Goal: Task Accomplishment & Management: Use online tool/utility

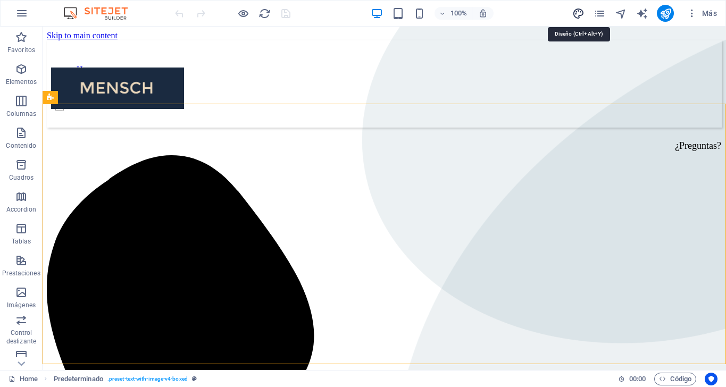
click at [0, 0] on icon "design" at bounding box center [0, 0] width 0 height 0
select select "px"
select select "500"
select select "px"
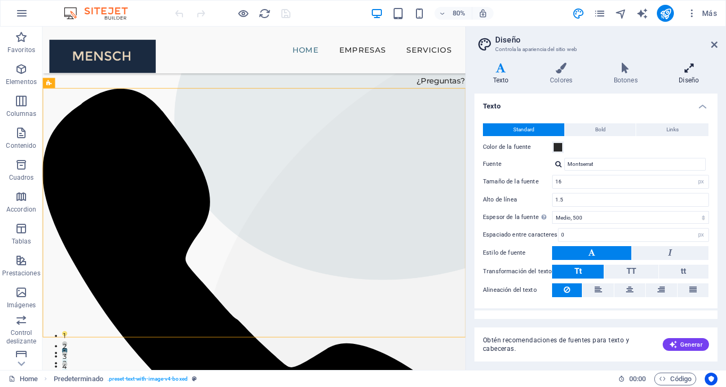
click at [690, 64] on icon at bounding box center [689, 68] width 57 height 11
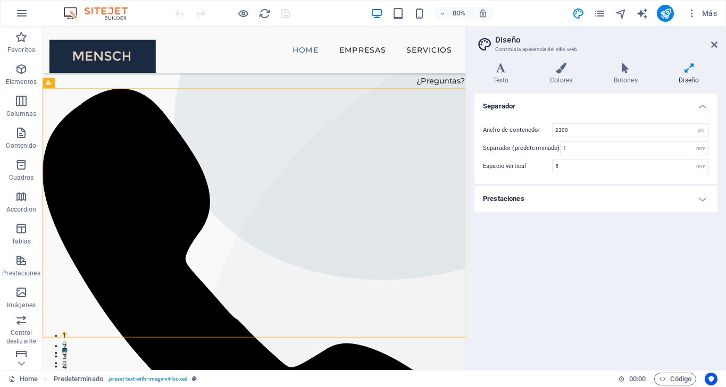
click at [625, 200] on h4 "Prestaciones" at bounding box center [595, 199] width 243 height 26
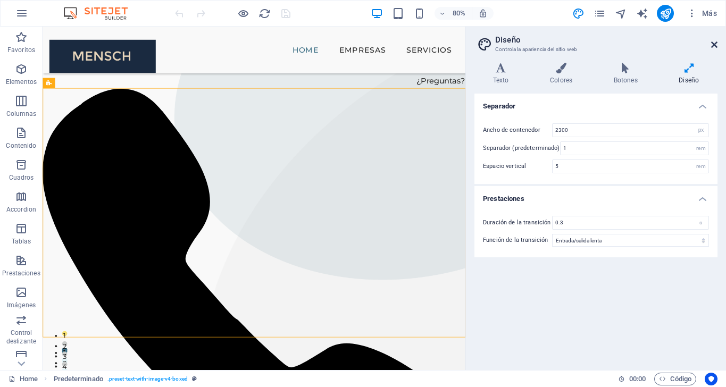
click at [714, 45] on icon at bounding box center [714, 44] width 6 height 9
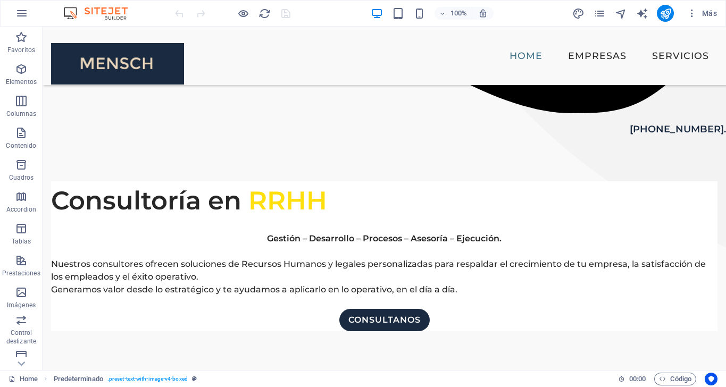
scroll to position [670, 0]
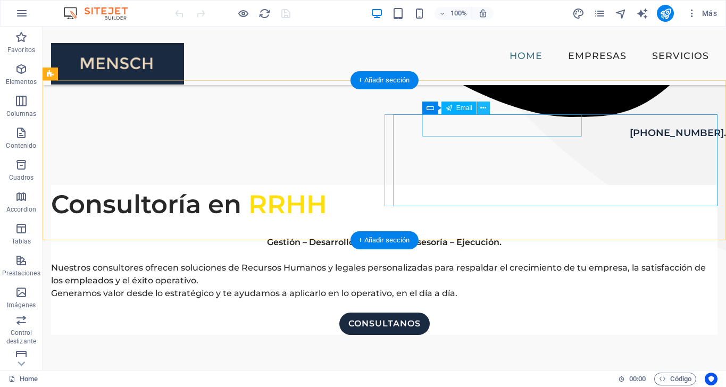
click at [485, 105] on icon at bounding box center [483, 108] width 6 height 11
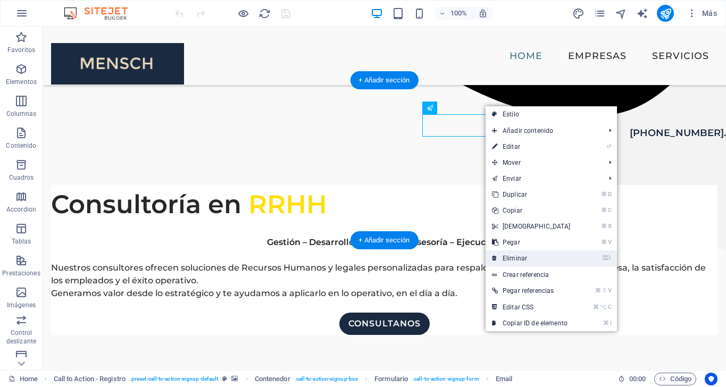
click at [528, 257] on link "⌦ Eliminar" at bounding box center [531, 259] width 91 height 16
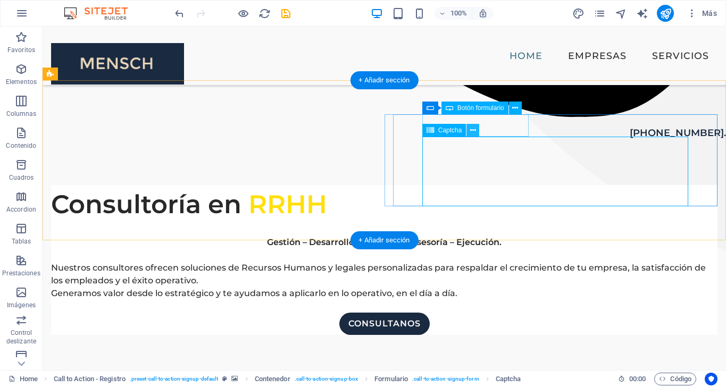
click at [472, 132] on icon at bounding box center [473, 130] width 6 height 11
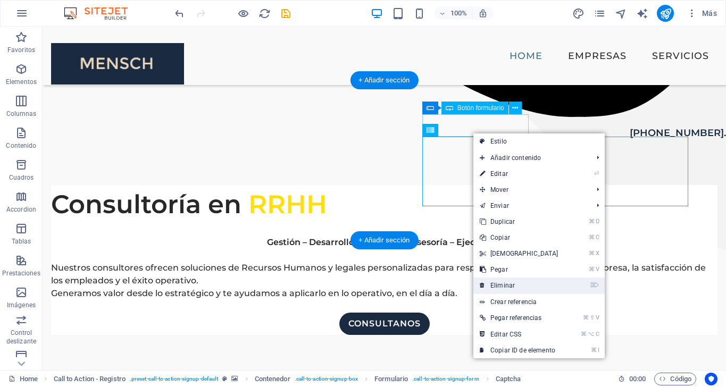
click at [506, 280] on link "⌦ Eliminar" at bounding box center [518, 286] width 91 height 16
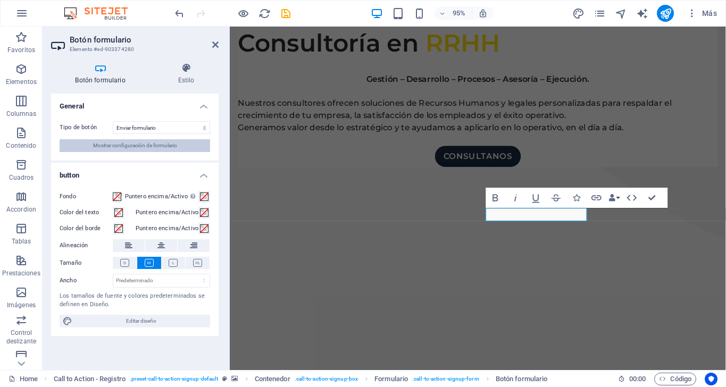
click at [186, 143] on button "Mostrar configuración de formulario" at bounding box center [135, 145] width 151 height 13
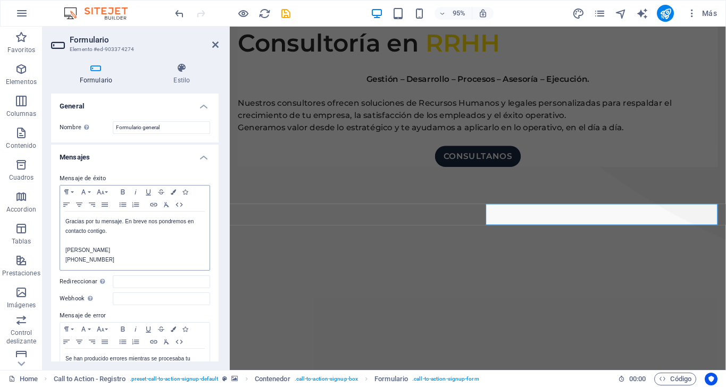
scroll to position [0, 0]
click at [98, 69] on icon at bounding box center [96, 68] width 90 height 11
click at [215, 45] on icon at bounding box center [215, 44] width 6 height 9
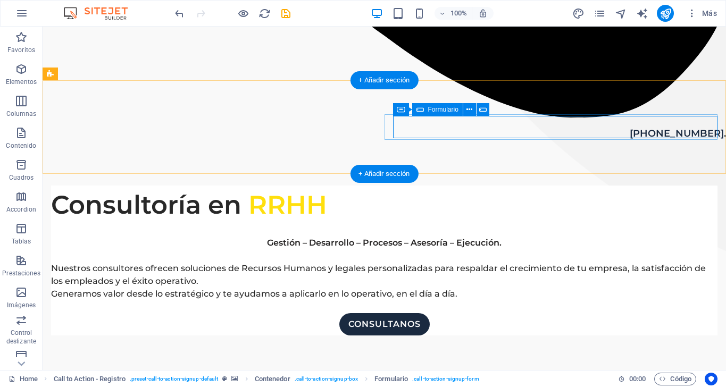
click at [444, 108] on icon at bounding box center [445, 108] width 6 height 11
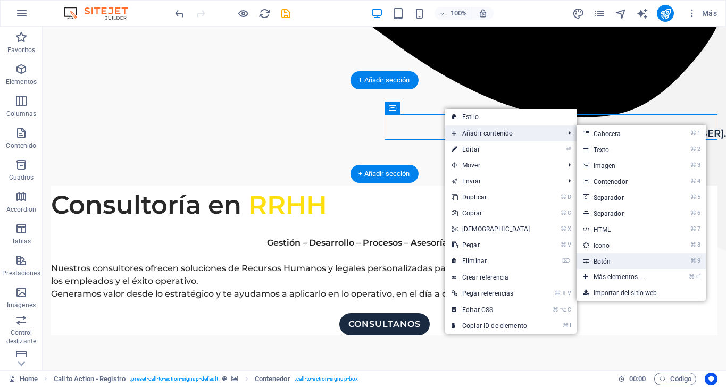
click at [615, 257] on link "⌘ 9 Botón" at bounding box center [621, 261] width 89 height 16
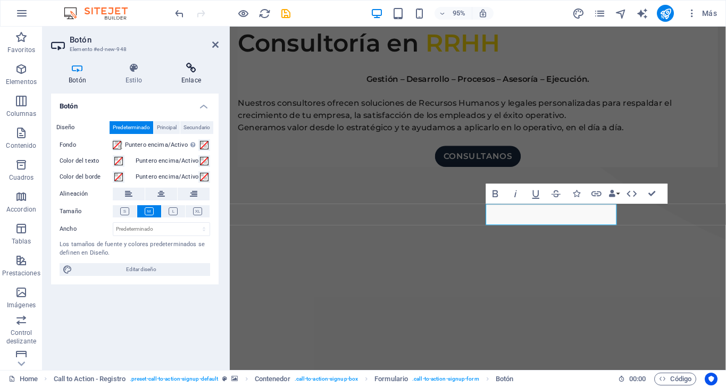
click at [194, 69] on icon at bounding box center [191, 68] width 55 height 11
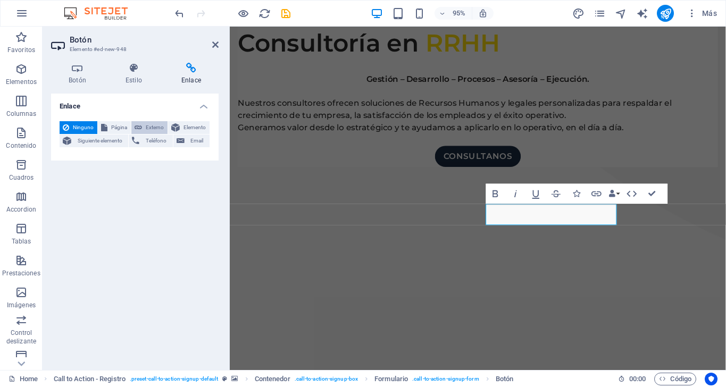
click at [151, 126] on span "Externo" at bounding box center [154, 127] width 19 height 13
select select "blank"
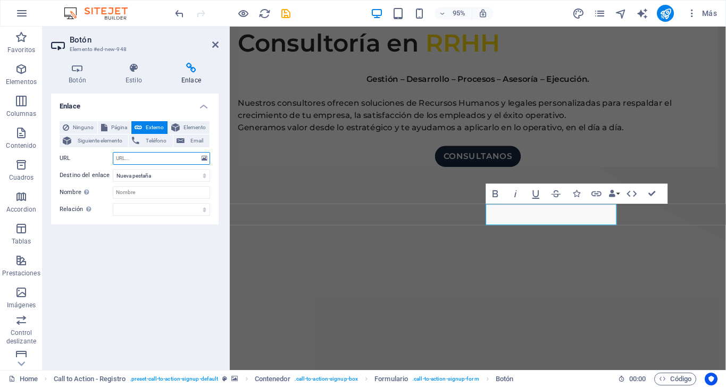
paste input "[URL][DOMAIN_NAME]"
type input "[URL][DOMAIN_NAME]"
click at [143, 190] on input "Nombre Una descripción adicional del enlace no debería ser igual al texto del e…" at bounding box center [161, 192] width 97 height 13
type input "Calendly Website"
click at [74, 65] on icon at bounding box center [77, 68] width 53 height 11
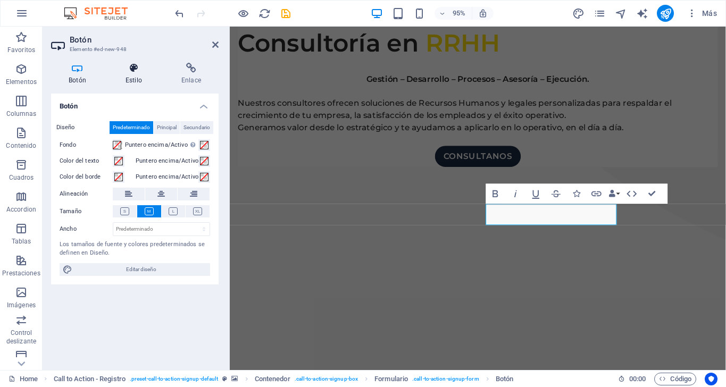
click at [134, 69] on icon at bounding box center [134, 68] width 52 height 11
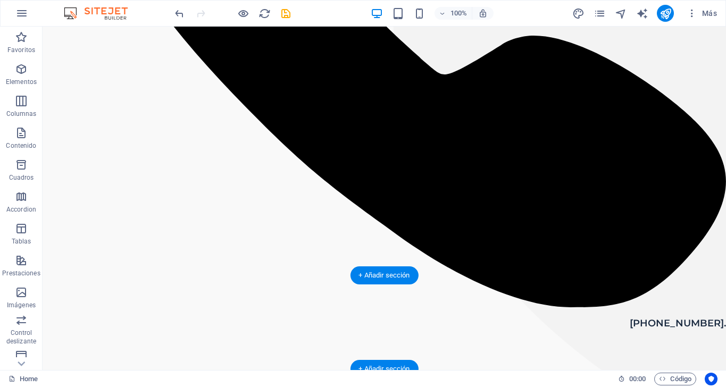
scroll to position [488, 0]
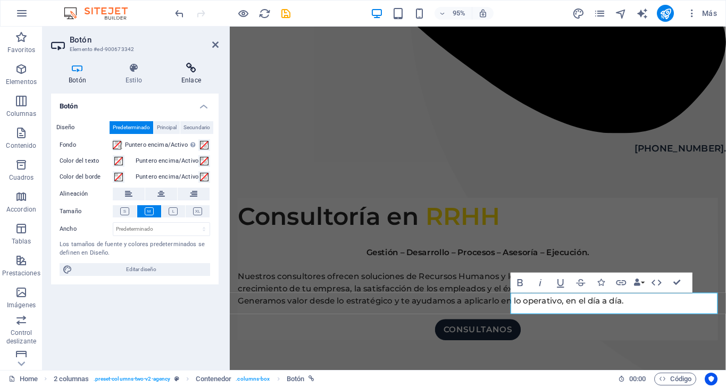
click at [188, 73] on h4 "Enlace" at bounding box center [191, 74] width 55 height 22
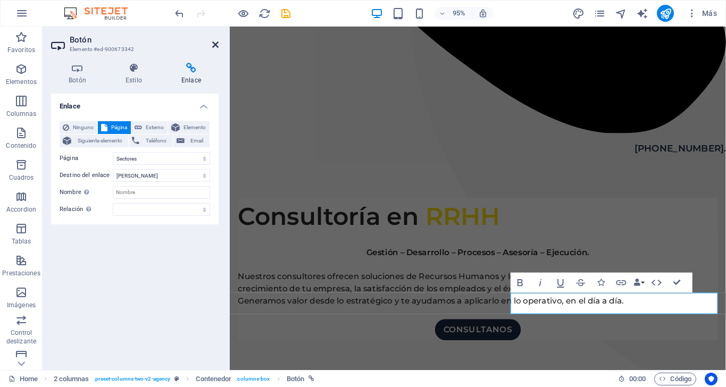
click at [212, 45] on icon at bounding box center [215, 44] width 6 height 9
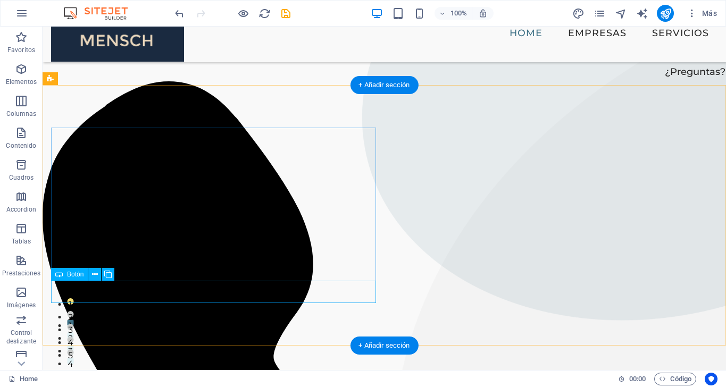
scroll to position [19, 0]
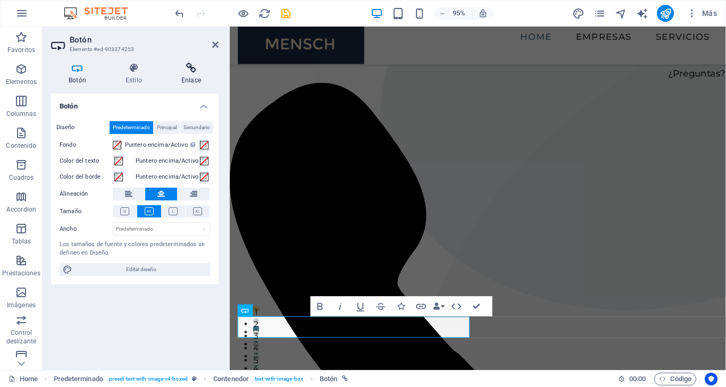
click at [184, 72] on icon at bounding box center [191, 68] width 55 height 11
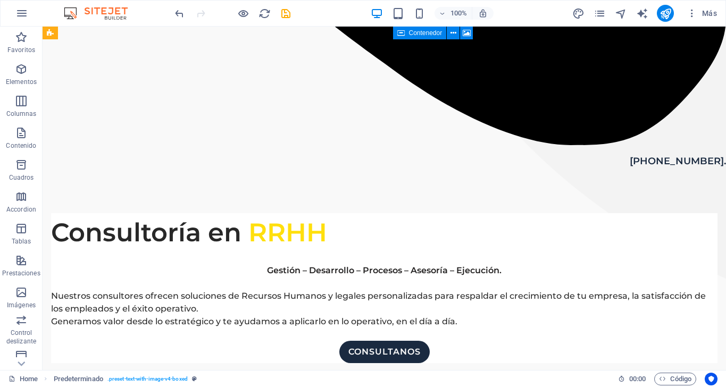
scroll to position [646, 0]
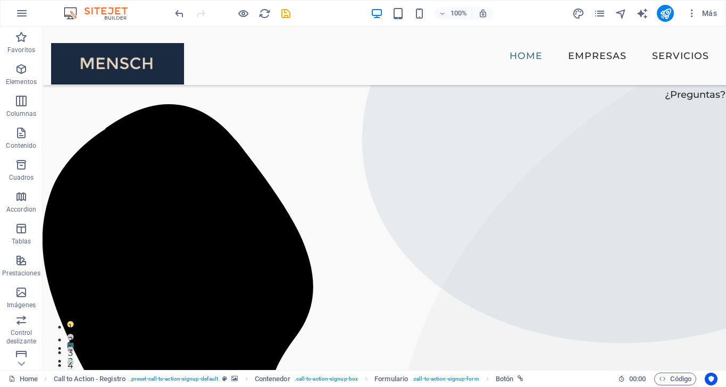
scroll to position [0, 0]
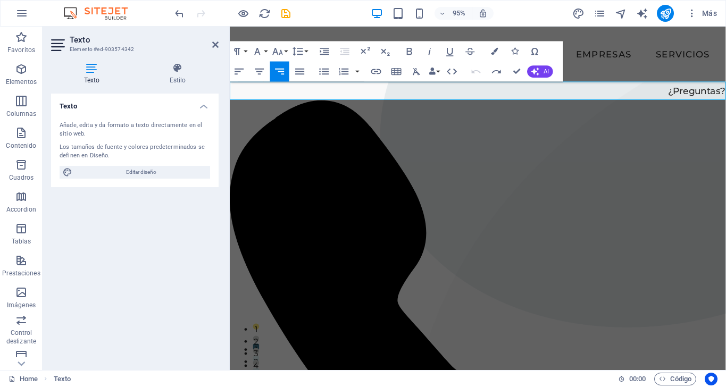
click at [551, 94] on p "¿Preguntas?     [PHONE_NUMBER]." at bounding box center [491, 368] width 522 height 567
click at [377, 73] on icon "button" at bounding box center [376, 71] width 10 height 5
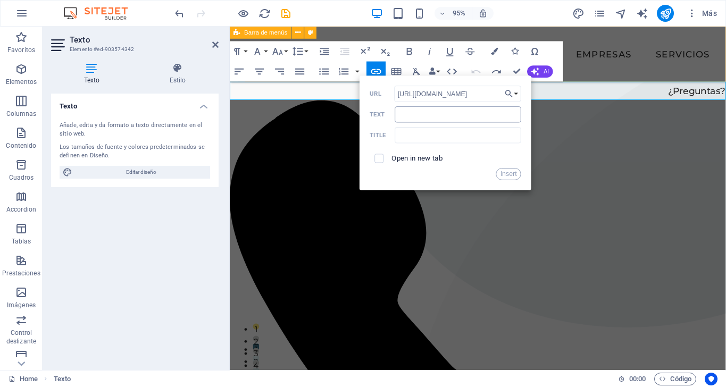
type input "[URL][DOMAIN_NAME]"
click at [444, 114] on input "Text" at bounding box center [458, 114] width 127 height 16
type input "Agenda 30' para Hablar"
click at [428, 138] on input "text" at bounding box center [458, 135] width 127 height 16
type input "Agenda 30'"
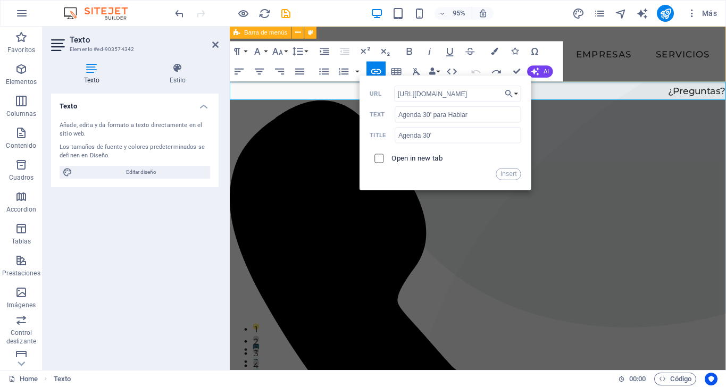
click at [378, 159] on input "checkbox" at bounding box center [377, 157] width 9 height 9
checkbox input "true"
click at [510, 170] on button "Insert" at bounding box center [509, 174] width 26 height 12
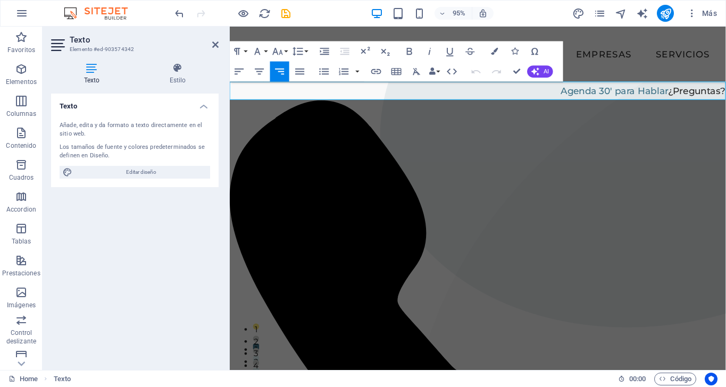
click at [578, 94] on link "Agenda 30' para Hablar" at bounding box center [634, 95] width 113 height 12
click at [596, 98] on link "Agenda 30' para Ha" at bounding box center [643, 95] width 95 height 12
click at [527, 72] on icon "button" at bounding box center [530, 71] width 12 height 12
click at [569, 95] on span "Agenda 30' para Ha¿Preguntas?" at bounding box center [491, 369] width 522 height 560
click at [310, 91] on p "¿Preguntas?     [PHONE_NUMBER]." at bounding box center [491, 368] width 522 height 567
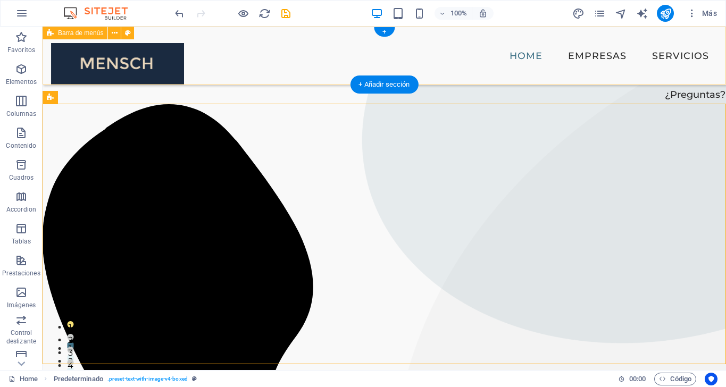
click at [573, 51] on div "Home Empresas Servicios" at bounding box center [385, 56] width 684 height 59
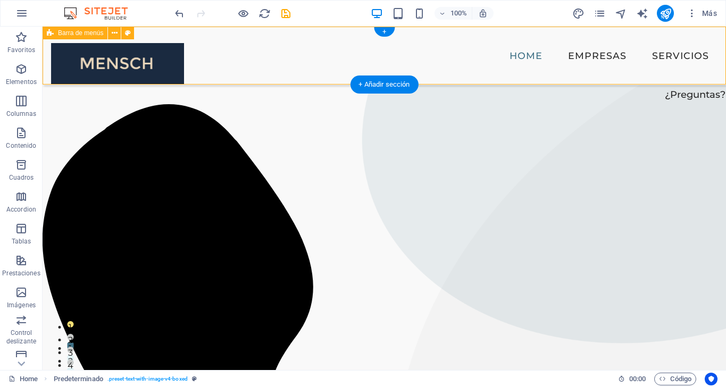
click at [573, 51] on div "Home Empresas Servicios" at bounding box center [385, 56] width 684 height 59
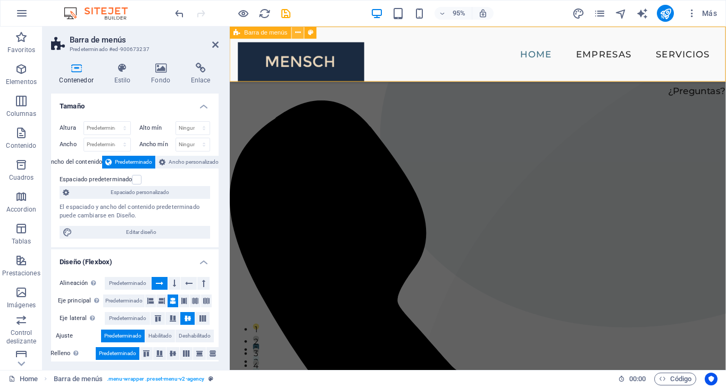
click at [299, 33] on icon at bounding box center [297, 32] width 5 height 11
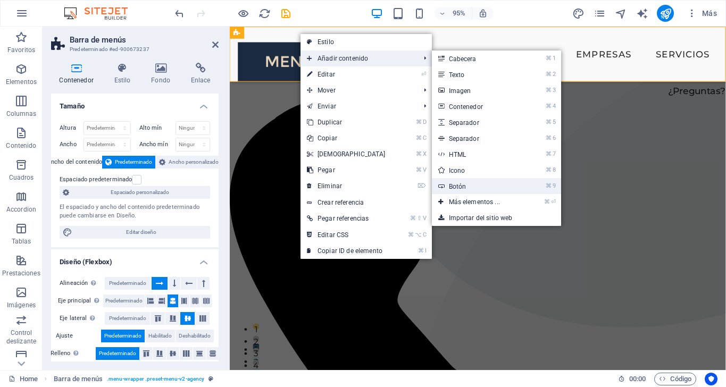
click at [461, 184] on link "⌘ 9 Botón" at bounding box center [476, 186] width 89 height 16
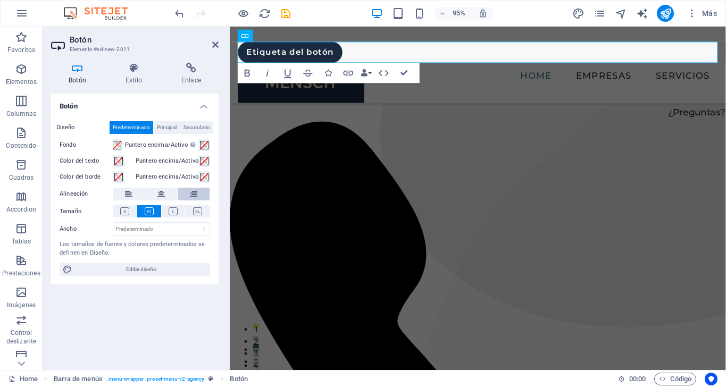
click at [197, 195] on icon at bounding box center [193, 194] width 7 height 13
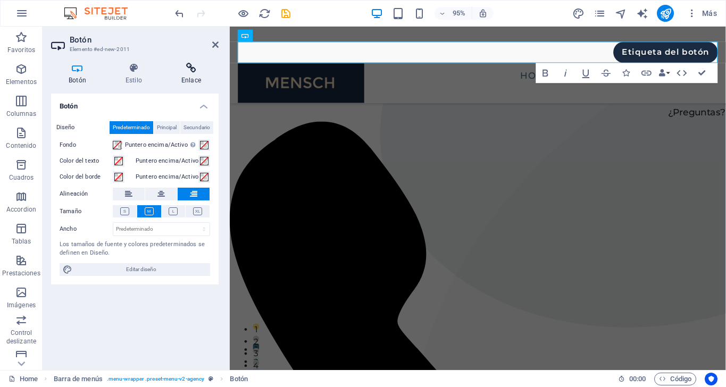
click at [197, 68] on icon at bounding box center [191, 68] width 55 height 11
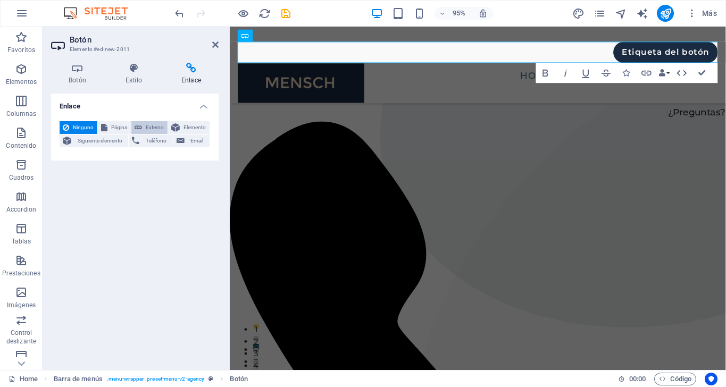
click at [155, 128] on span "Externo" at bounding box center [154, 127] width 19 height 13
select select "blank"
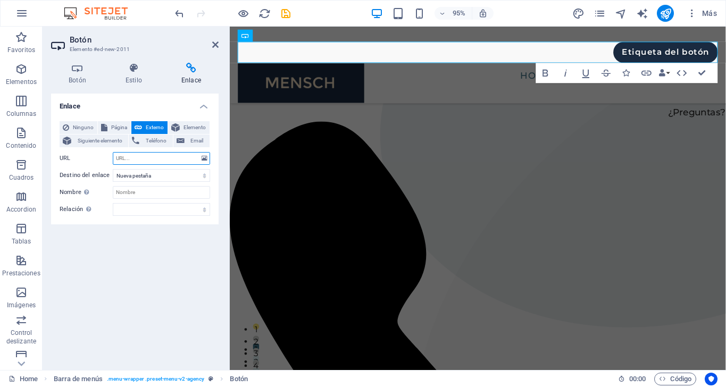
paste input "[URL][DOMAIN_NAME]"
type input "[URL][DOMAIN_NAME]"
click at [156, 193] on input "Nombre Una descripción adicional del enlace no debería ser igual al texto del e…" at bounding box center [161, 192] width 97 height 13
type input "Calendly"
click at [77, 68] on icon at bounding box center [77, 68] width 53 height 11
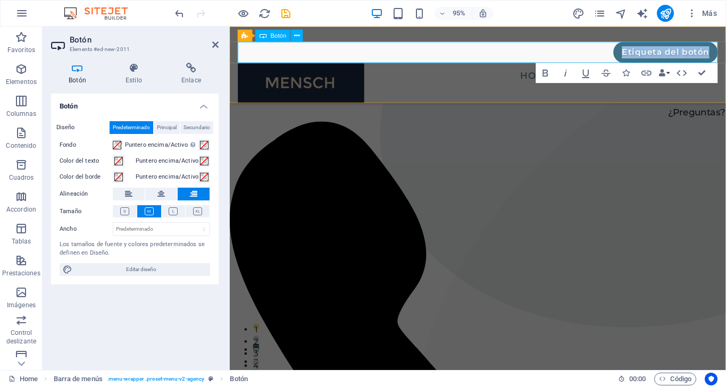
click at [679, 54] on link "Etiqueta del botón" at bounding box center [689, 54] width 110 height 22
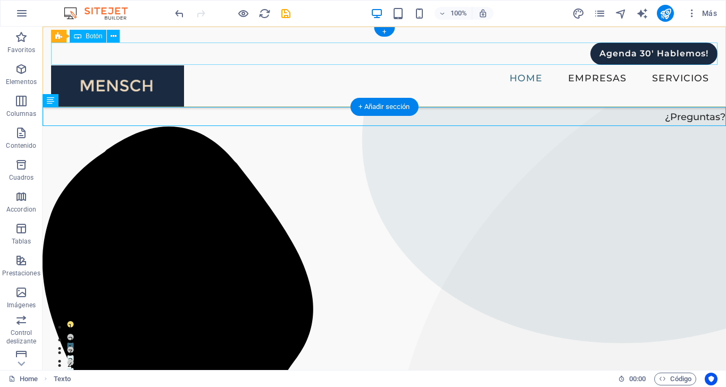
click at [606, 51] on div "Agenda 30' Hablemos!" at bounding box center [384, 54] width 667 height 22
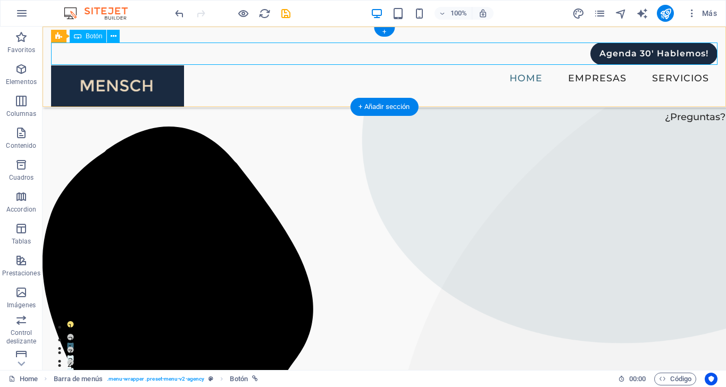
click at [590, 50] on div "Agenda 30' Hablemos!" at bounding box center [384, 54] width 667 height 22
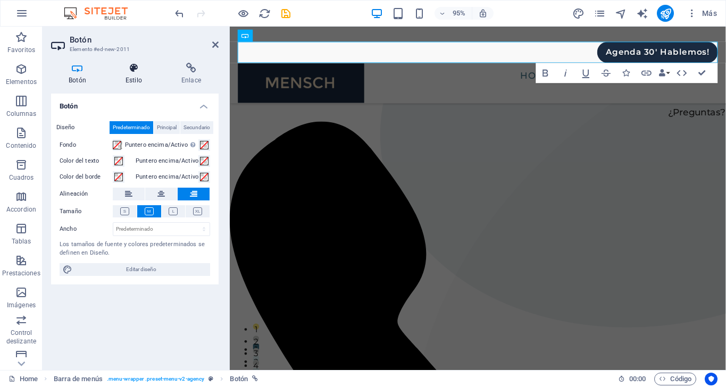
click at [136, 70] on icon at bounding box center [134, 68] width 52 height 11
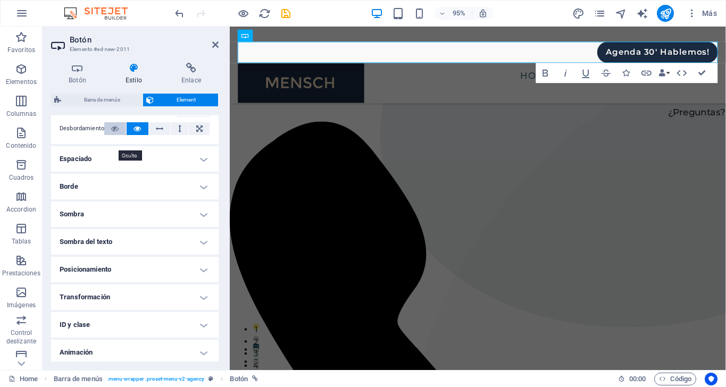
scroll to position [182, 0]
click at [203, 261] on h4 "Posicionamiento" at bounding box center [135, 269] width 168 height 26
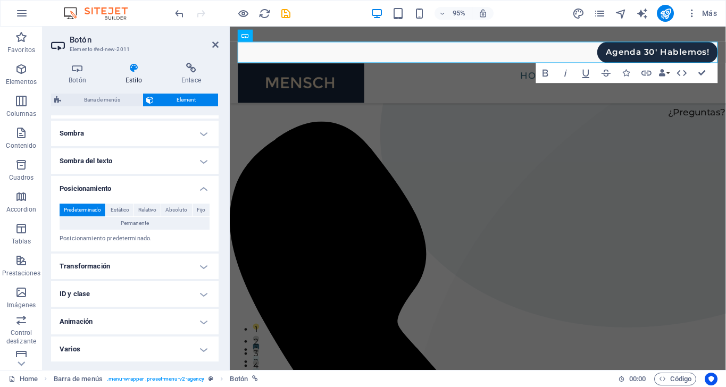
scroll to position [261, 0]
click at [147, 221] on span "Permanente" at bounding box center [135, 224] width 28 height 13
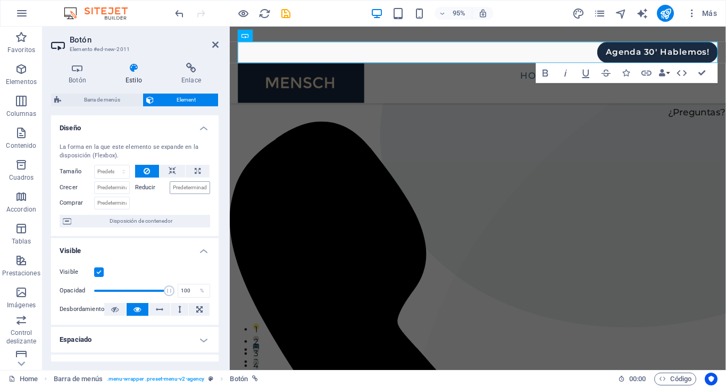
scroll to position [0, 0]
click at [152, 223] on span "Disposición de contenedor" at bounding box center [140, 221] width 132 height 13
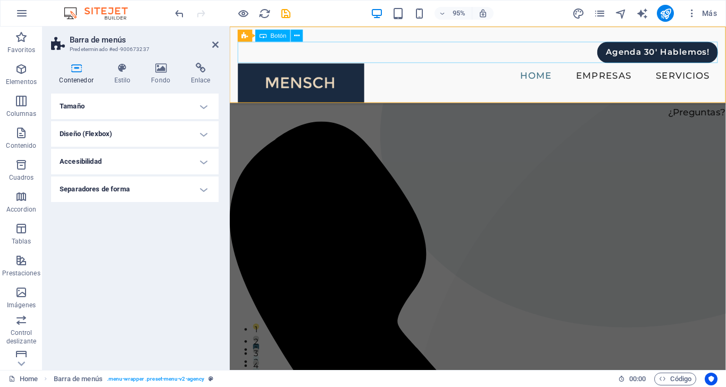
click at [661, 49] on div "Agenda 30' Hablemos!" at bounding box center [490, 54] width 505 height 22
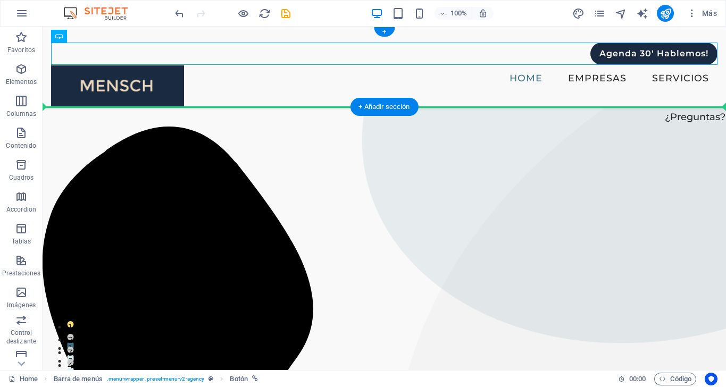
drag, startPoint x: 467, startPoint y: 48, endPoint x: 635, endPoint y: 70, distance: 169.5
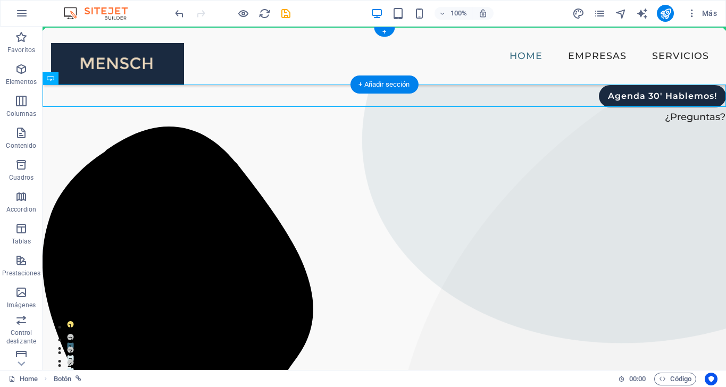
drag, startPoint x: 621, startPoint y: 90, endPoint x: 621, endPoint y: 55, distance: 35.6
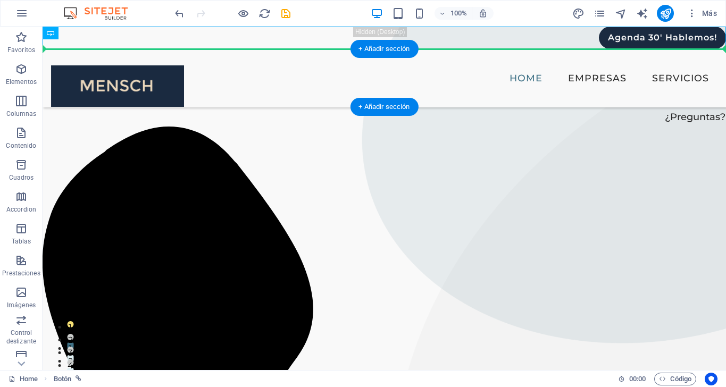
drag, startPoint x: 606, startPoint y: 33, endPoint x: 608, endPoint y: 63, distance: 30.4
drag, startPoint x: 606, startPoint y: 39, endPoint x: 611, endPoint y: 71, distance: 32.4
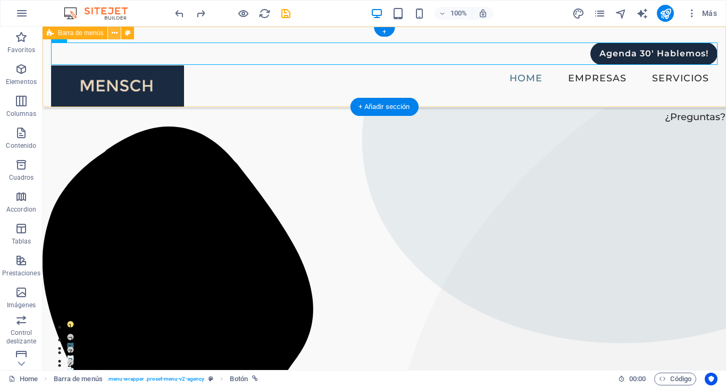
click at [115, 35] on icon at bounding box center [115, 33] width 6 height 11
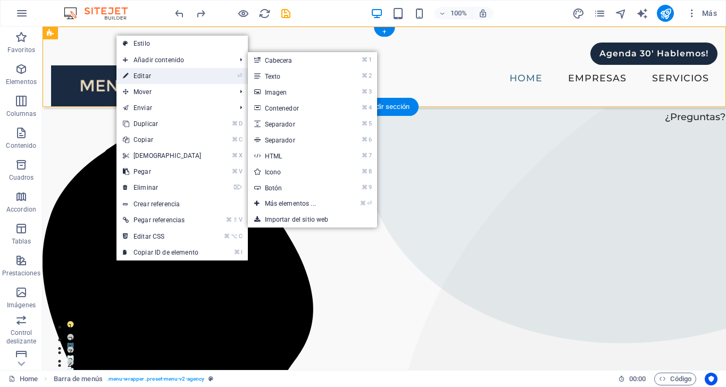
click at [153, 78] on link "⏎ Editar" at bounding box center [161, 76] width 91 height 16
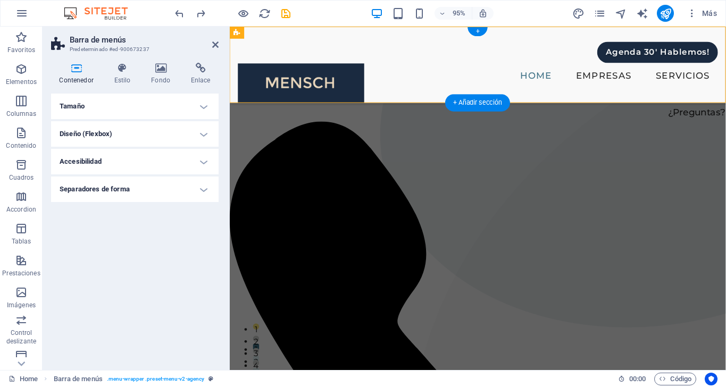
click at [72, 74] on h4 "Contenedor" at bounding box center [78, 74] width 55 height 22
click at [170, 105] on h4 "Tamaño" at bounding box center [135, 107] width 168 height 26
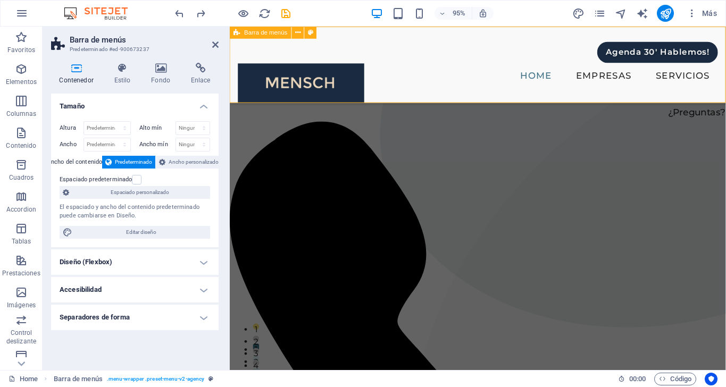
click at [684, 79] on div "Agenda 30' Hablemos! Home Empresas Servicios" at bounding box center [491, 67] width 522 height 81
click at [680, 60] on div "Agenda 30' Hablemos!" at bounding box center [490, 54] width 505 height 22
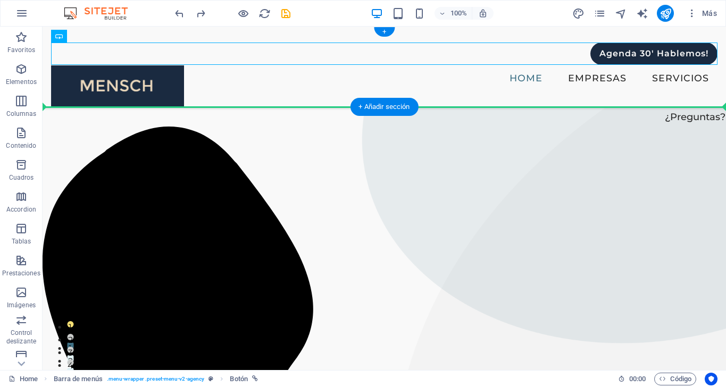
drag, startPoint x: 493, startPoint y: 60, endPoint x: 543, endPoint y: 87, distance: 56.7
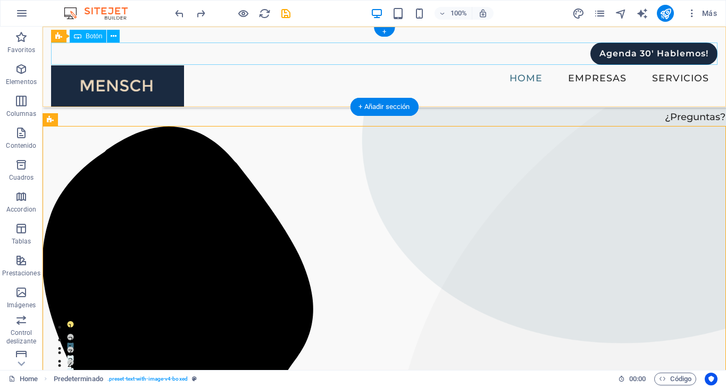
click at [241, 46] on div "Agenda 30' Hablemos!" at bounding box center [384, 54] width 667 height 22
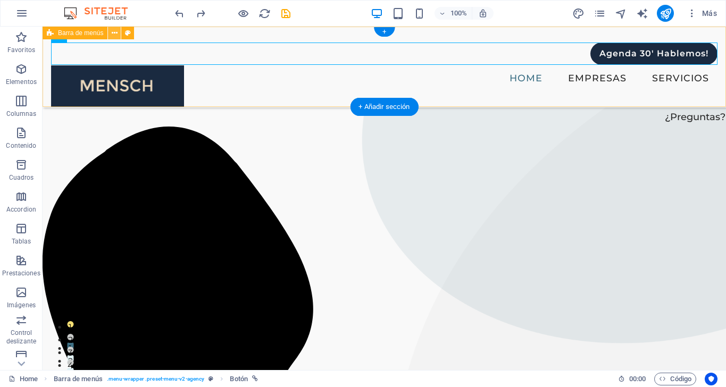
click at [114, 34] on icon at bounding box center [115, 33] width 6 height 11
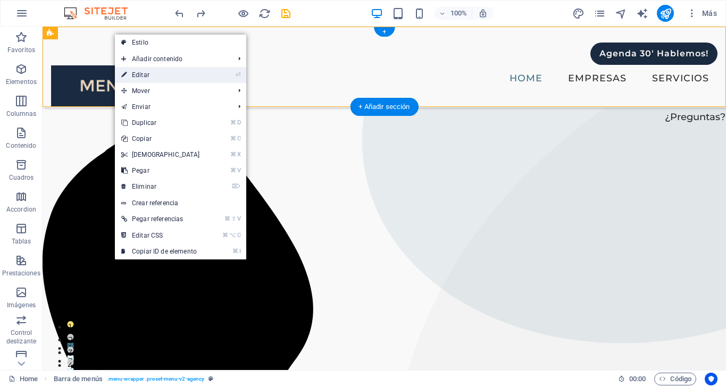
click at [145, 72] on link "⏎ Editar" at bounding box center [160, 75] width 91 height 16
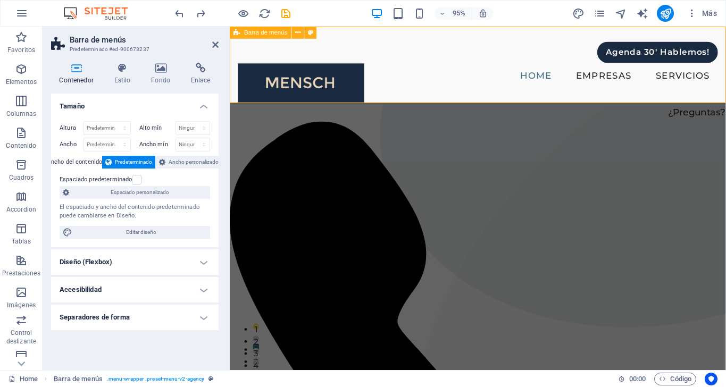
click at [635, 81] on div "Agenda 30' Hablemos! Home Empresas Servicios" at bounding box center [491, 67] width 522 height 81
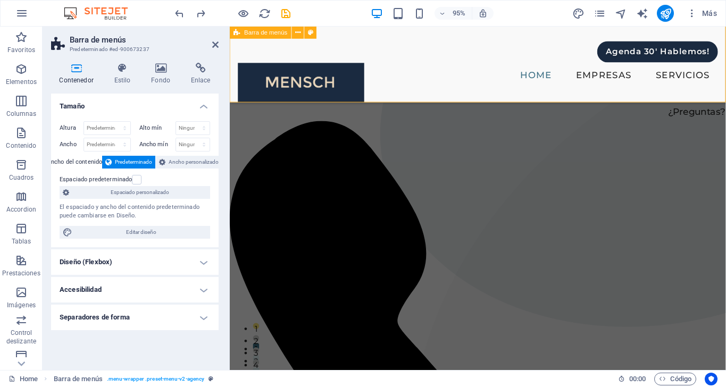
click at [633, 78] on div "Agenda 30' Hablemos! Home Empresas Servicios" at bounding box center [491, 66] width 522 height 81
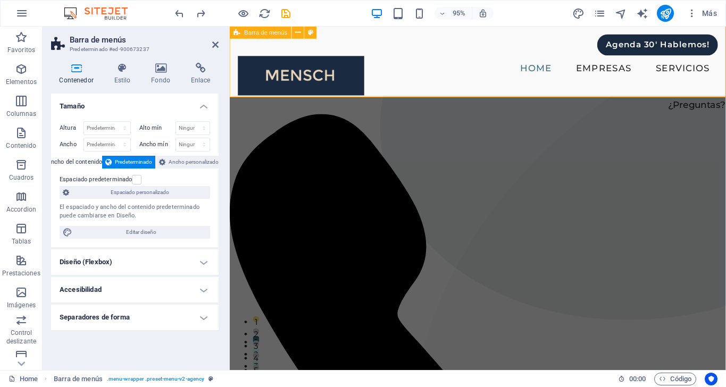
scroll to position [3, 0]
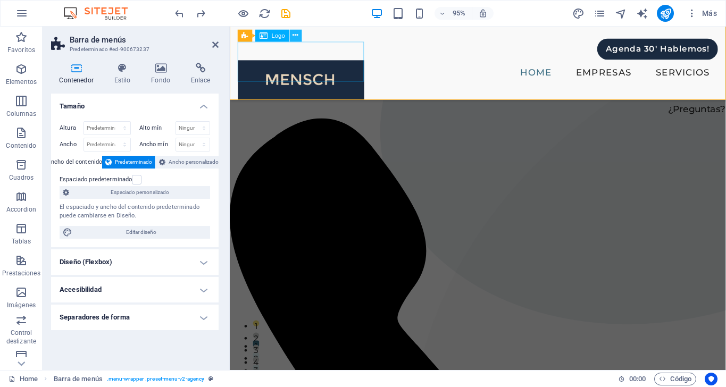
click at [296, 37] on icon at bounding box center [295, 35] width 5 height 11
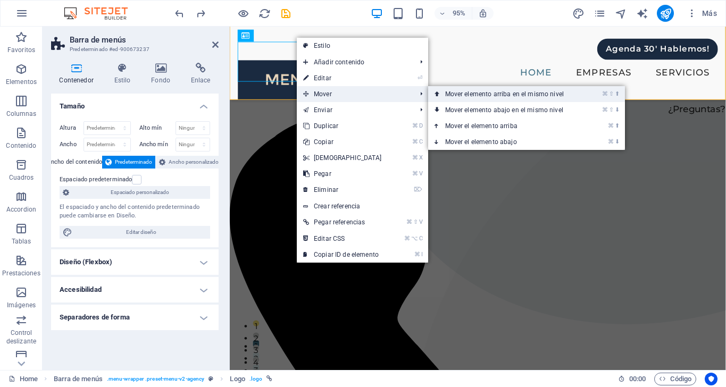
click at [457, 94] on link "⌘ ⇧ ⬆ Mover elemento arriba en el mismo nivel" at bounding box center [506, 94] width 157 height 16
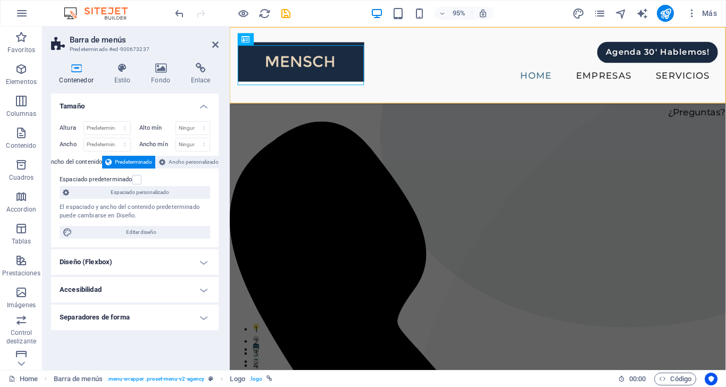
scroll to position [0, 0]
click at [216, 43] on icon at bounding box center [215, 44] width 6 height 9
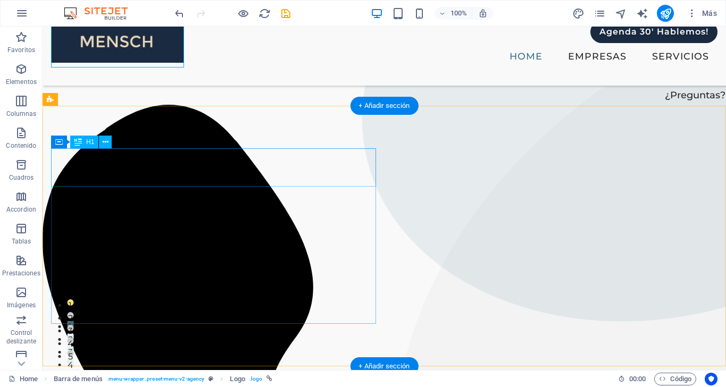
scroll to position [24, 0]
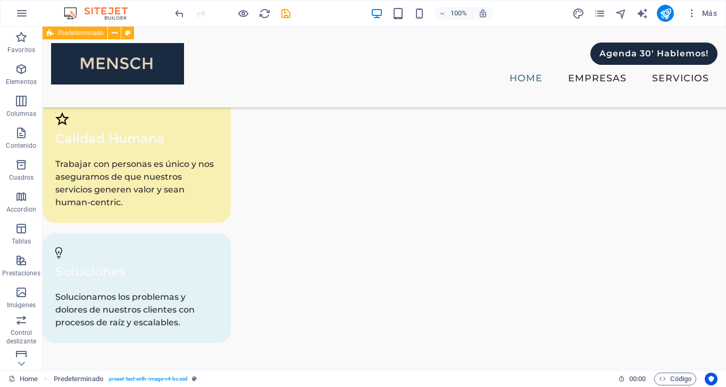
scroll to position [3113, 0]
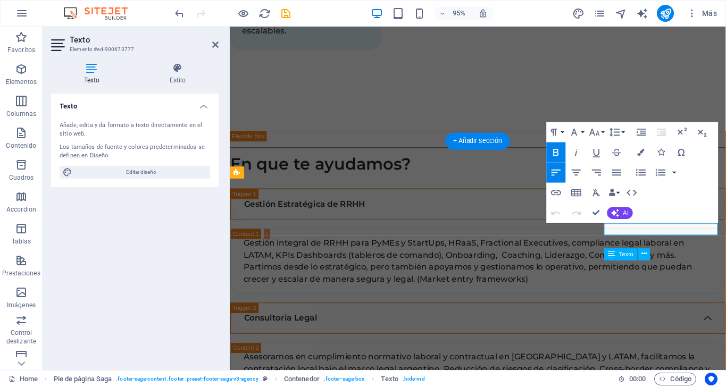
scroll to position [3281, 0]
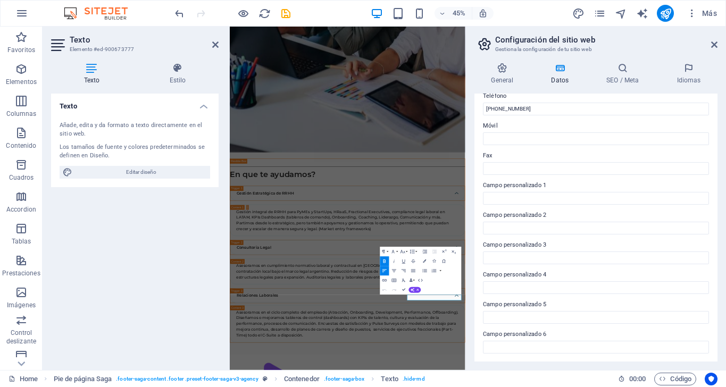
scroll to position [242, 0]
click at [712, 43] on icon at bounding box center [714, 44] width 6 height 9
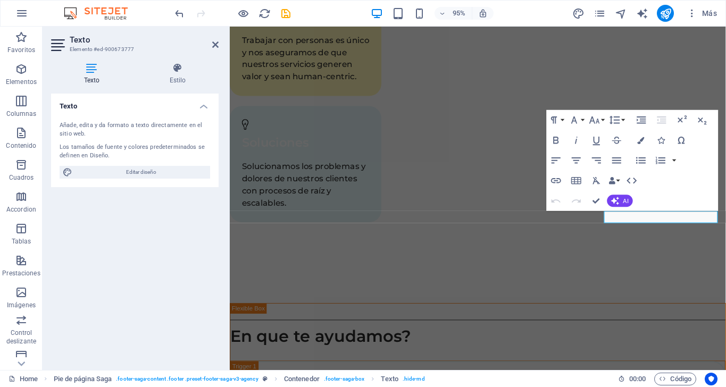
scroll to position [3334, 0]
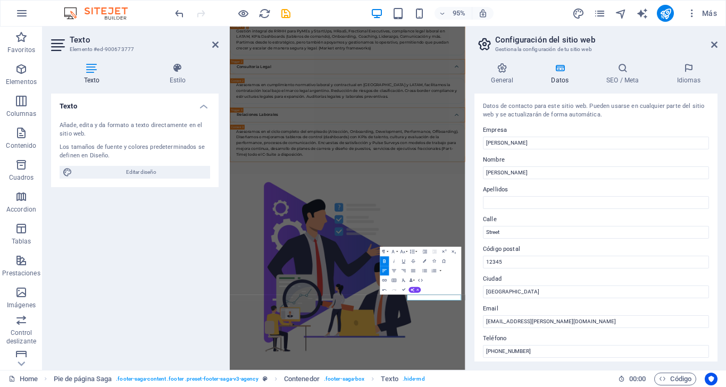
click at [655, 216] on label "Calle" at bounding box center [596, 219] width 226 height 13
click at [655, 226] on input "Street" at bounding box center [596, 232] width 226 height 13
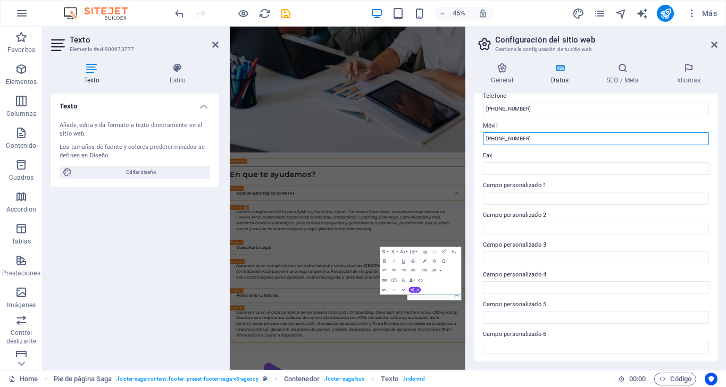
scroll to position [242, 0]
type input "[PHONE_NUMBER]"
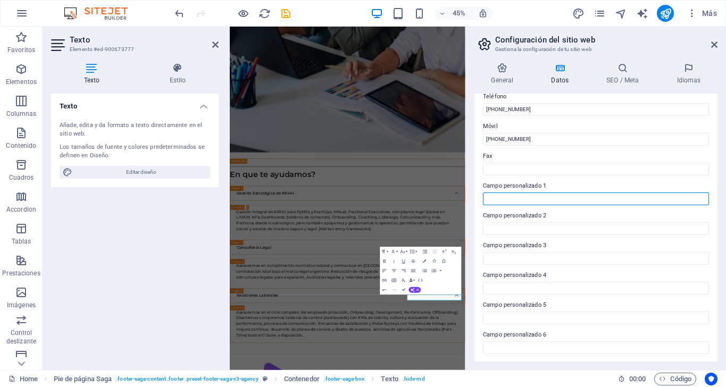
click at [544, 197] on input "Campo personalizado 1" at bounding box center [596, 199] width 226 height 13
type input "P"
type input "O"
type input "Contacto NOA"
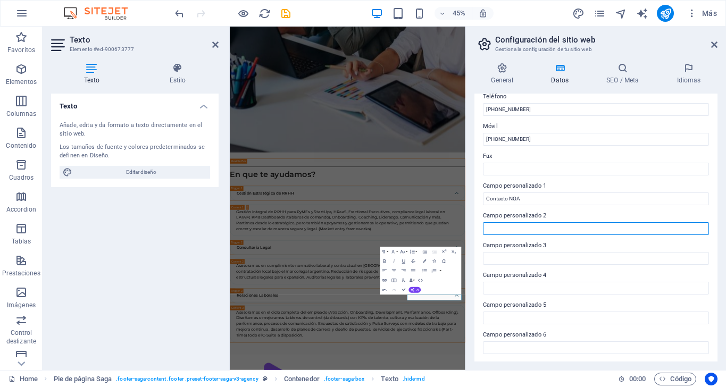
click at [549, 227] on input "Campo personalizado 2" at bounding box center [596, 228] width 226 height 13
type input "Contacto [PERSON_NAME]"
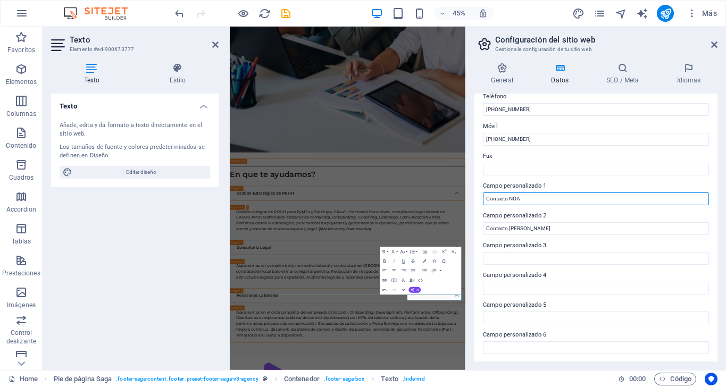
click at [539, 198] on input "Contacto NOA" at bounding box center [596, 199] width 226 height 13
type input "Contacto NOA y Litoral"
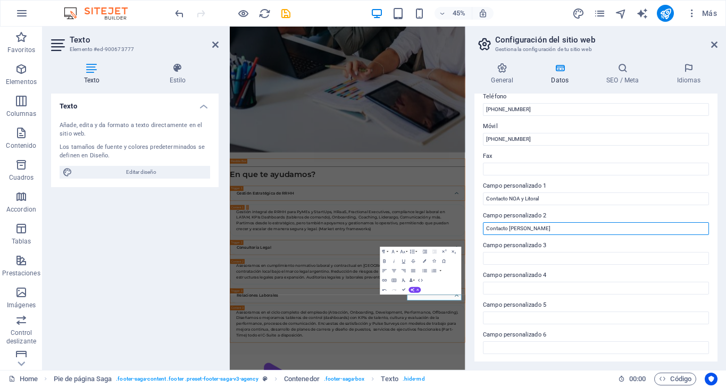
click at [522, 233] on input "Contacto [PERSON_NAME]" at bounding box center [596, 228] width 226 height 13
type input "Contacto Sur y Centro"
click at [712, 45] on icon at bounding box center [714, 44] width 6 height 9
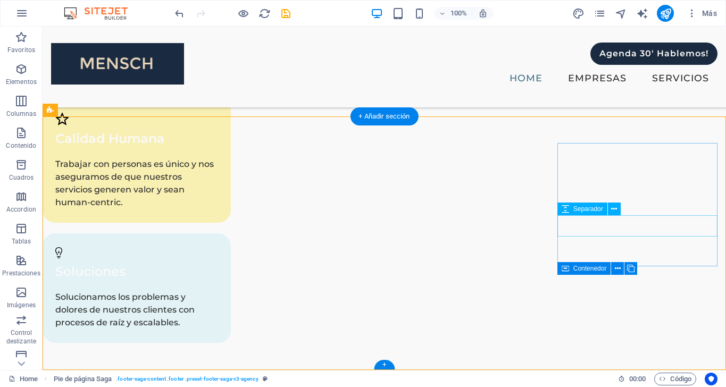
scroll to position [3113, 0]
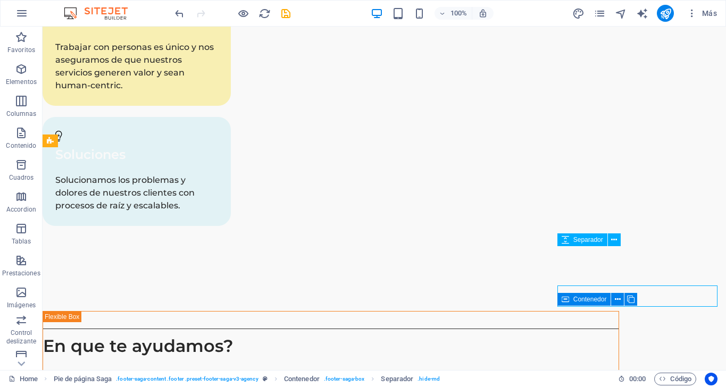
scroll to position [3082, 0]
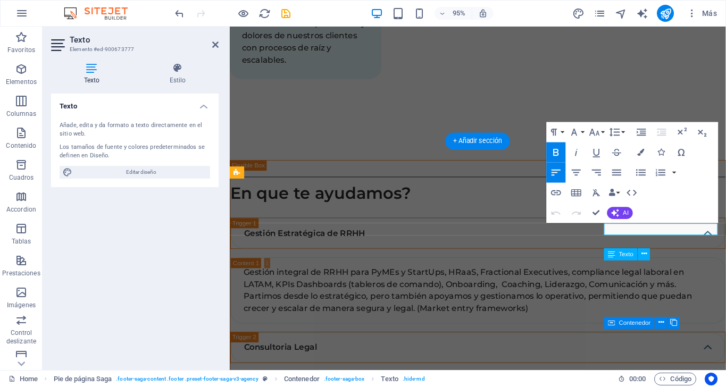
scroll to position [3281, 0]
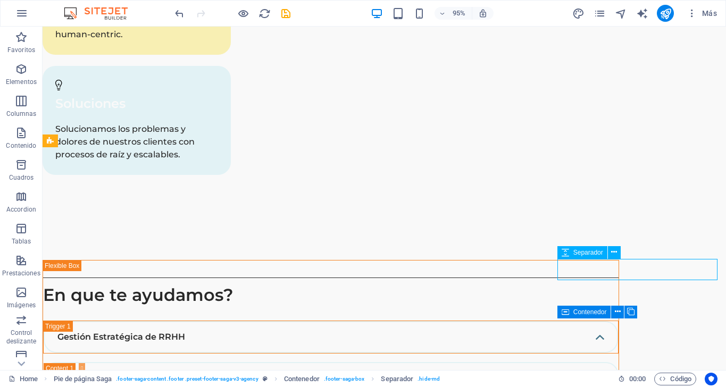
scroll to position [3095, 0]
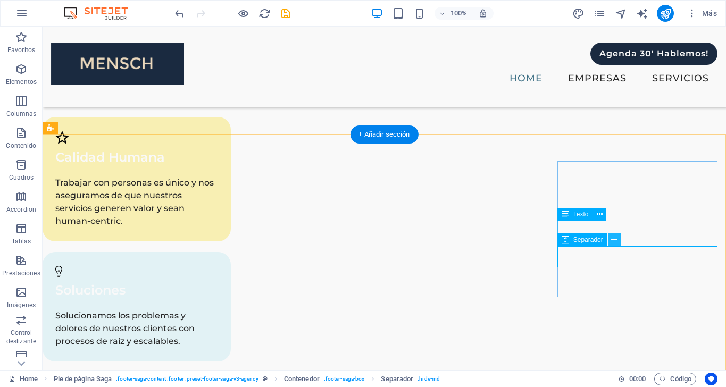
click at [617, 239] on icon at bounding box center [614, 240] width 6 height 11
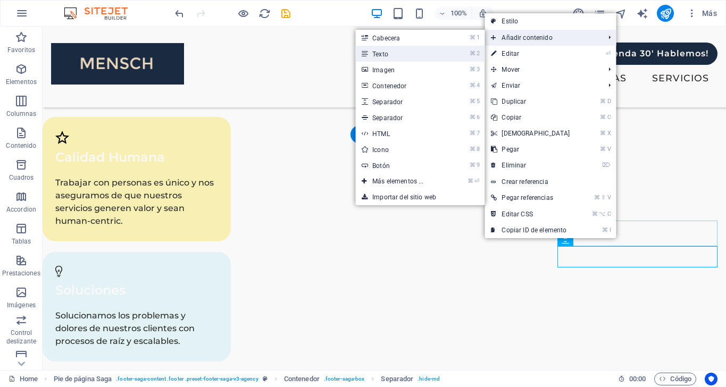
click at [414, 52] on link "⌘ 2 Texto" at bounding box center [399, 54] width 89 height 16
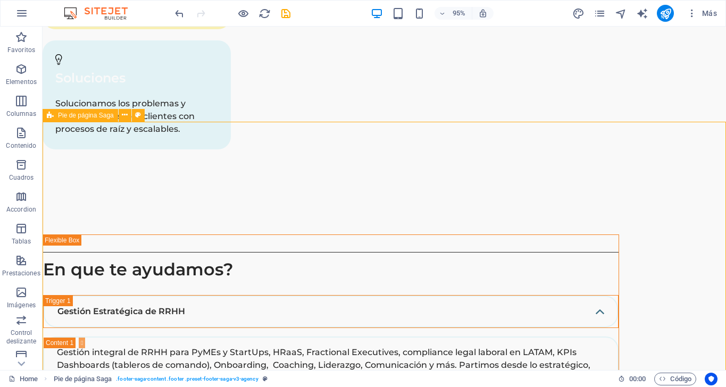
scroll to position [3120, 0]
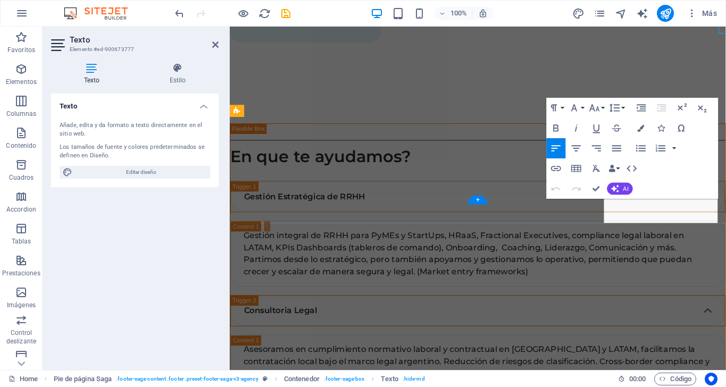
scroll to position [3307, 0]
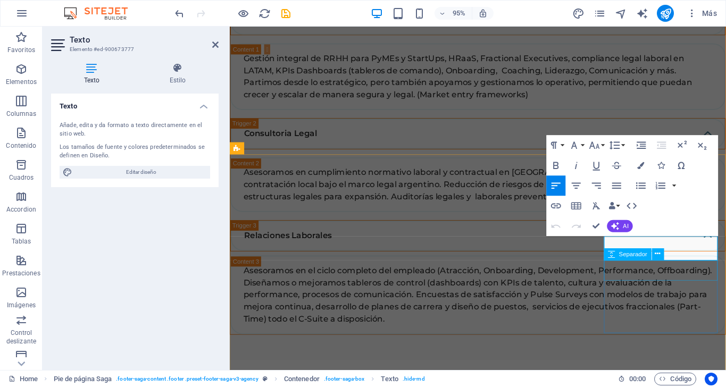
select select "px"
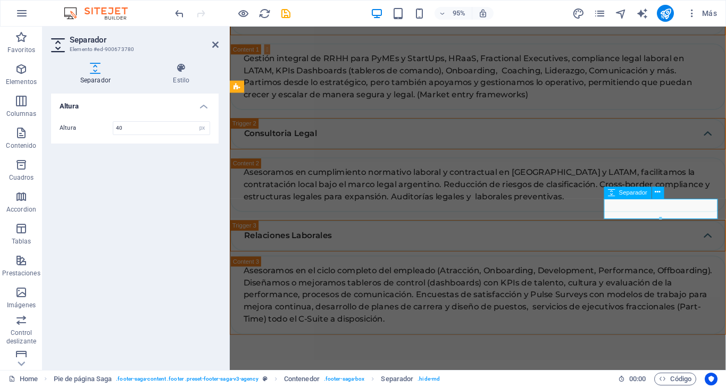
scroll to position [3372, 0]
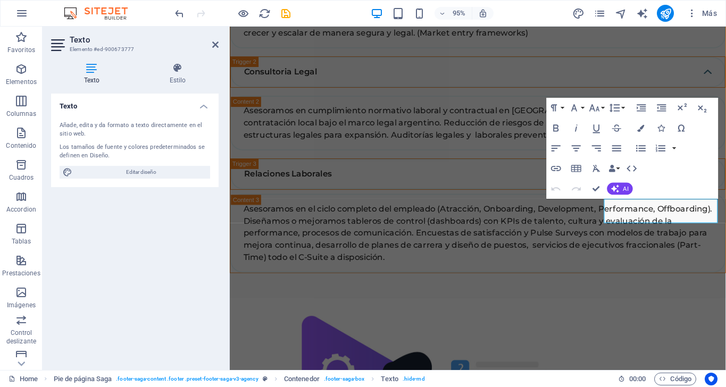
scroll to position [3346, 0]
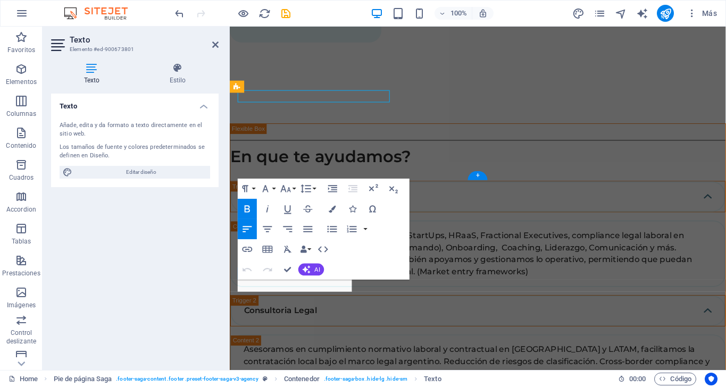
scroll to position [3333, 0]
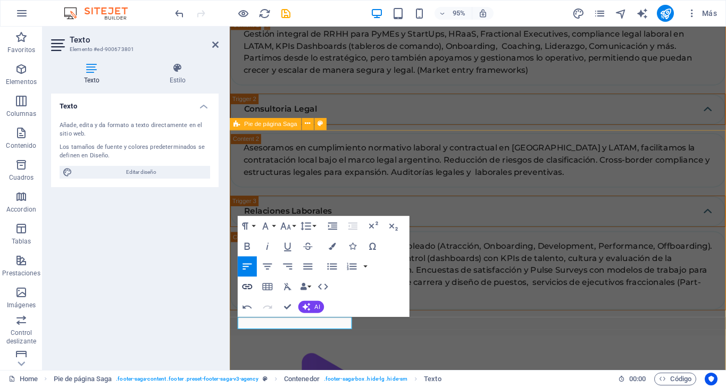
click at [247, 285] on icon "button" at bounding box center [247, 287] width 12 height 12
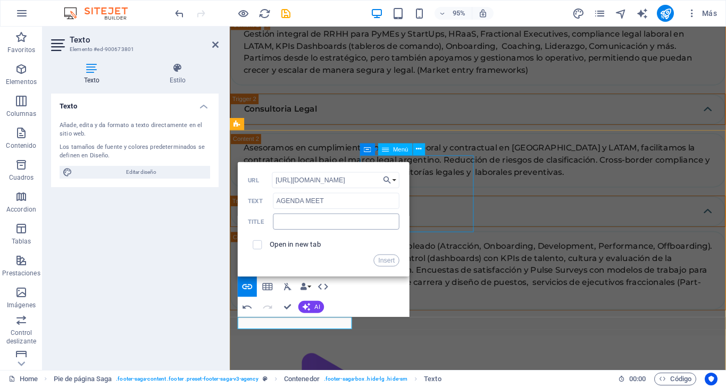
type input "[URL][DOMAIN_NAME]"
click at [338, 224] on input "text" at bounding box center [336, 221] width 127 height 16
type input "a"
type input "AGENDA MEET"
click at [258, 252] on span at bounding box center [257, 244] width 19 height 19
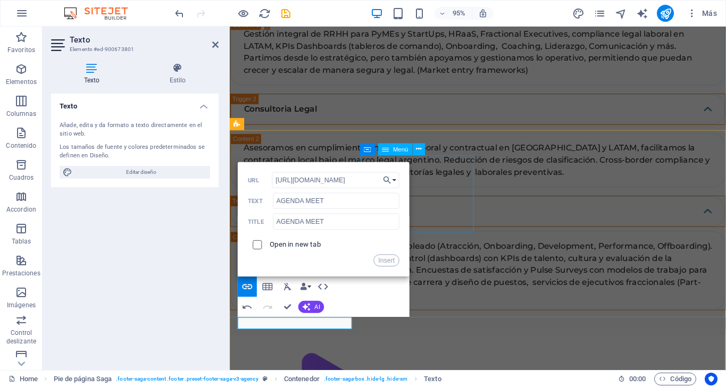
click at [260, 244] on input "checkbox" at bounding box center [256, 243] width 9 height 9
checkbox input "true"
click at [394, 261] on button "Insert" at bounding box center [387, 260] width 26 height 12
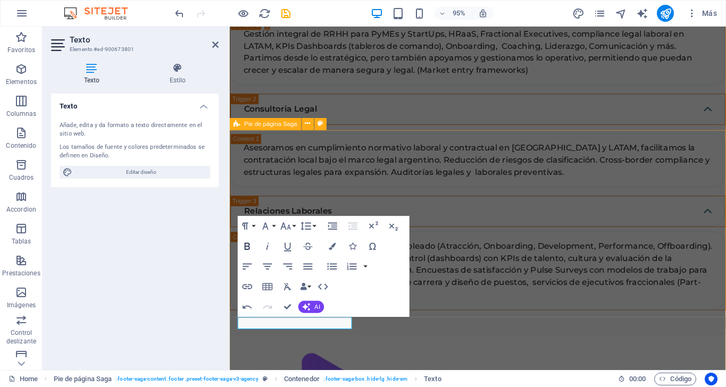
click at [248, 246] on icon "button" at bounding box center [247, 246] width 5 height 7
click at [276, 221] on button "Font Family" at bounding box center [267, 226] width 19 height 20
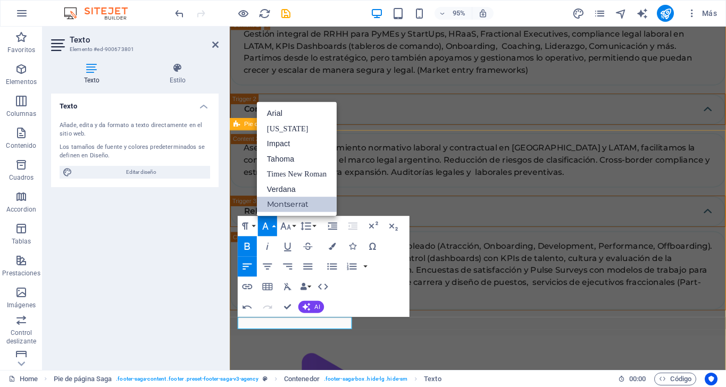
scroll to position [0, 0]
click at [285, 144] on link "Impact" at bounding box center [297, 143] width 80 height 15
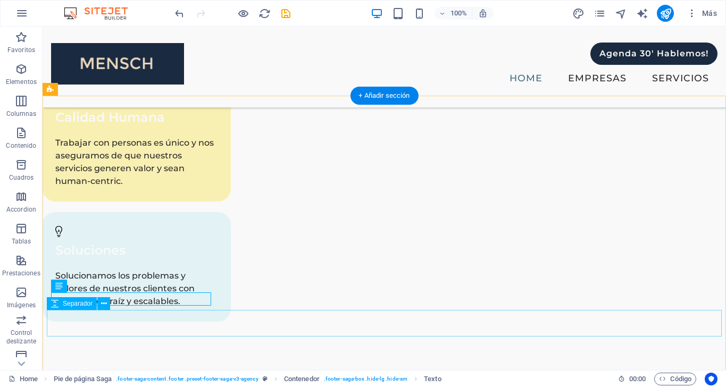
scroll to position [3127, 0]
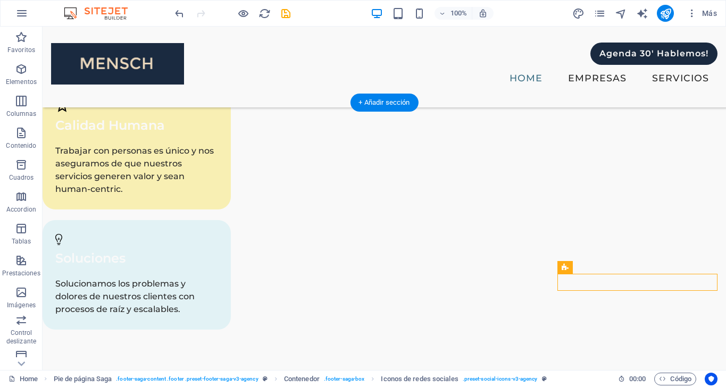
drag, startPoint x: 667, startPoint y: 282, endPoint x: 554, endPoint y: 289, distance: 113.0
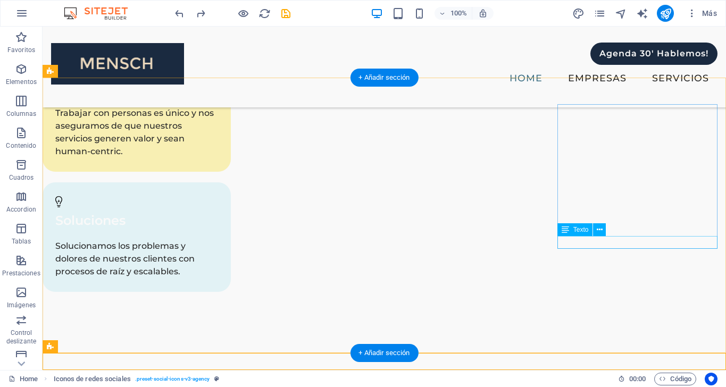
scroll to position [3152, 0]
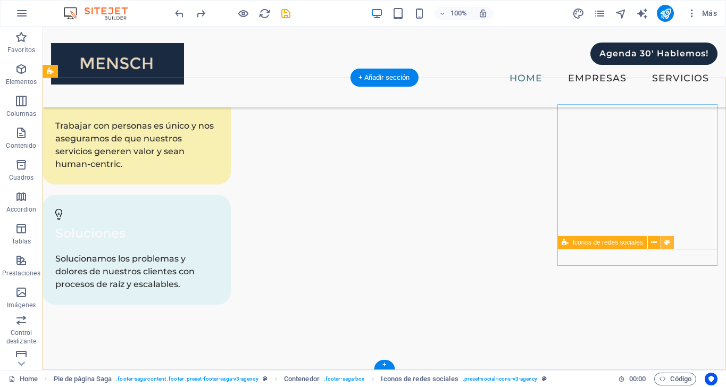
click at [669, 240] on icon at bounding box center [667, 242] width 6 height 11
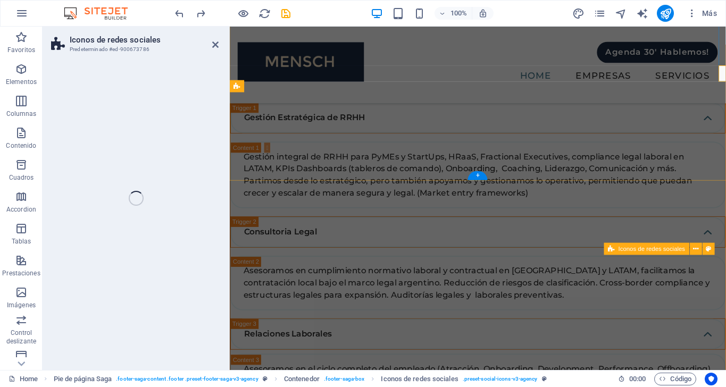
select select "rem"
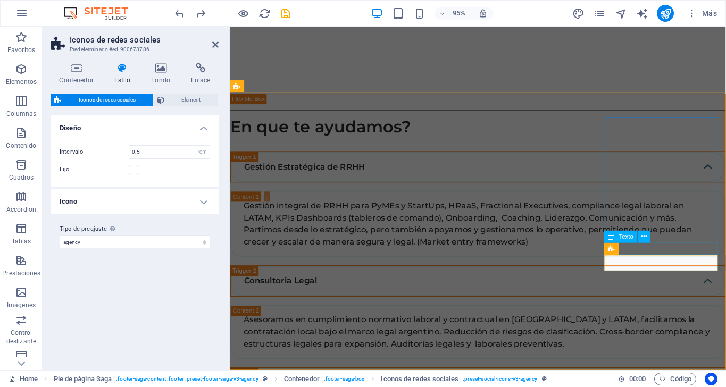
scroll to position [3333, 0]
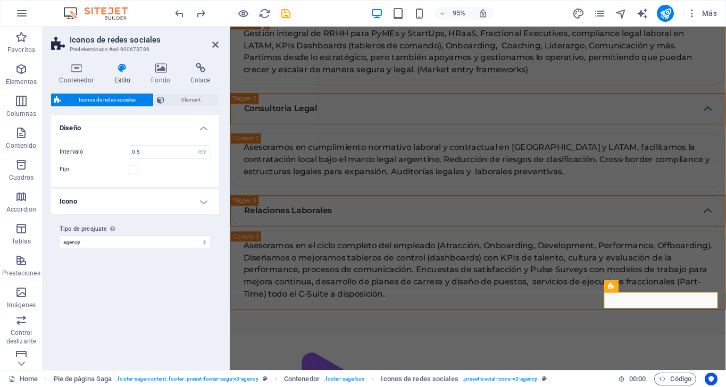
click at [201, 204] on h4 "Icono" at bounding box center [135, 202] width 168 height 26
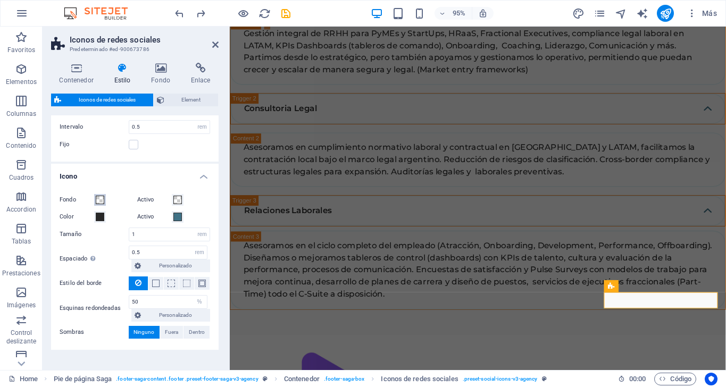
scroll to position [42, 0]
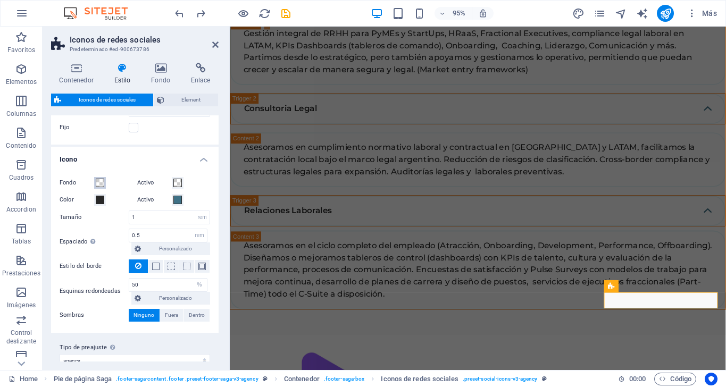
click at [101, 185] on span at bounding box center [100, 183] width 9 height 9
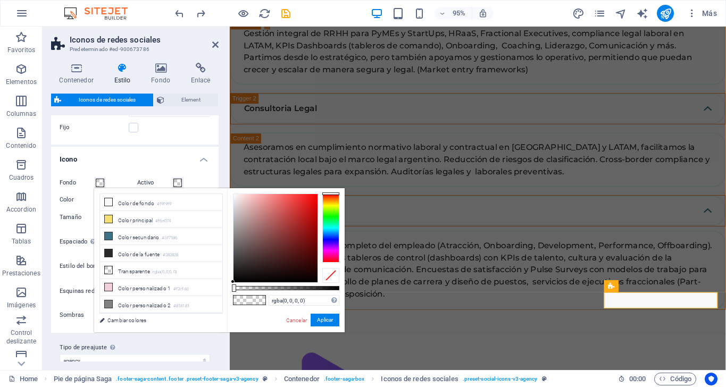
click at [101, 185] on span at bounding box center [100, 183] width 9 height 9
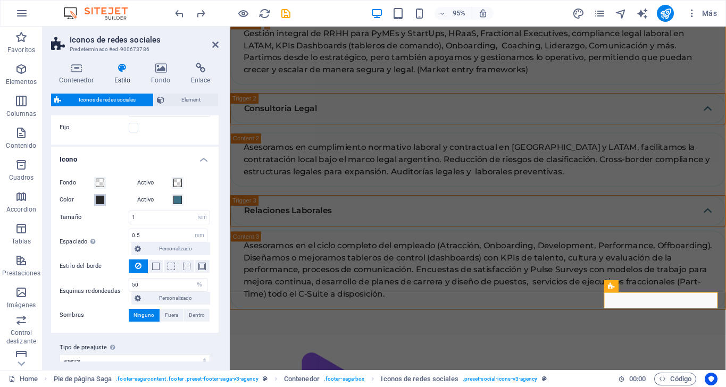
click at [103, 199] on span at bounding box center [100, 200] width 9 height 9
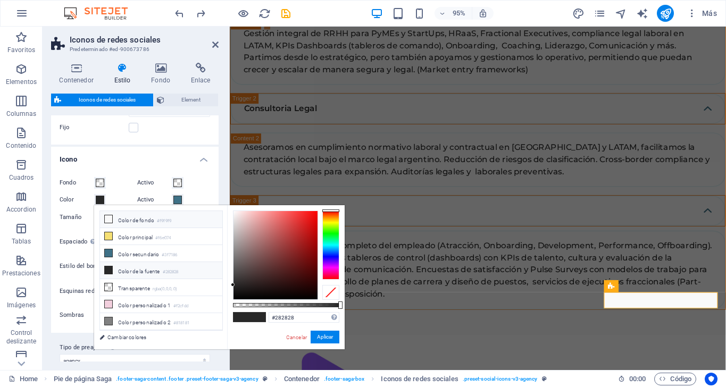
click at [118, 219] on li "Color de fondo #f9f9f9" at bounding box center [161, 219] width 122 height 17
type input "#f9f9f9"
click at [324, 337] on button "Aplicar" at bounding box center [325, 337] width 29 height 13
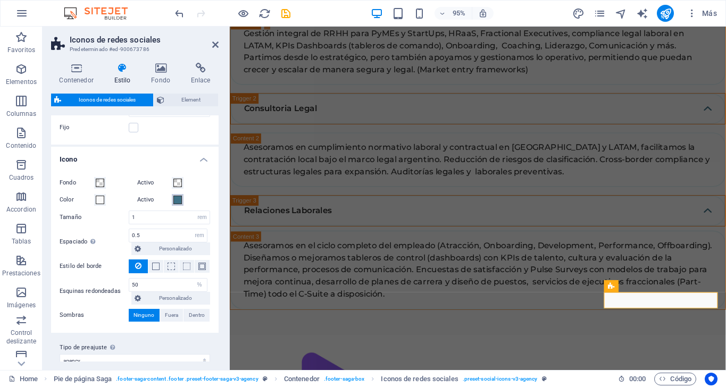
click at [176, 198] on span at bounding box center [177, 200] width 9 height 9
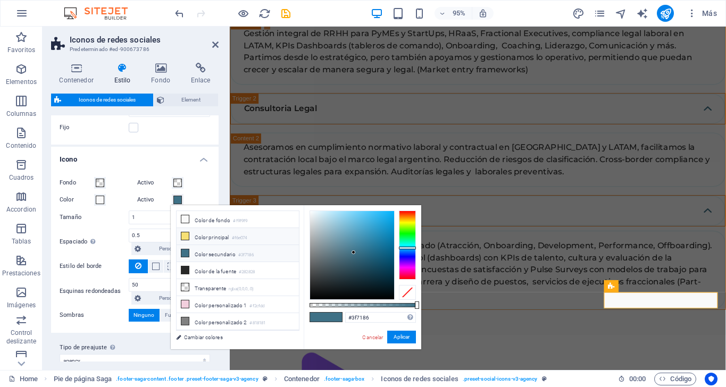
click at [208, 233] on li "Color principal #f6e074" at bounding box center [238, 236] width 122 height 17
type input "#f6e074"
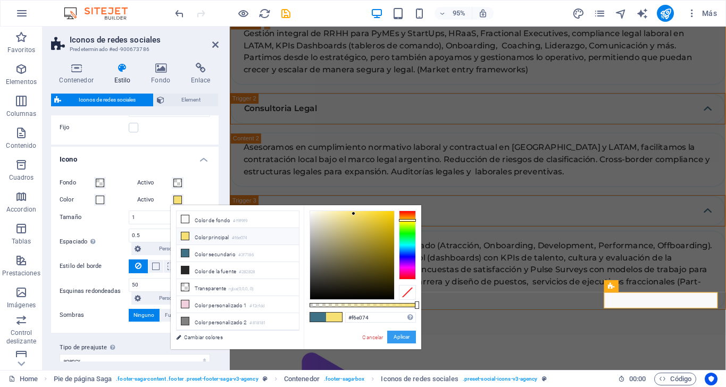
click at [407, 338] on button "Aplicar" at bounding box center [401, 337] width 29 height 13
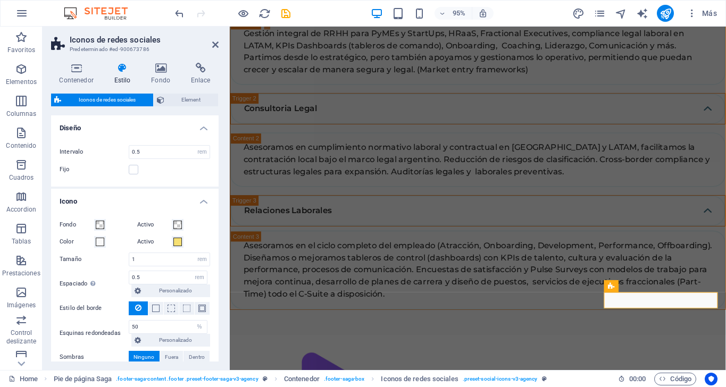
scroll to position [0, 0]
click at [202, 202] on h4 "Icono" at bounding box center [135, 198] width 168 height 19
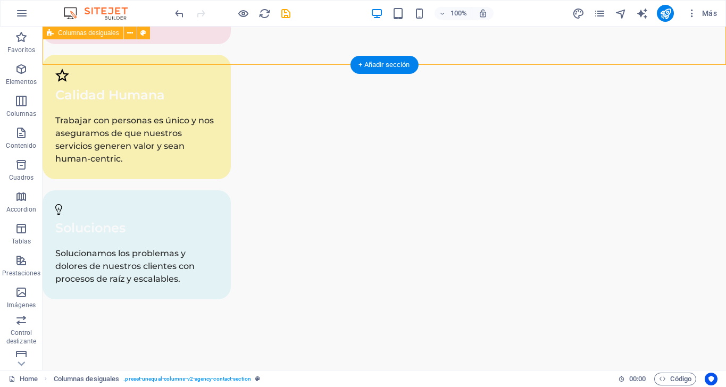
scroll to position [3152, 0]
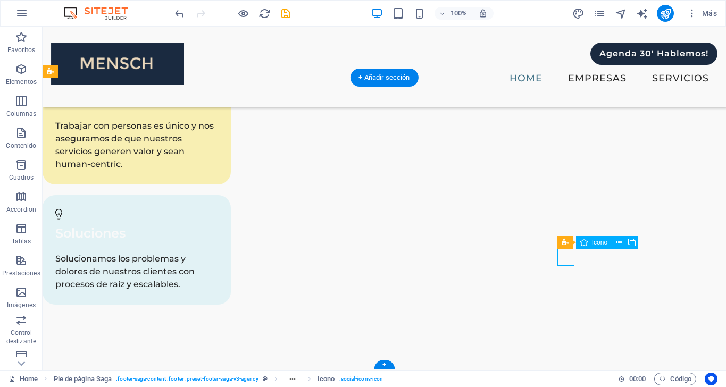
select select "xMidYMid"
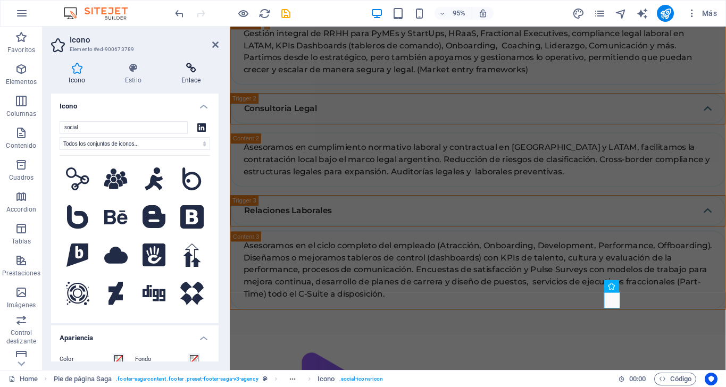
scroll to position [-1, 0]
click at [193, 71] on icon at bounding box center [190, 68] width 55 height 11
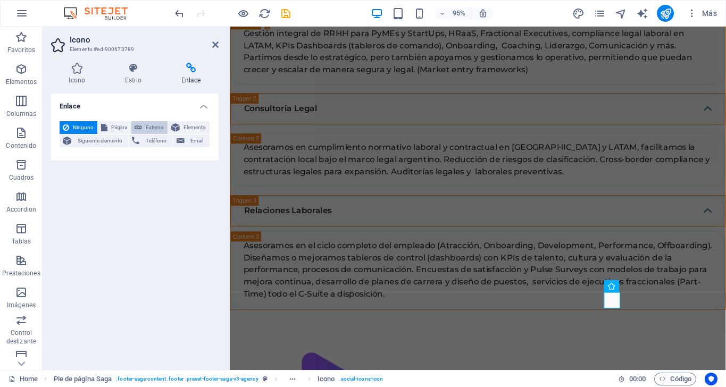
click at [145, 127] on span "Externo" at bounding box center [154, 127] width 19 height 13
select select "blank"
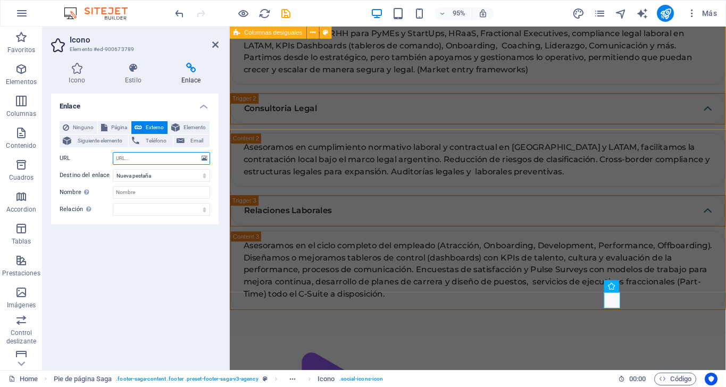
paste input "[URL][DOMAIN_NAME]"
type input "[URL][DOMAIN_NAME]"
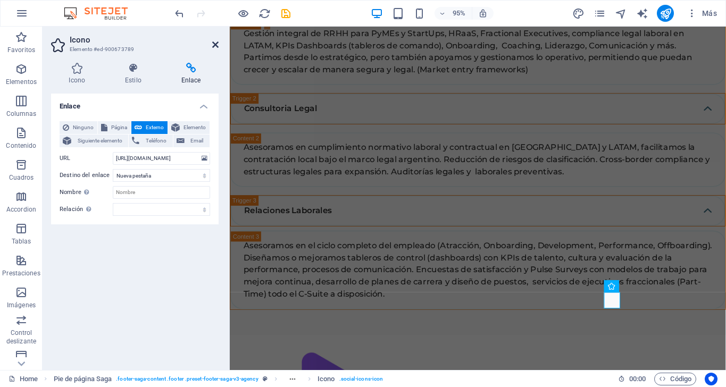
click at [213, 41] on icon at bounding box center [215, 44] width 6 height 9
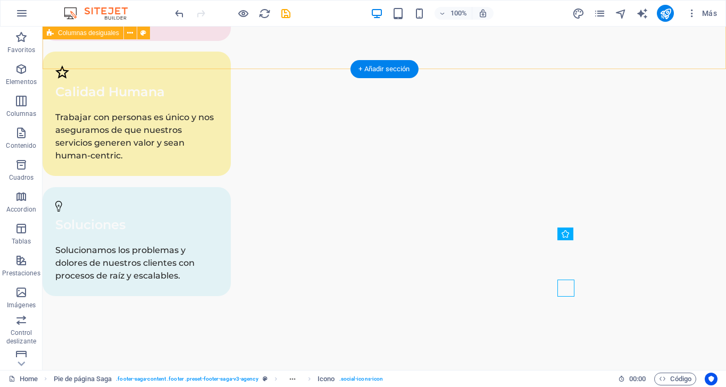
scroll to position [3121, 0]
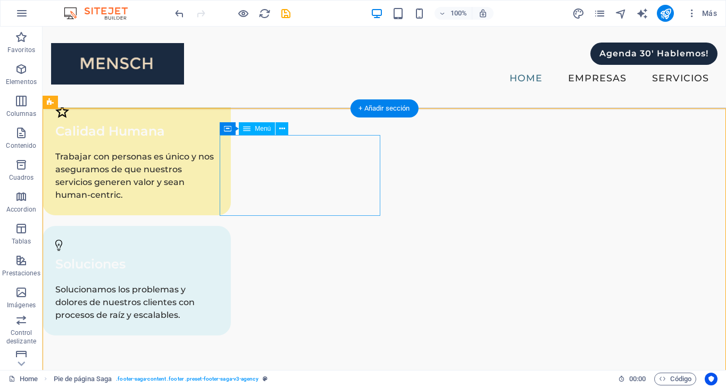
click at [255, 131] on span "Menú" at bounding box center [263, 129] width 16 height 6
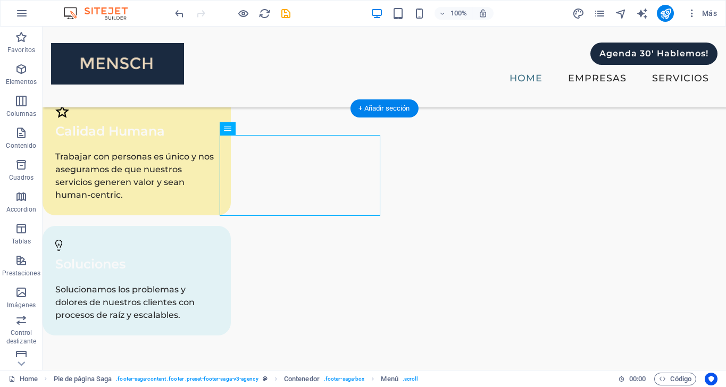
select select
select select "1"
select select
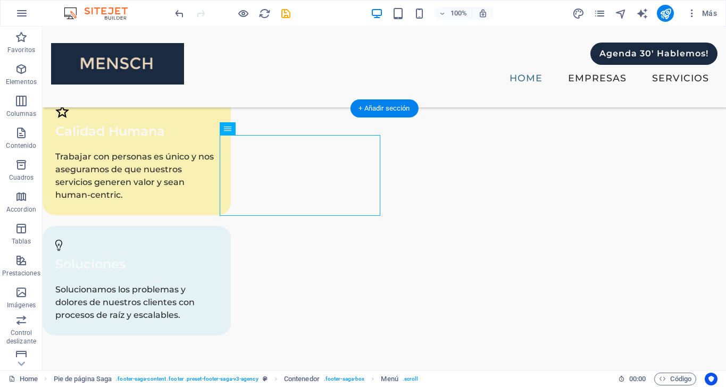
select select "2"
select select
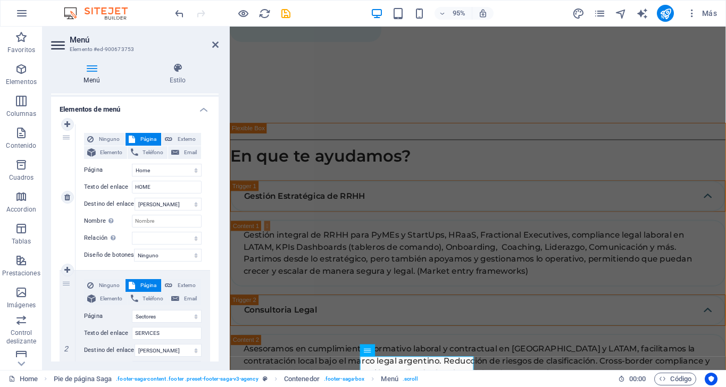
scroll to position [80, 0]
click at [152, 188] on input "HOME" at bounding box center [167, 186] width 70 height 13
type input "H"
type input "h"
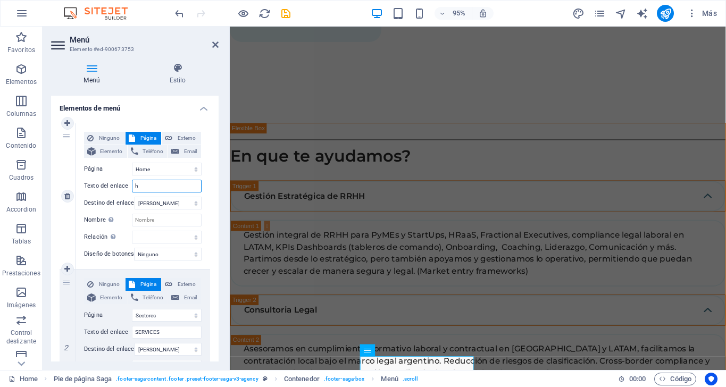
select select
type input "home"
select select
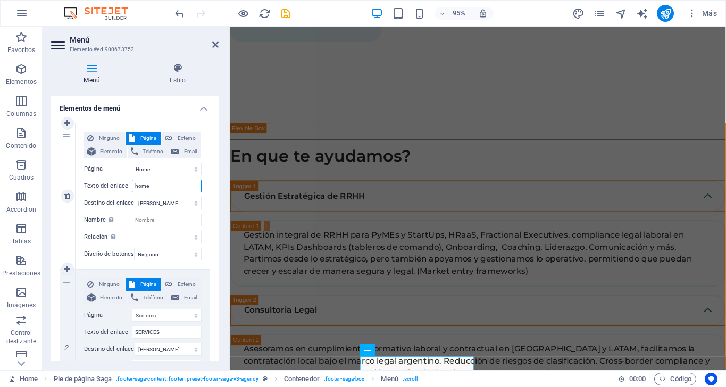
select select
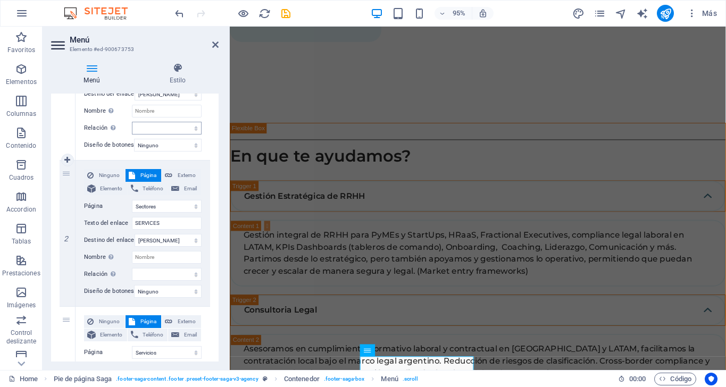
scroll to position [201, 0]
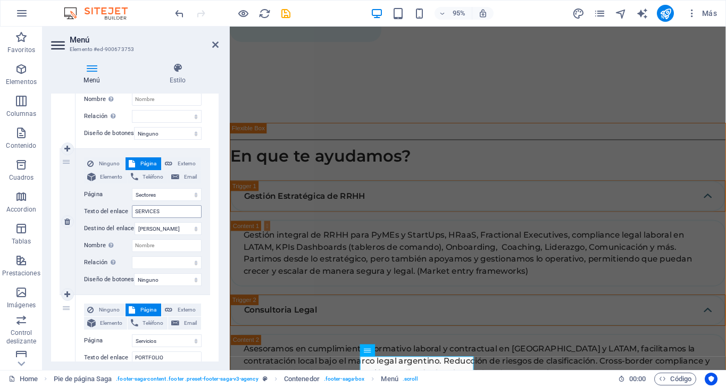
type input "home"
click at [147, 207] on input "SERVICES" at bounding box center [167, 211] width 70 height 13
click at [170, 213] on input "SERVICES" at bounding box center [167, 211] width 70 height 13
type input "empresas"
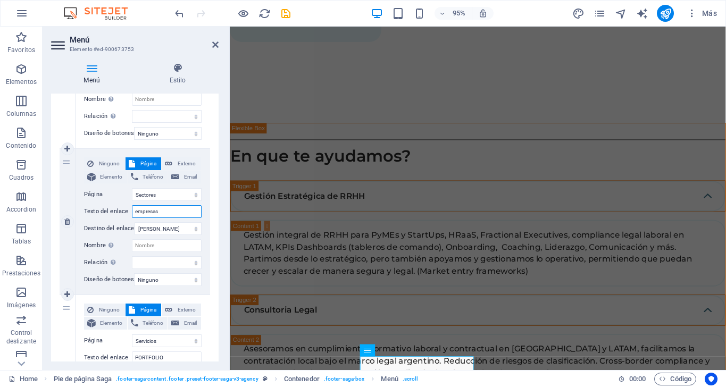
select select
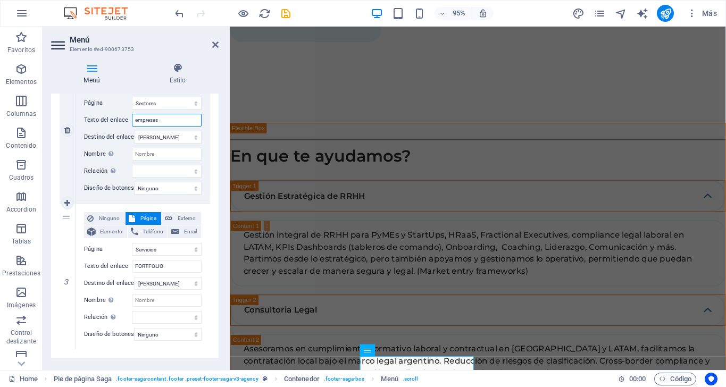
scroll to position [311, 0]
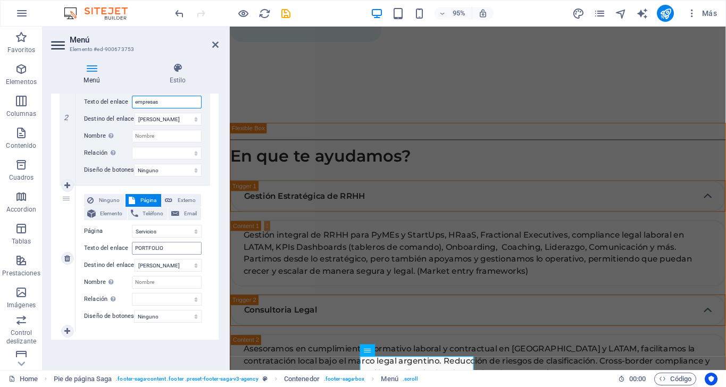
type input "empresas"
click at [163, 245] on input "PORTFOLIO" at bounding box center [167, 248] width 70 height 13
type input "servicios"
select select
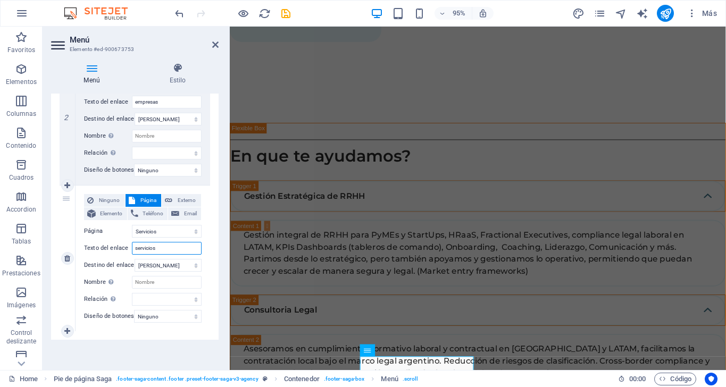
select select
type input "servicios"
click at [216, 44] on icon at bounding box center [215, 44] width 6 height 9
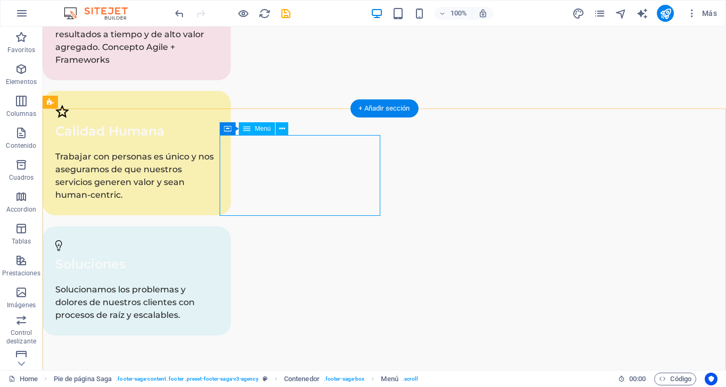
click at [244, 126] on icon at bounding box center [246, 128] width 7 height 13
select select
select select "1"
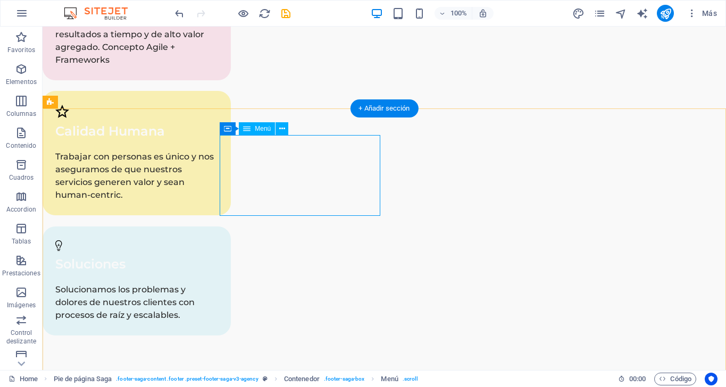
select select
select select "2"
select select
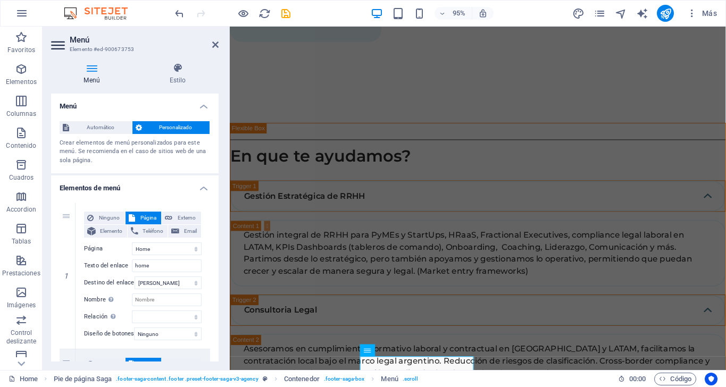
scroll to position [52, 0]
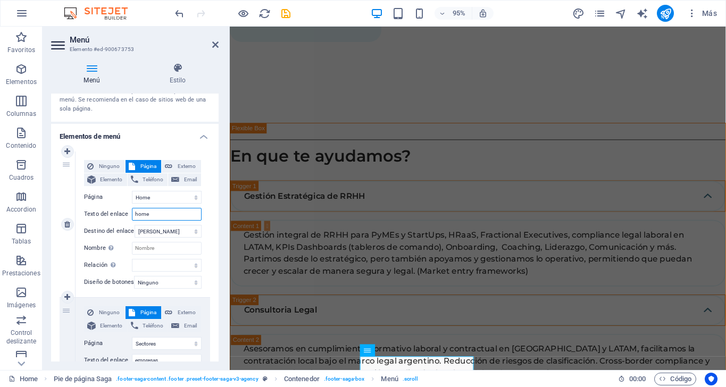
click at [139, 214] on input "home" at bounding box center [167, 214] width 70 height 13
type input "Home"
select select
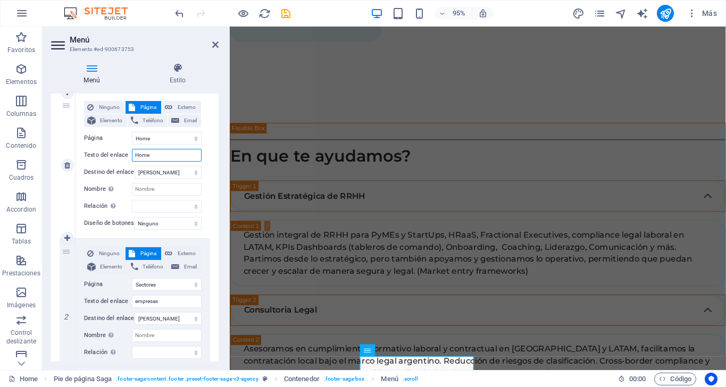
scroll to position [126, 0]
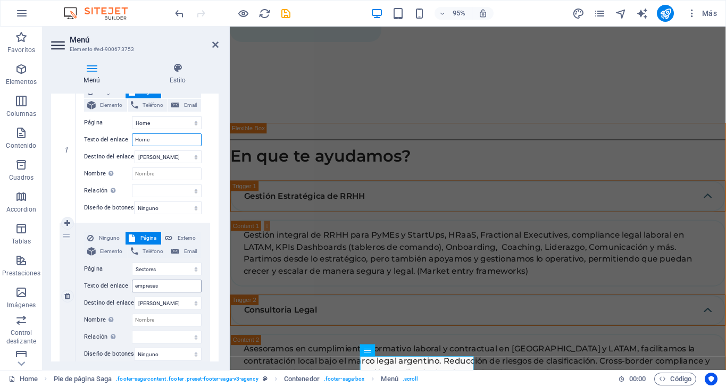
type input "Home"
click at [135, 287] on input "empresas" at bounding box center [167, 286] width 70 height 13
click at [137, 286] on input "empresas" at bounding box center [167, 286] width 70 height 13
type input "Empresas"
select select
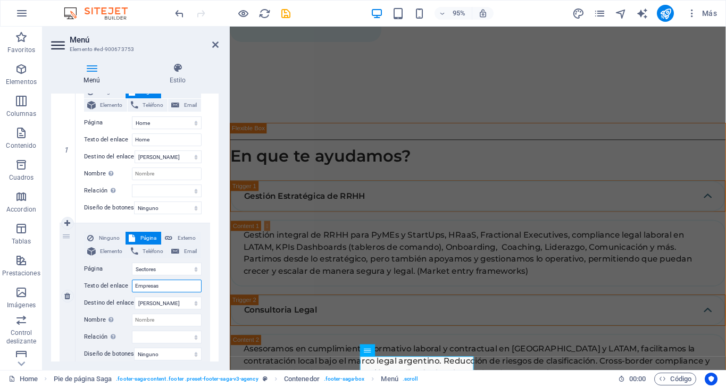
select select
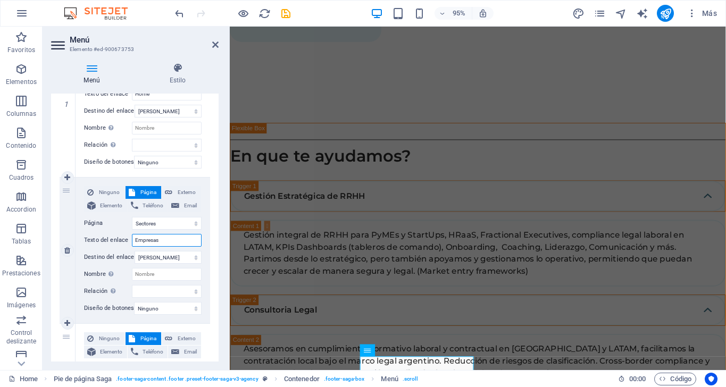
scroll to position [237, 0]
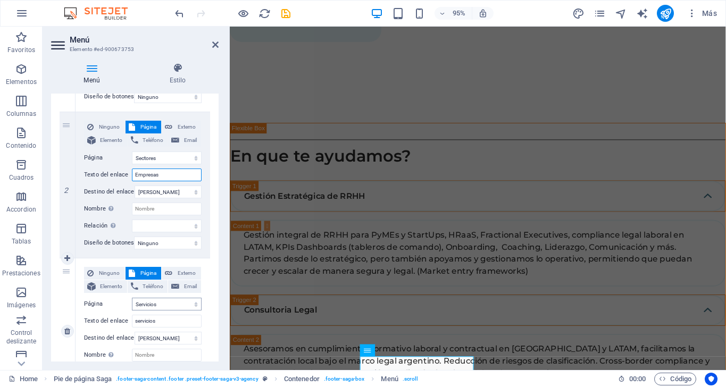
type input "Empresas"
click at [139, 322] on input "servicios" at bounding box center [167, 321] width 70 height 13
type input "Servicios"
select select
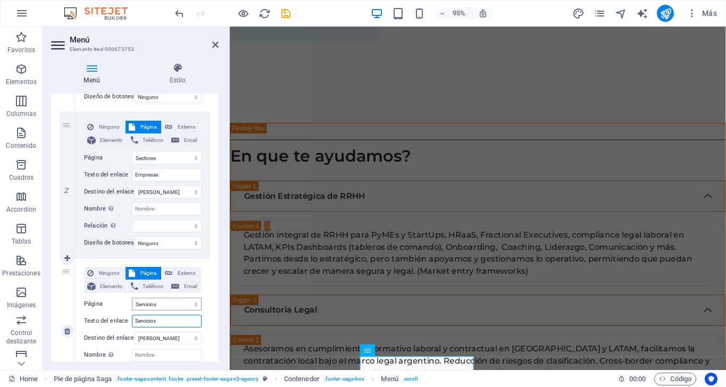
select select
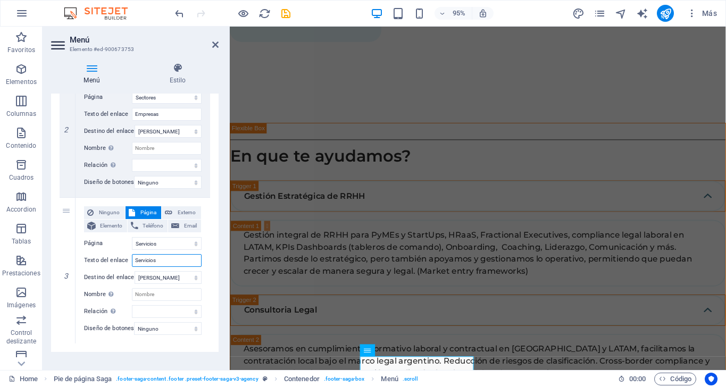
scroll to position [0, 0]
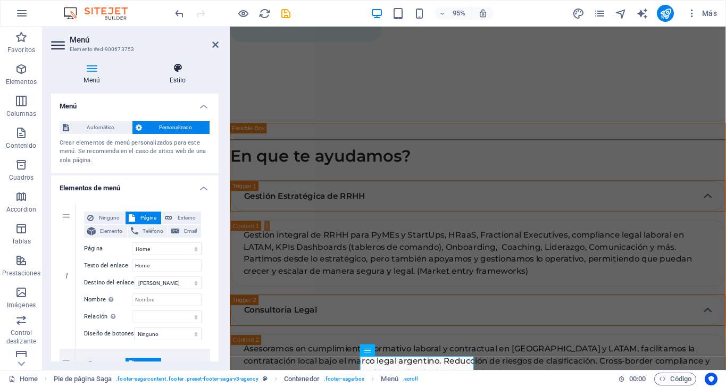
type input "Servicios"
click at [178, 72] on icon at bounding box center [178, 68] width 82 height 11
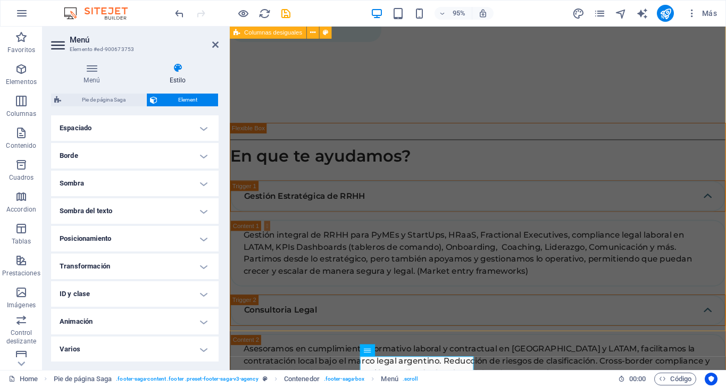
scroll to position [211, 0]
click at [213, 46] on icon at bounding box center [215, 44] width 6 height 9
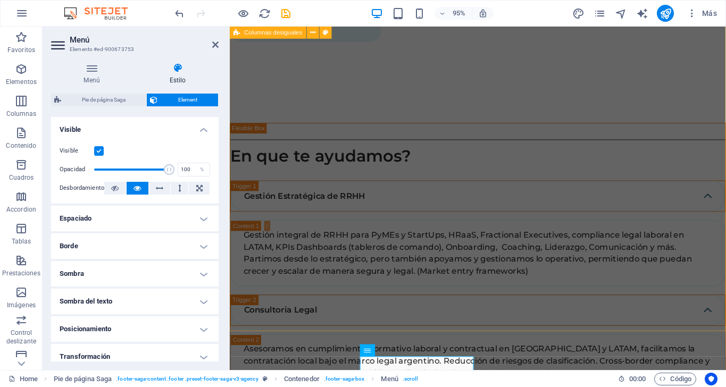
scroll to position [137, 0]
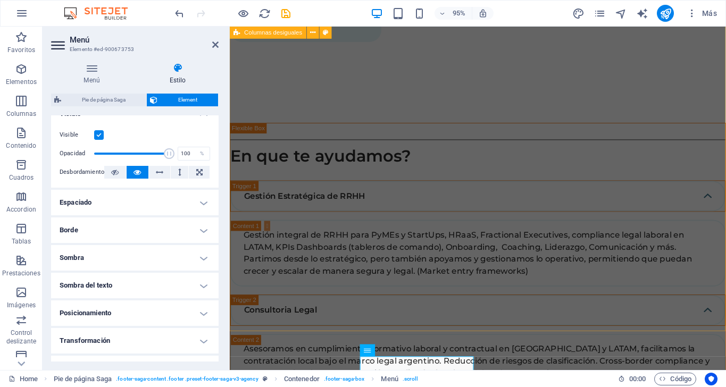
click at [209, 201] on h4 "Espaciado" at bounding box center [135, 203] width 168 height 26
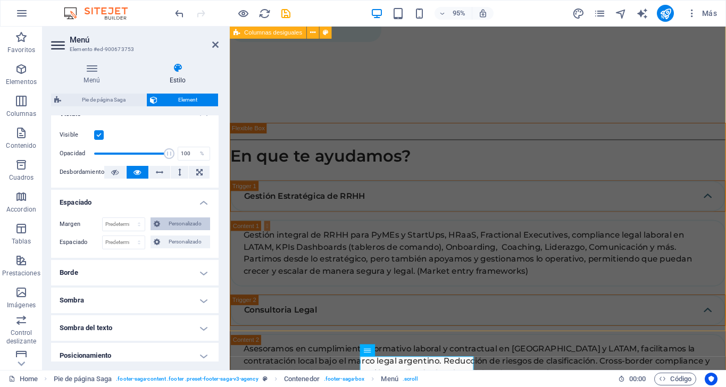
click at [179, 224] on span "Personalizado" at bounding box center [185, 224] width 44 height 13
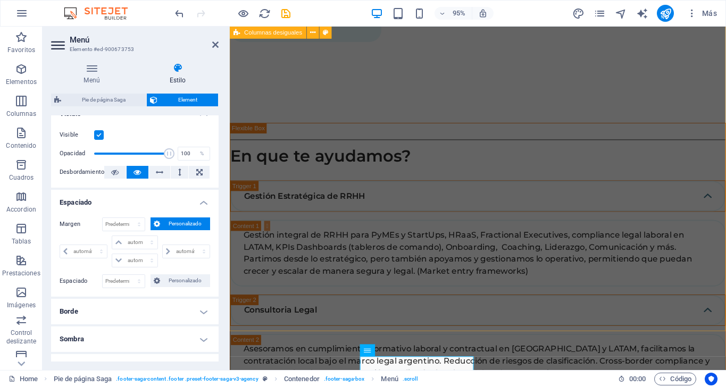
click at [179, 224] on span "Personalizado" at bounding box center [185, 224] width 44 height 13
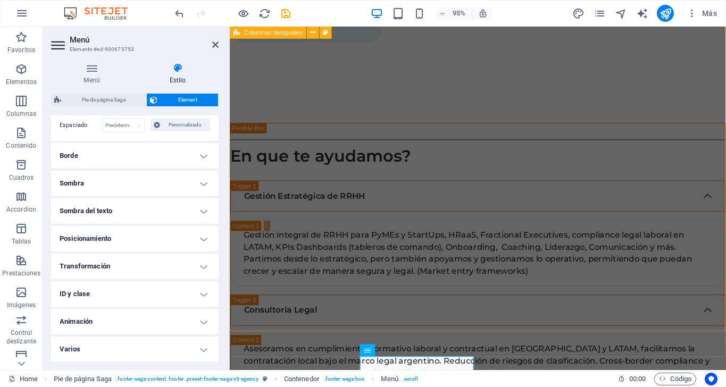
scroll to position [254, 0]
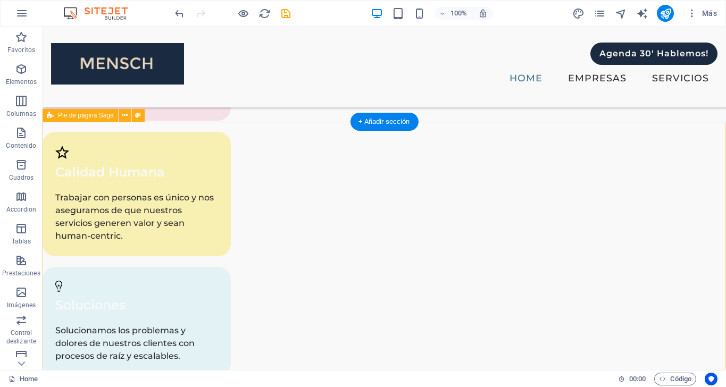
scroll to position [3058, 0]
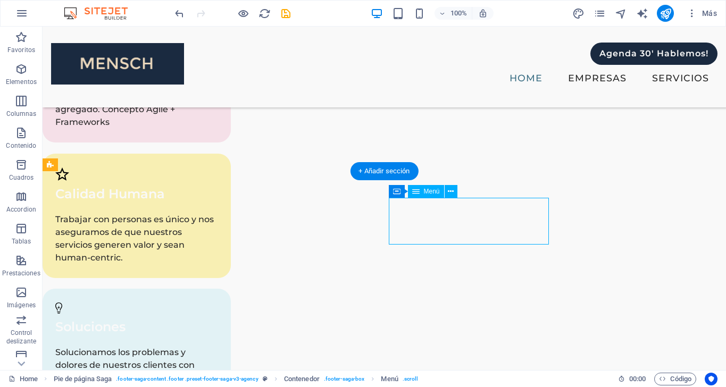
select select
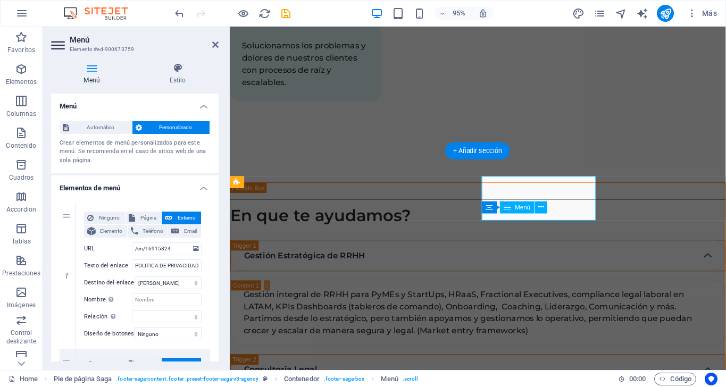
scroll to position [3271, 0]
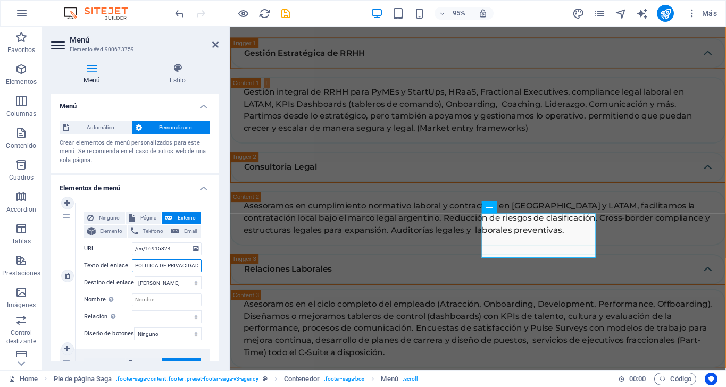
click at [160, 269] on input "POLITICA DE PRIVACIDAD" at bounding box center [167, 266] width 70 height 13
type input "P"
select select
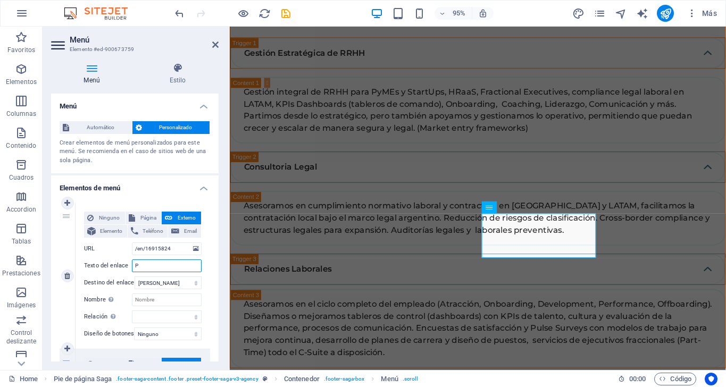
select select
type input "Privacidad"
select select
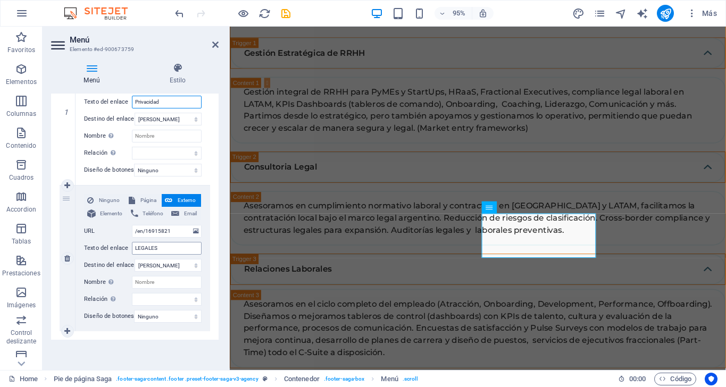
scroll to position [170, 0]
type input "Privacidad"
click at [160, 242] on input "LEGALES" at bounding box center [167, 248] width 70 height 13
type input "Disclaimer"
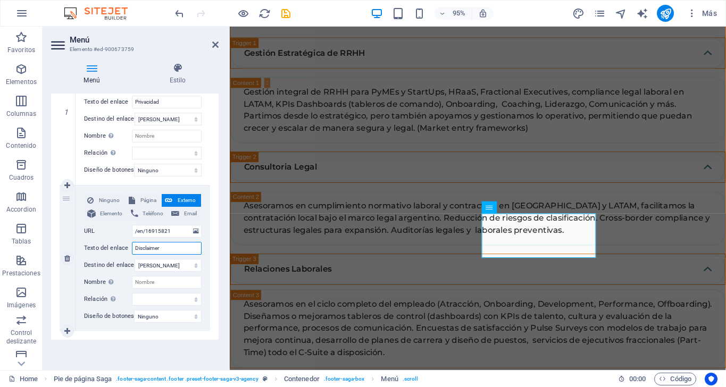
select select
type input "Disclaimer"
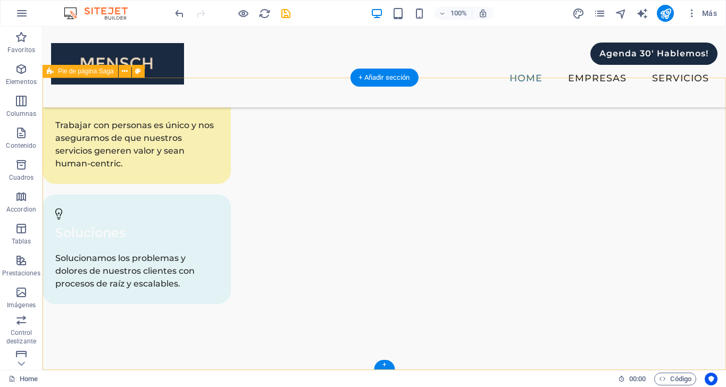
scroll to position [3152, 0]
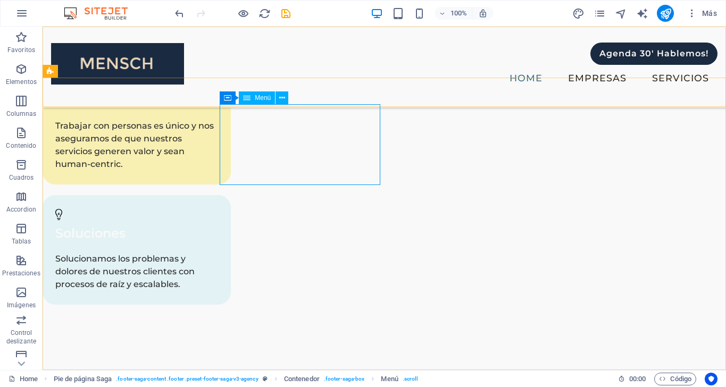
click at [249, 97] on icon at bounding box center [246, 97] width 7 height 13
select select
select select "1"
select select
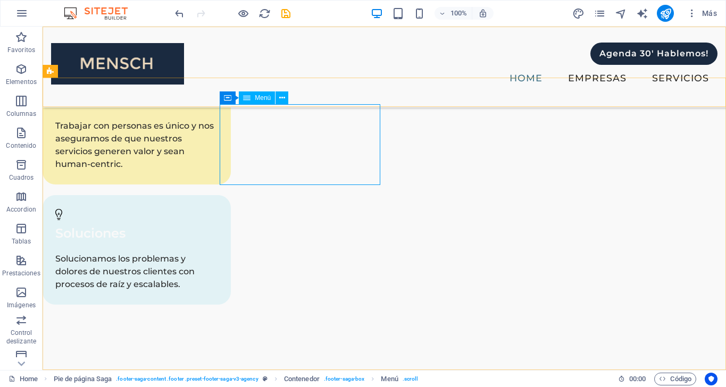
select select "2"
select select
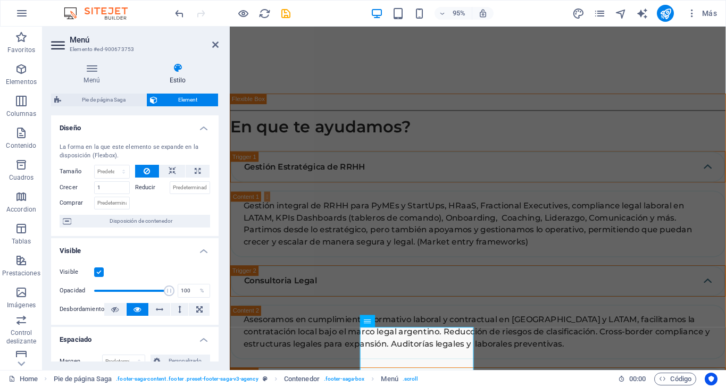
scroll to position [0, 0]
click at [96, 70] on icon at bounding box center [91, 68] width 81 height 11
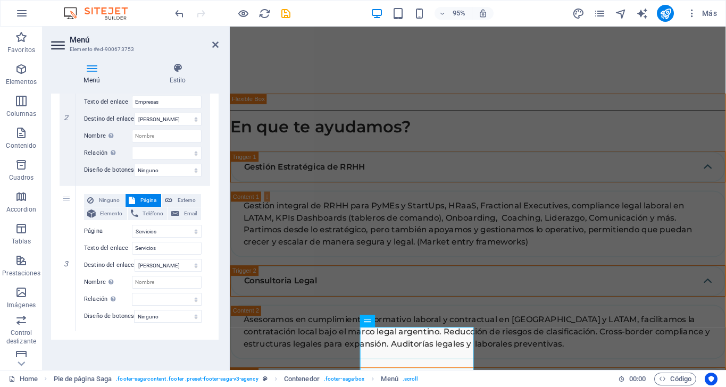
scroll to position [316, 0]
click at [70, 328] on icon at bounding box center [67, 331] width 6 height 7
select select
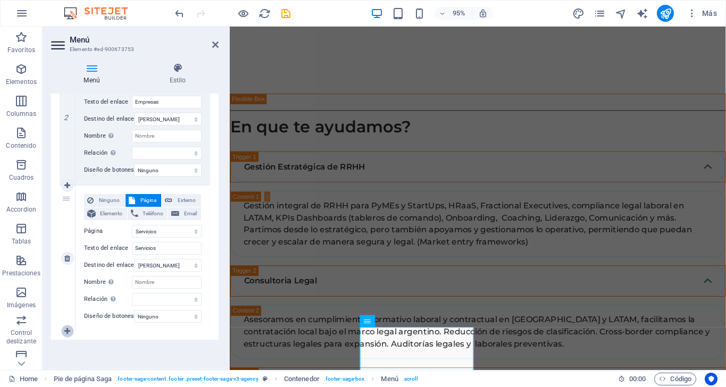
select select
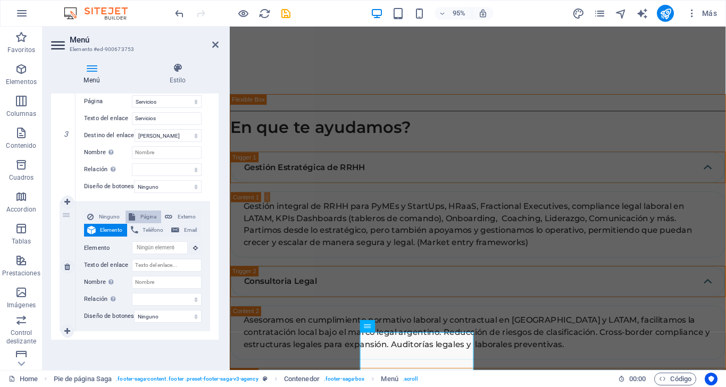
scroll to position [3152, 0]
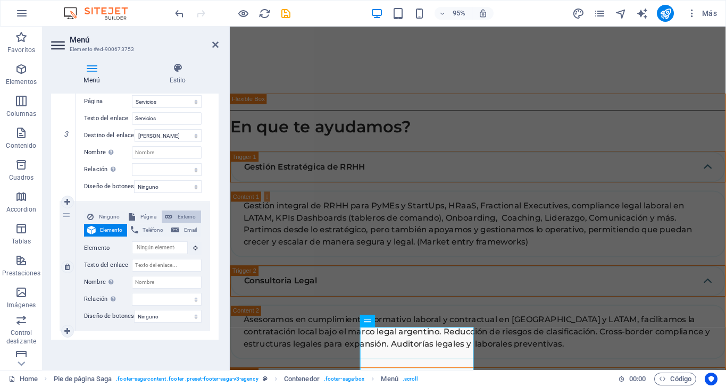
click at [180, 212] on span "Externo" at bounding box center [187, 217] width 22 height 13
select select
select select "blank"
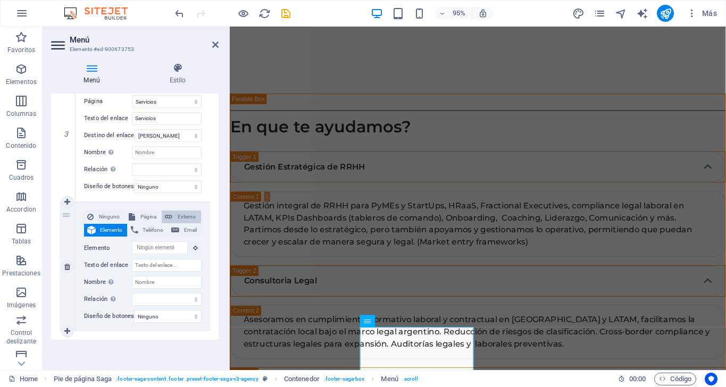
select select
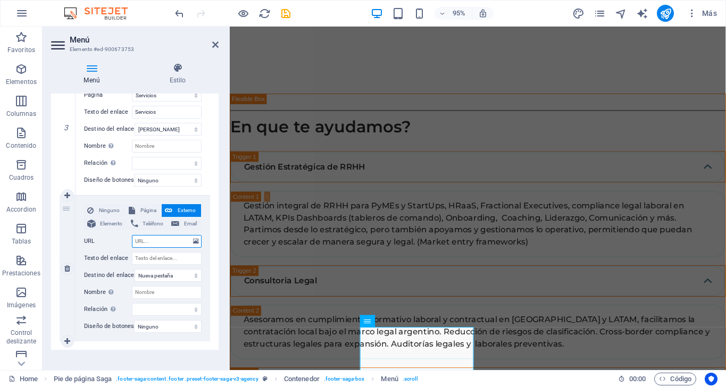
paste input "[URL][DOMAIN_NAME]"
type input "[URL][DOMAIN_NAME]"
select select
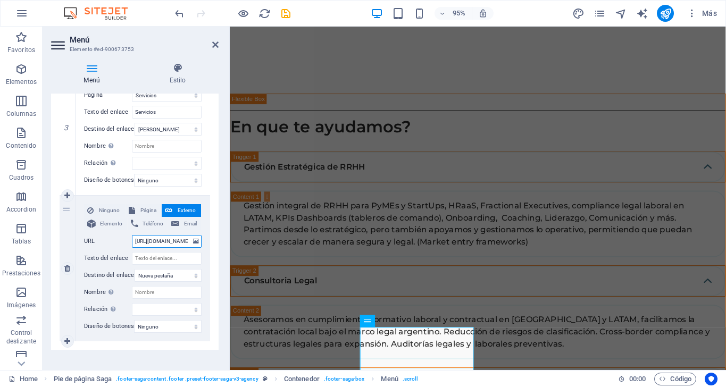
select select
click at [171, 241] on input "[URL][DOMAIN_NAME]" at bounding box center [167, 241] width 70 height 13
type input "[URL][DOMAIN_NAME]"
select select
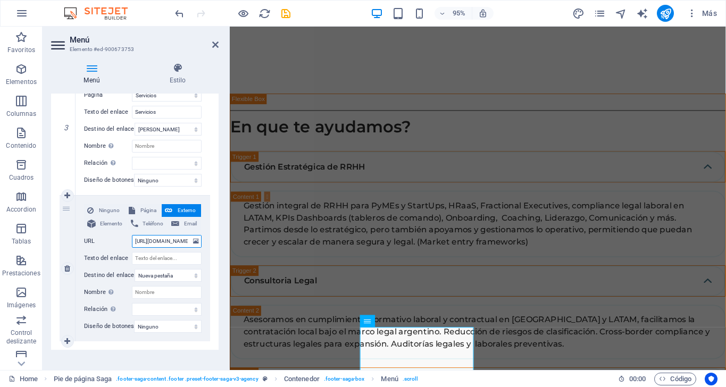
select select
type input "/"
select select
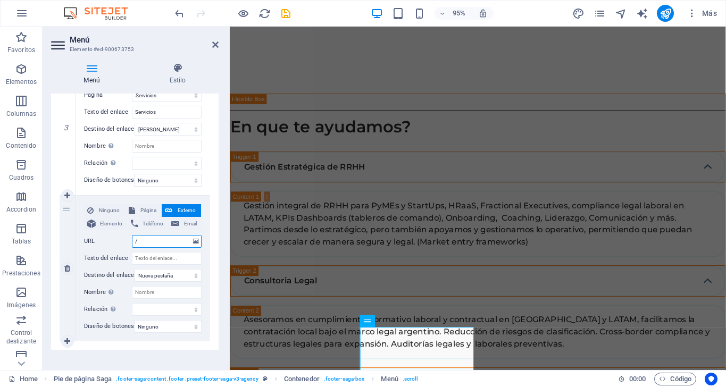
select select
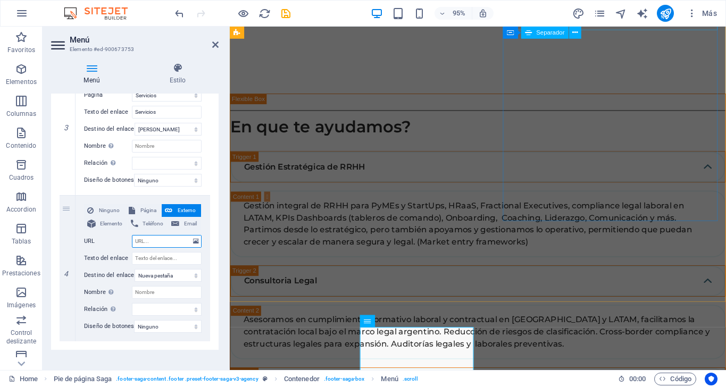
select select
paste input "[URL][DOMAIN_NAME]"
type input "[URL][DOMAIN_NAME]"
select select
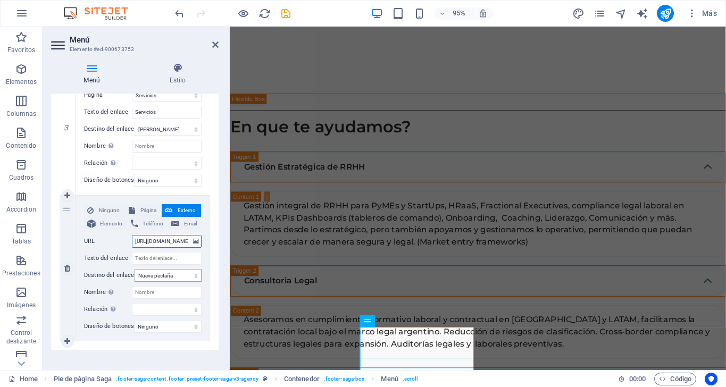
select select
type input "[URL][DOMAIN_NAME]"
click at [161, 261] on input "Texto del enlace" at bounding box center [167, 258] width 70 height 13
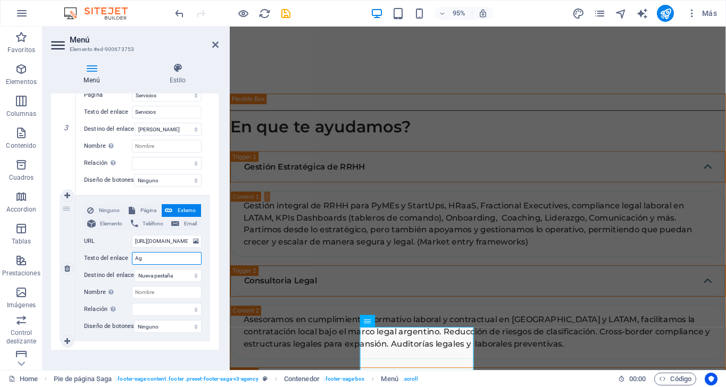
type input "Age"
select select
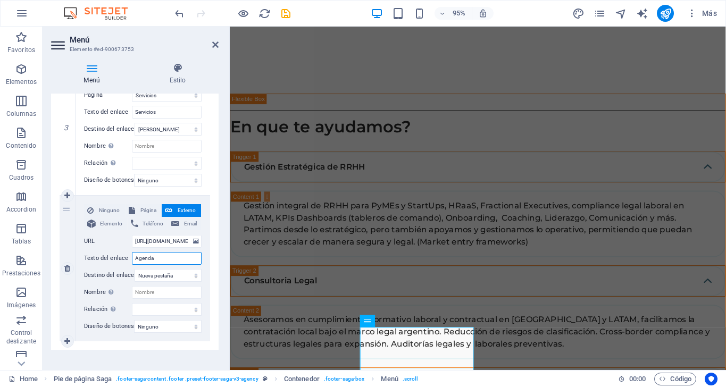
type input "Agenda"
select select
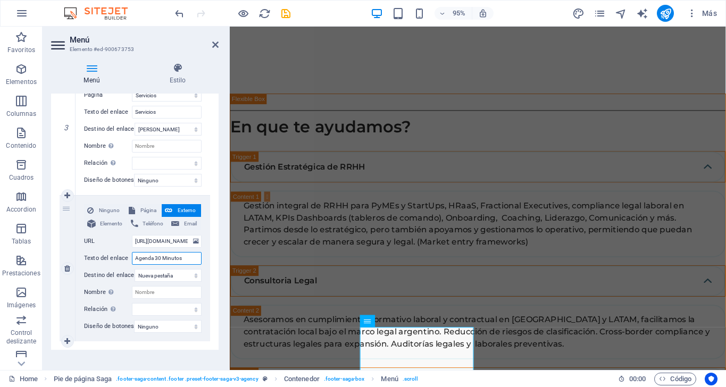
type input "Agenda 30 Minutos"
select select
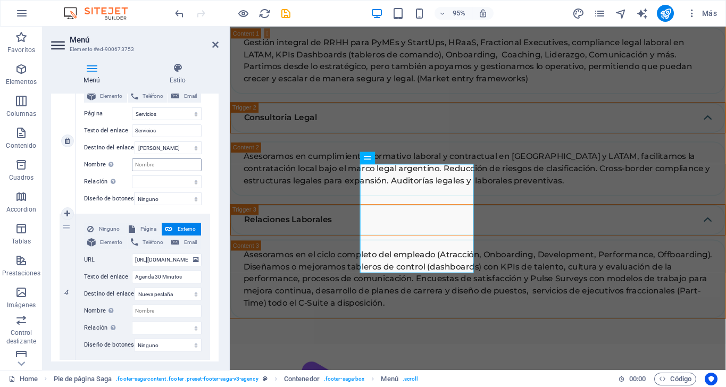
scroll to position [447, 0]
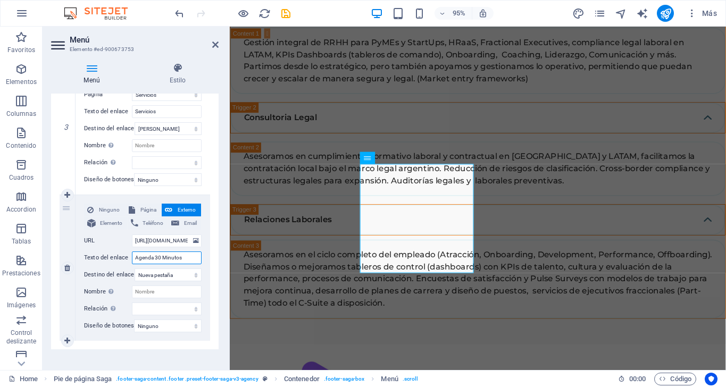
click at [155, 255] on input "Agenda 30 Minutos" at bounding box center [167, 258] width 70 height 13
type input "Agenda Meet 30 Minutos"
select select
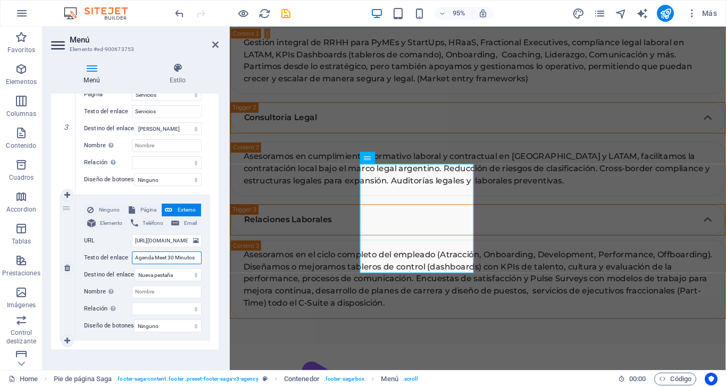
select select
type input "Agenda Meet de30 Minutos"
select select
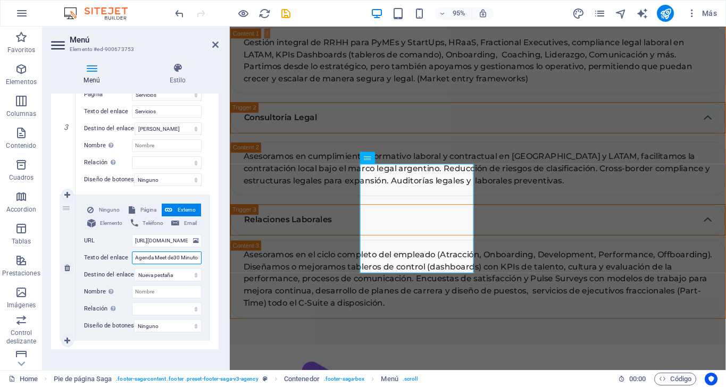
select select
type input "Agenda Meet 30 Minutos"
select select
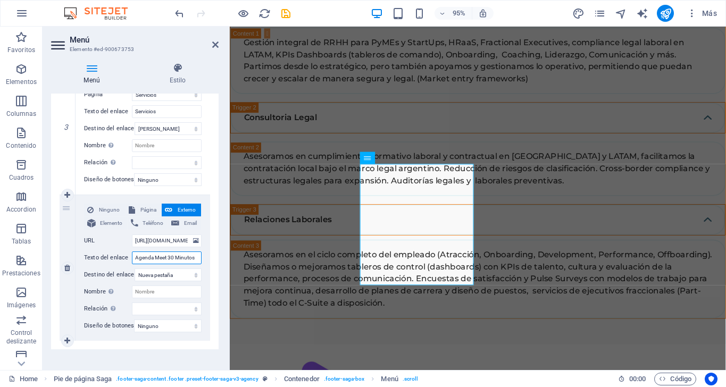
select select
type input "Agenda Meet30 Minutos"
select select
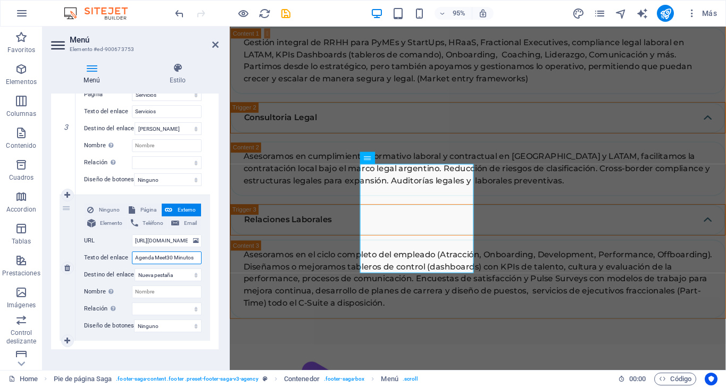
select select
type input "Agenda Meet 30 Minutos"
select select
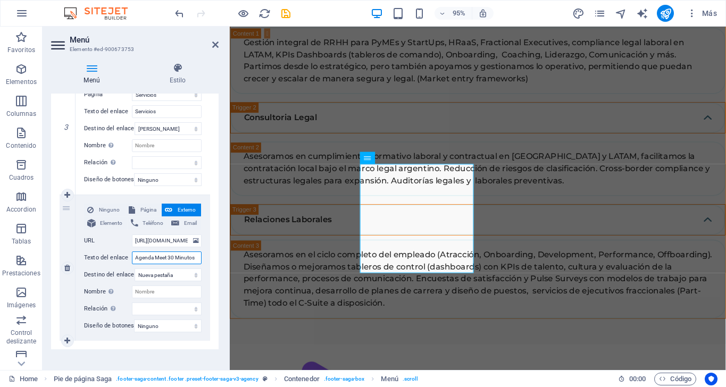
select select
type input "Agenda Meet 30 Minutos"
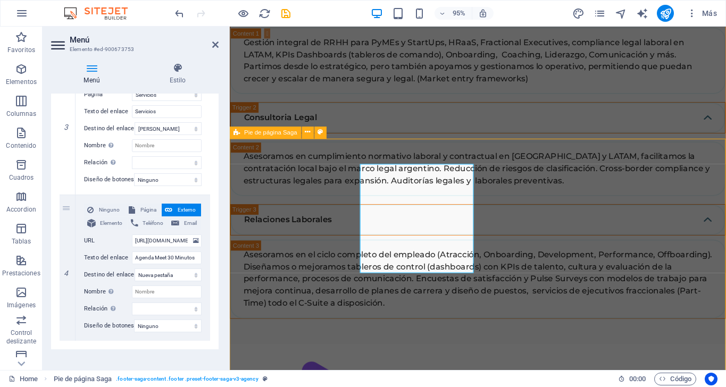
scroll to position [3121, 0]
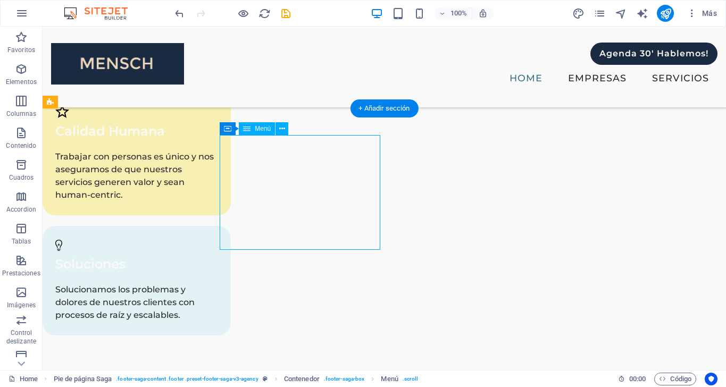
select select
select select "1"
select select
select select "2"
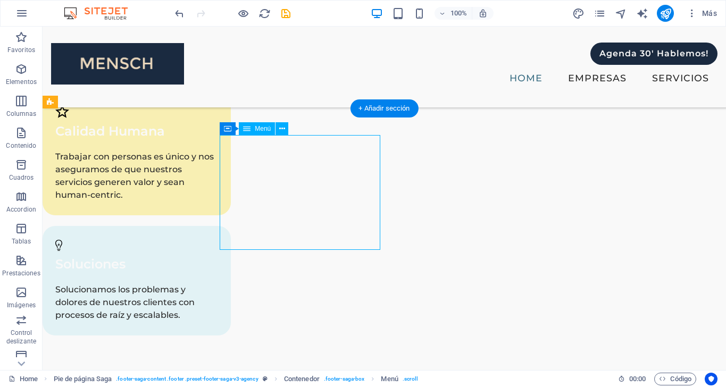
select select
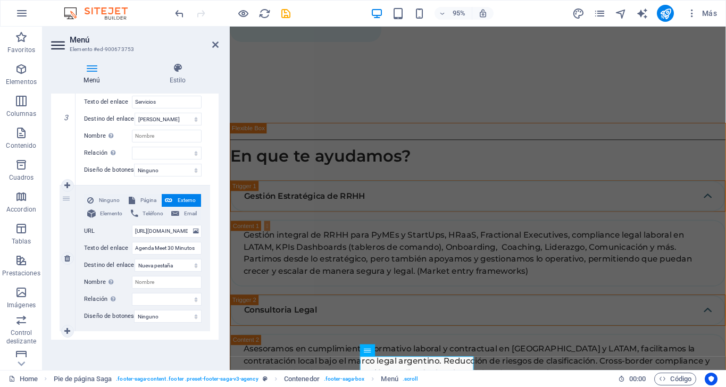
scroll to position [463, 0]
click at [151, 242] on input "Agenda Meet 30 Minutos" at bounding box center [167, 248] width 70 height 13
type input "Agend Meet 30 Minutos"
select select
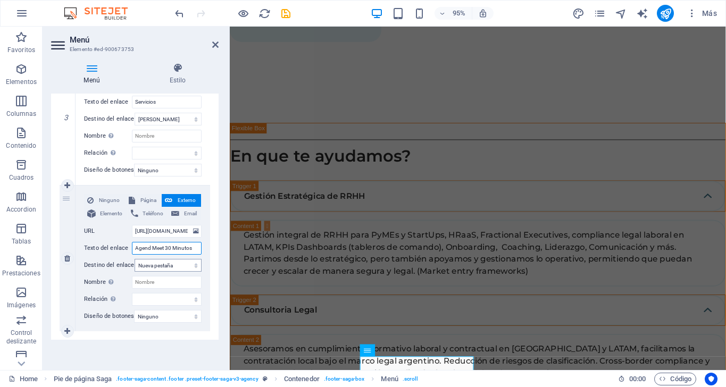
select select
type input "Agenda Meet 30 Minutos"
select select
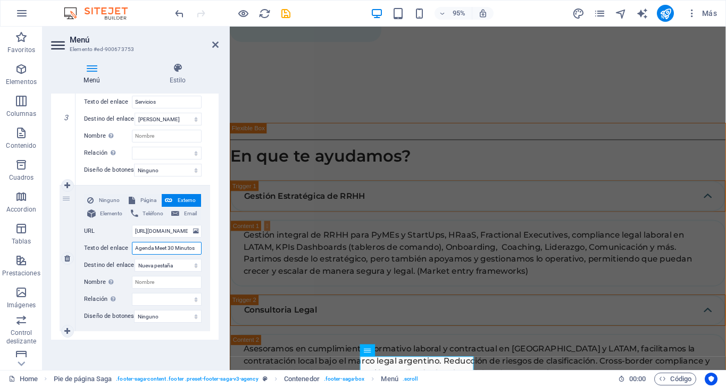
select select
type input "Agendá Meet 30 Minutos"
select select
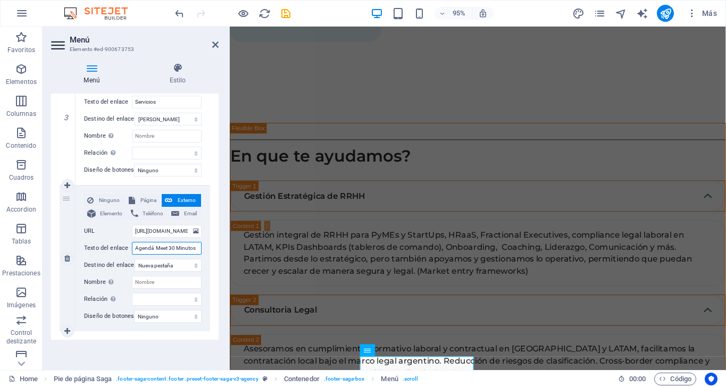
select select
type input "Agendá consulta Meet 30 Minutos"
select select
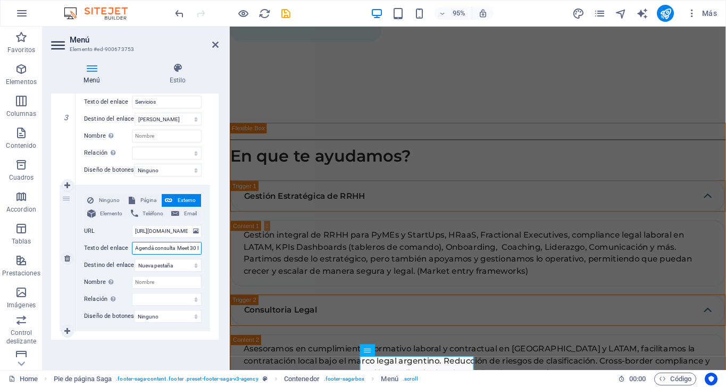
click at [182, 242] on input "Agendá consulta Meet 30 Minutos" at bounding box center [167, 248] width 70 height 13
drag, startPoint x: 191, startPoint y: 241, endPoint x: 6, endPoint y: 226, distance: 185.8
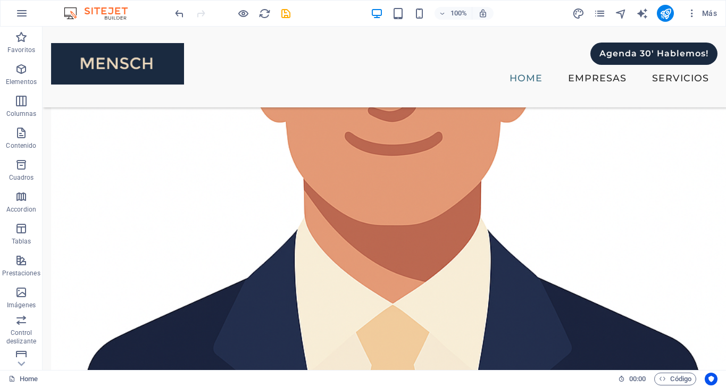
scroll to position [1657, 0]
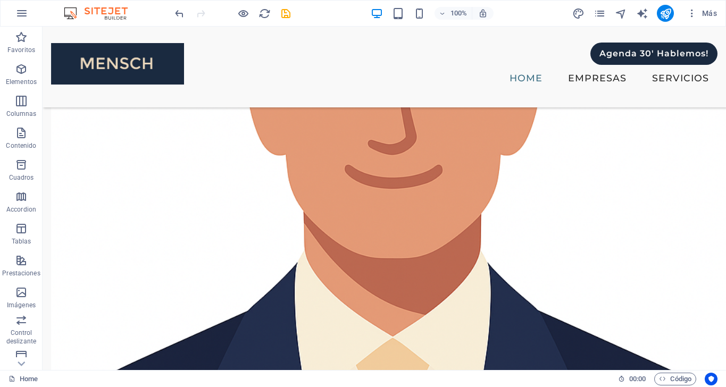
click at [0, 0] on div "100% Más" at bounding box center [0, 0] width 0 height 0
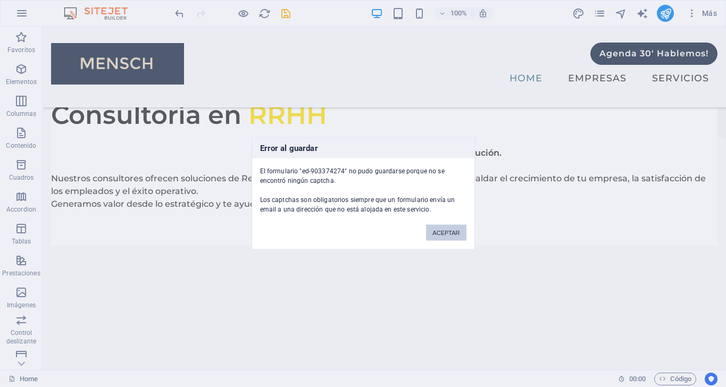
click at [448, 232] on button "ACEPTAR" at bounding box center [446, 233] width 40 height 16
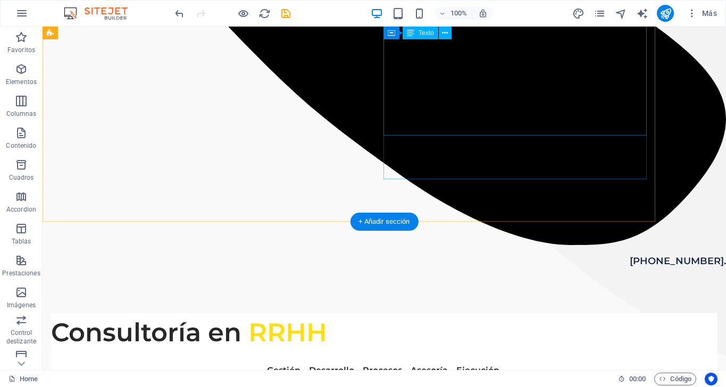
scroll to position [578, 0]
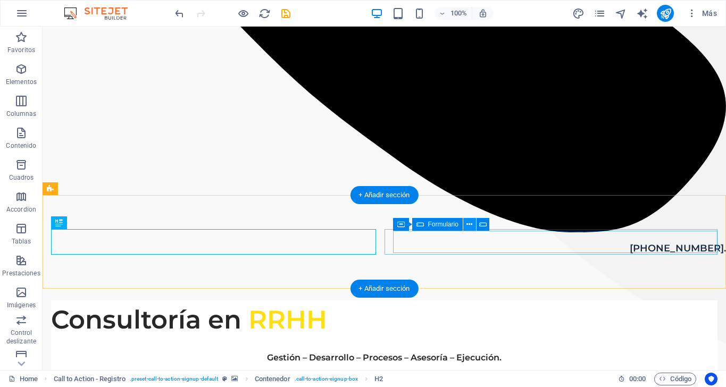
click at [468, 227] on icon at bounding box center [469, 224] width 6 height 11
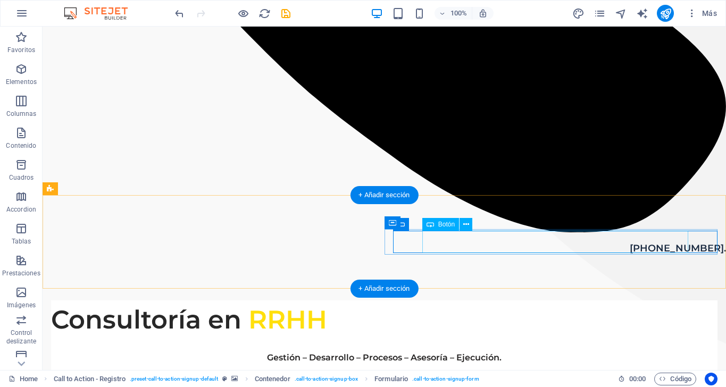
click at [467, 225] on icon at bounding box center [469, 224] width 6 height 11
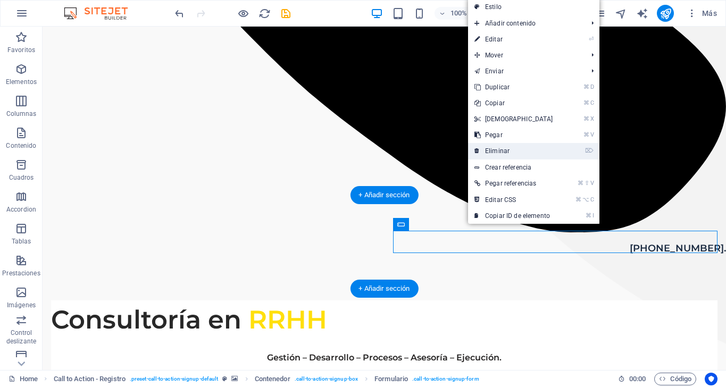
click at [514, 149] on link "⌦ Eliminar" at bounding box center [513, 151] width 91 height 16
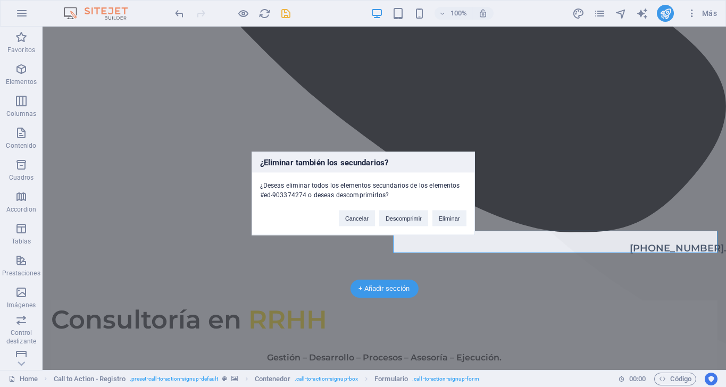
click at [448, 209] on div "Cancelar Descomprimir Eliminar" at bounding box center [403, 213] width 144 height 27
click at [448, 218] on button "Eliminar" at bounding box center [449, 219] width 34 height 16
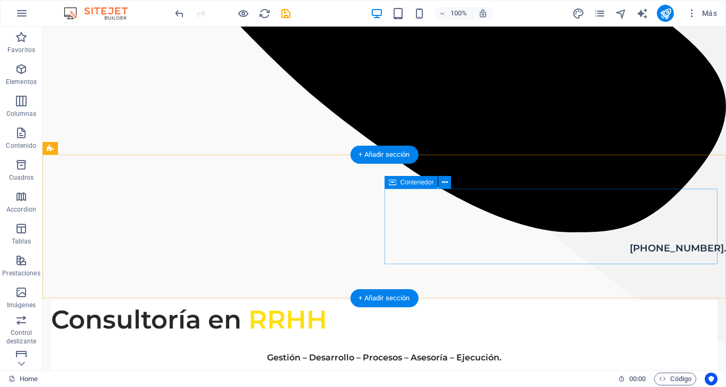
scroll to position [635, 0]
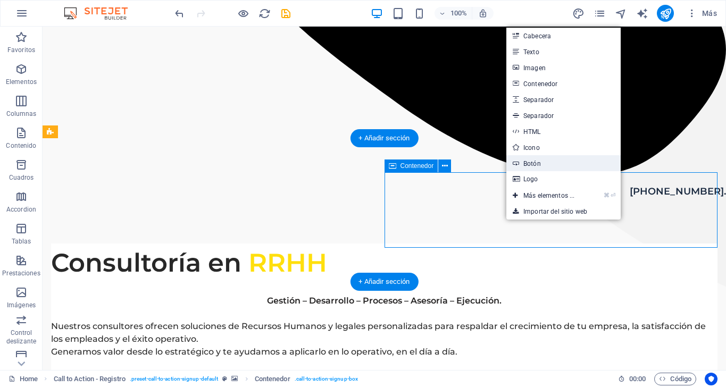
click at [533, 163] on link "Botón" at bounding box center [563, 163] width 114 height 16
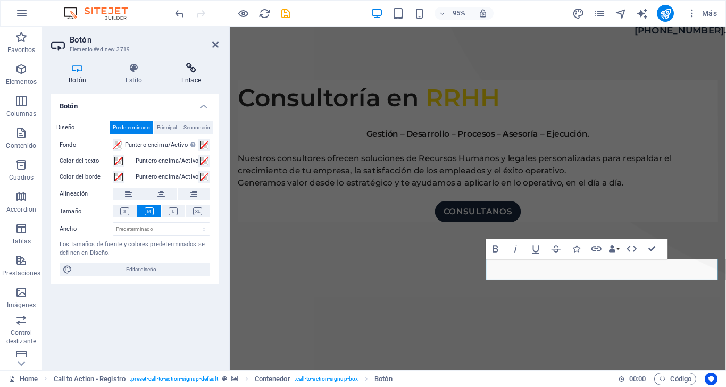
click at [192, 71] on icon at bounding box center [191, 68] width 55 height 11
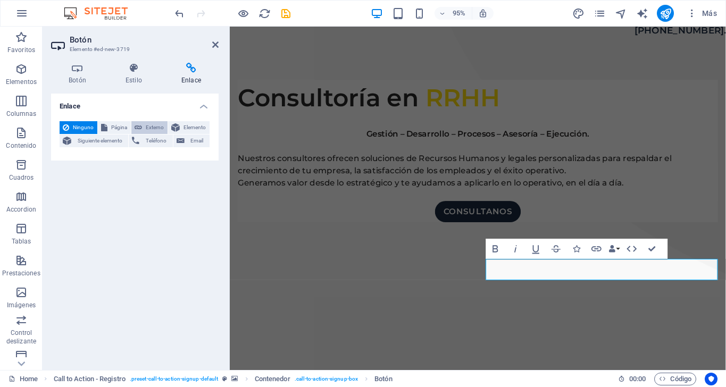
click at [154, 129] on span "Externo" at bounding box center [154, 127] width 19 height 13
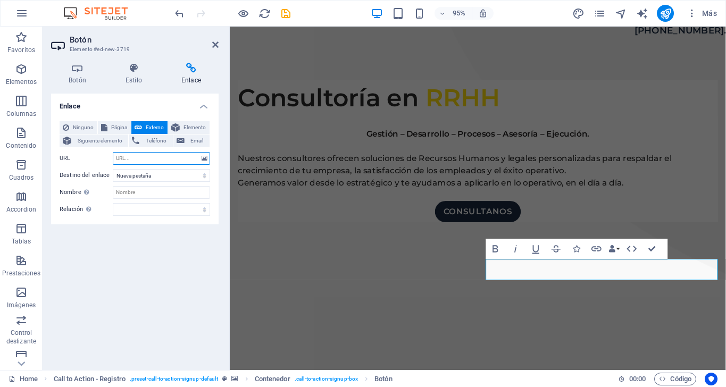
paste input "[URL][DOMAIN_NAME]"
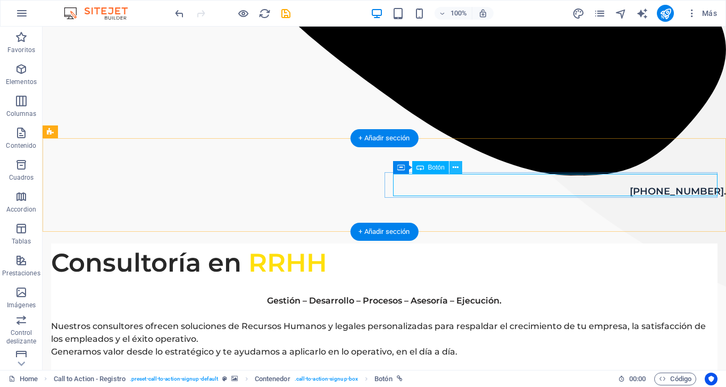
click at [456, 168] on icon at bounding box center [456, 167] width 6 height 11
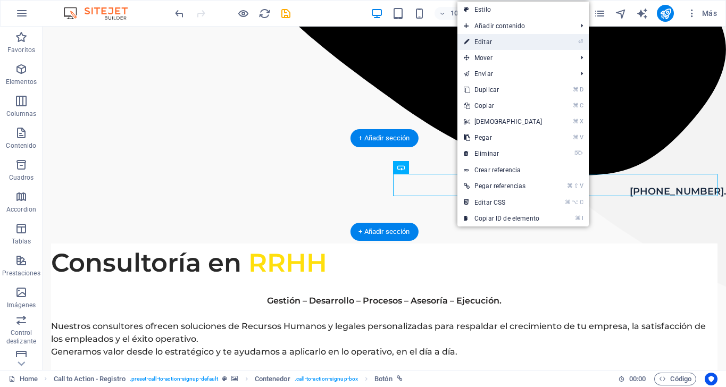
click at [495, 41] on link "⏎ Editar" at bounding box center [502, 42] width 91 height 16
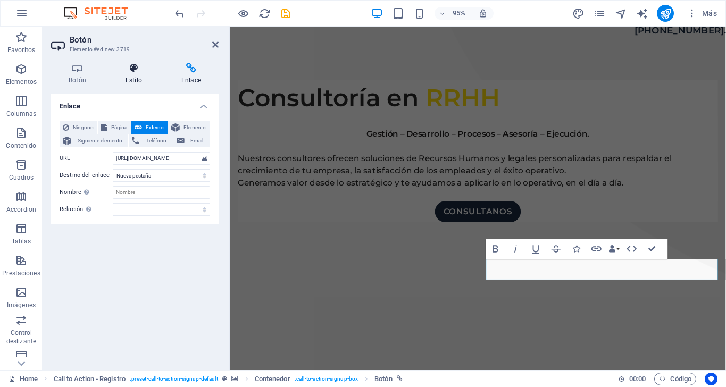
click at [137, 66] on icon at bounding box center [134, 68] width 52 height 11
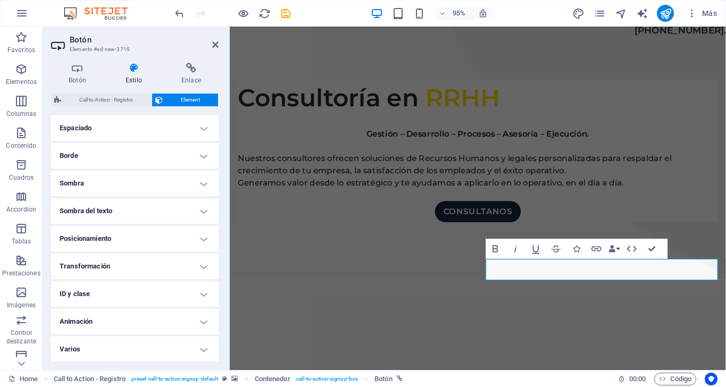
scroll to position [211, 0]
click at [161, 236] on h4 "Posicionamiento" at bounding box center [135, 240] width 168 height 26
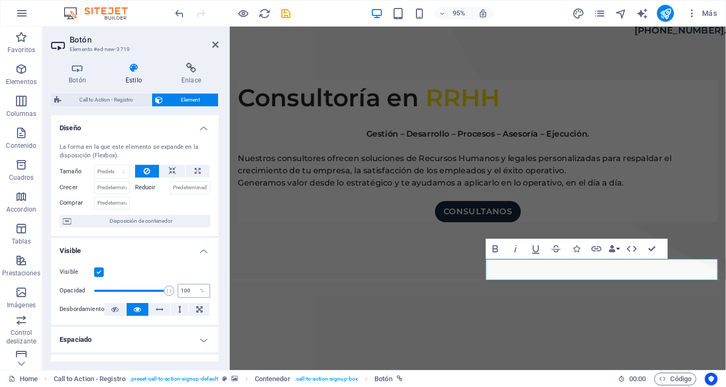
scroll to position [0, 0]
click at [147, 218] on span "Disposición de contenedor" at bounding box center [140, 221] width 132 height 13
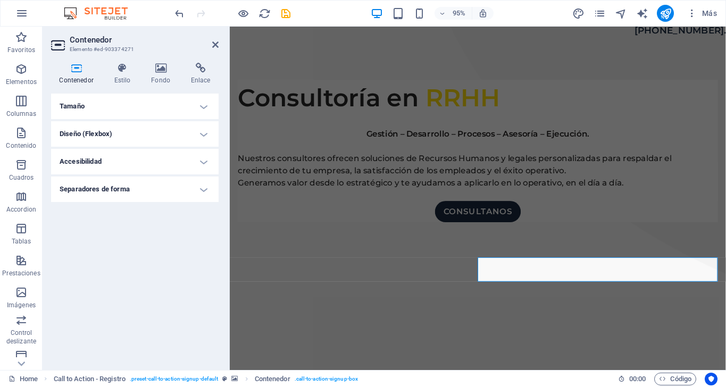
click at [202, 135] on h4 "Diseño (Flexbox)" at bounding box center [135, 134] width 168 height 26
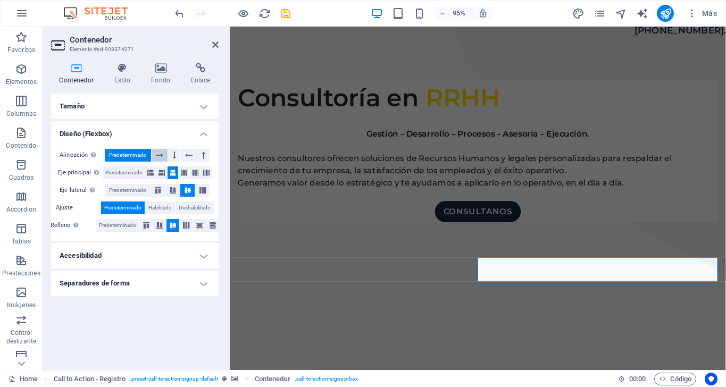
click at [161, 155] on icon at bounding box center [159, 155] width 7 height 13
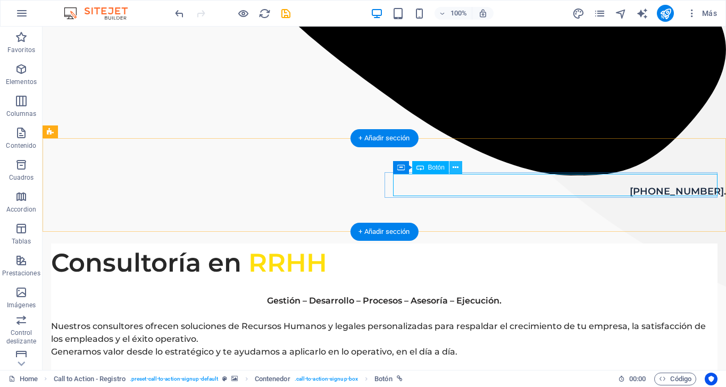
click at [455, 166] on icon at bounding box center [456, 167] width 6 height 11
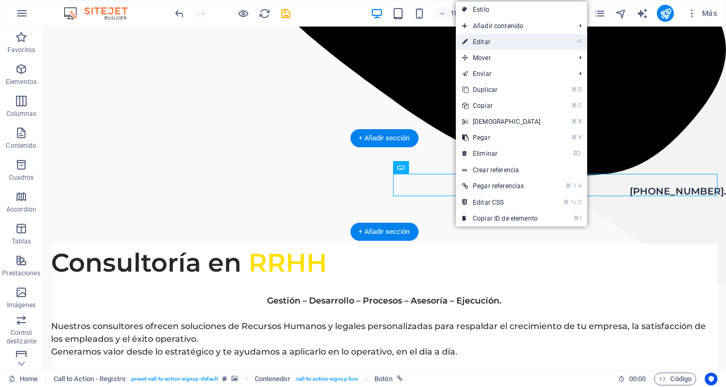
click at [480, 41] on link "⏎ Editar" at bounding box center [501, 42] width 91 height 16
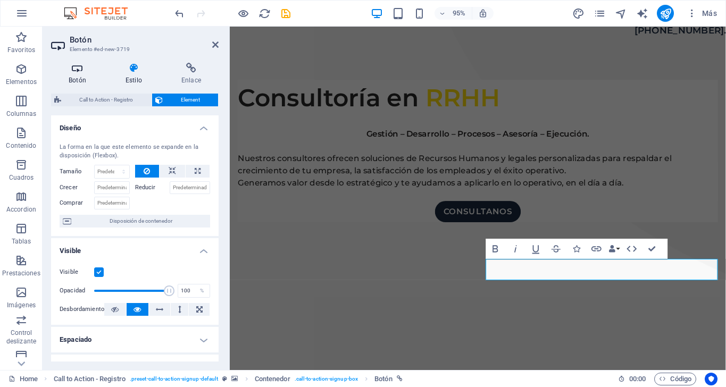
click at [72, 69] on icon at bounding box center [77, 68] width 53 height 11
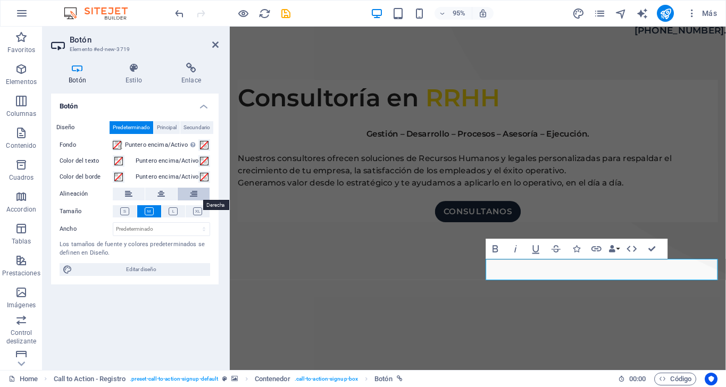
click at [195, 192] on icon at bounding box center [193, 194] width 7 height 13
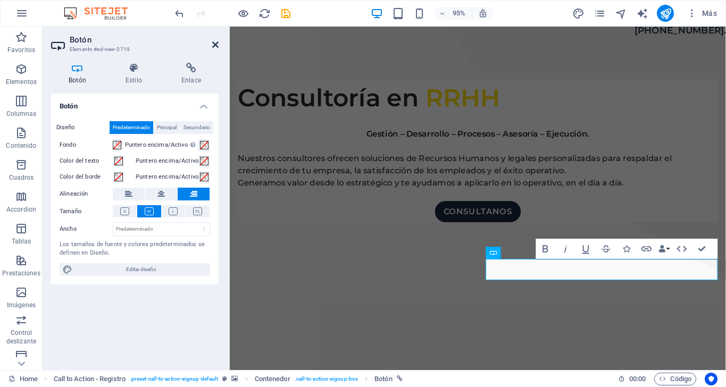
click at [215, 43] on icon at bounding box center [215, 44] width 6 height 9
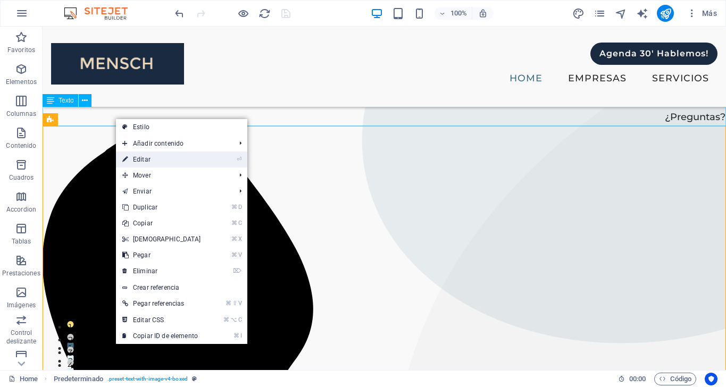
click at [143, 158] on link "⏎ Editar" at bounding box center [161, 160] width 91 height 16
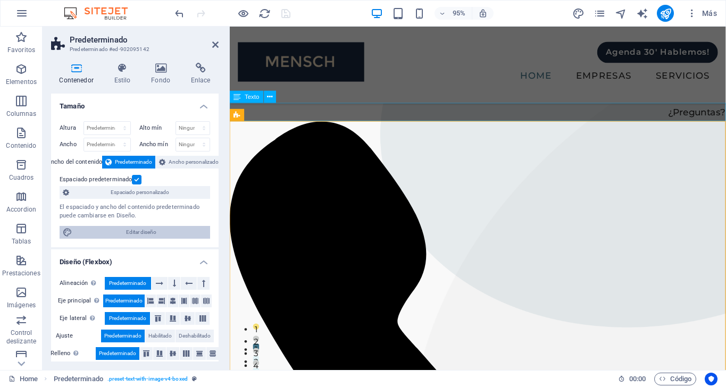
click at [144, 229] on span "Editar diseño" at bounding box center [141, 232] width 131 height 13
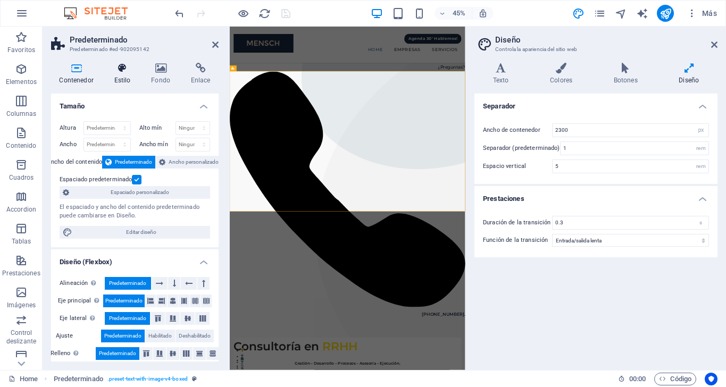
click at [118, 76] on h4 "Estilo" at bounding box center [124, 74] width 37 height 22
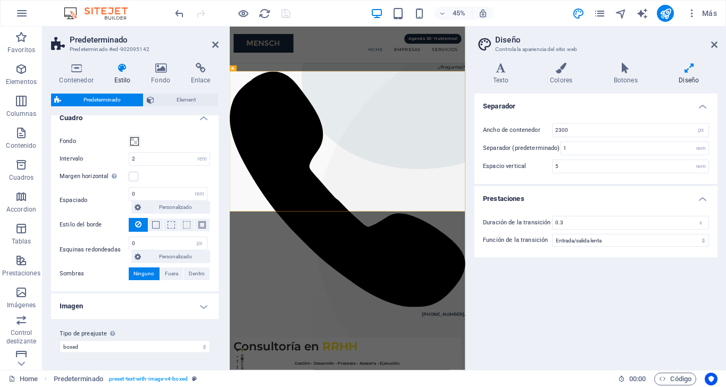
scroll to position [118, 0]
click at [134, 178] on label at bounding box center [134, 177] width 10 height 10
click at [0, 0] on input "Margen horizontal Solo si el "Ancho del contenido" de los contenedores no se ha…" at bounding box center [0, 0] width 0 height 0
click at [134, 177] on label at bounding box center [134, 177] width 10 height 10
click at [0, 0] on input "Margen horizontal Solo si el "Ancho del contenido" de los contenedores no se ha…" at bounding box center [0, 0] width 0 height 0
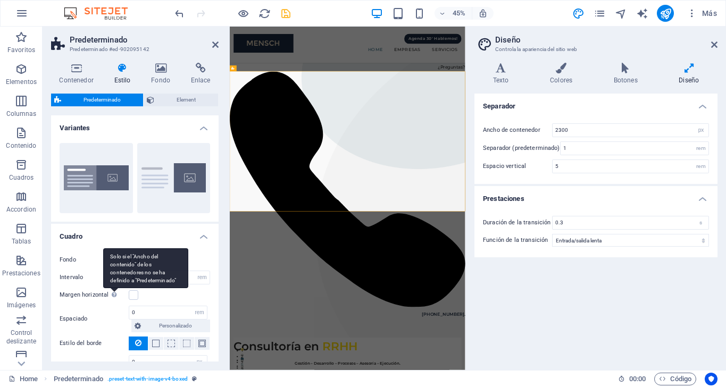
scroll to position [0, 0]
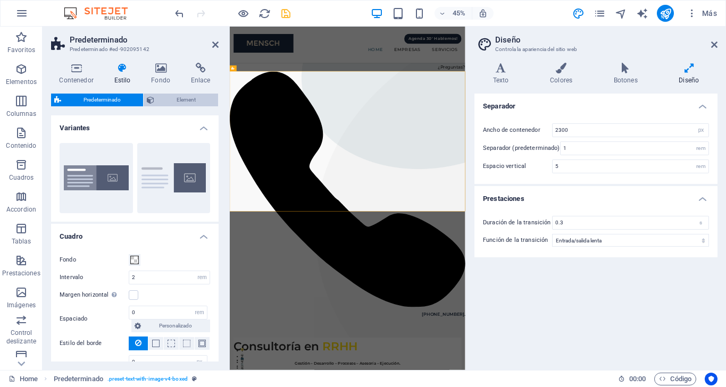
click at [174, 95] on span "Element" at bounding box center [185, 100] width 57 height 13
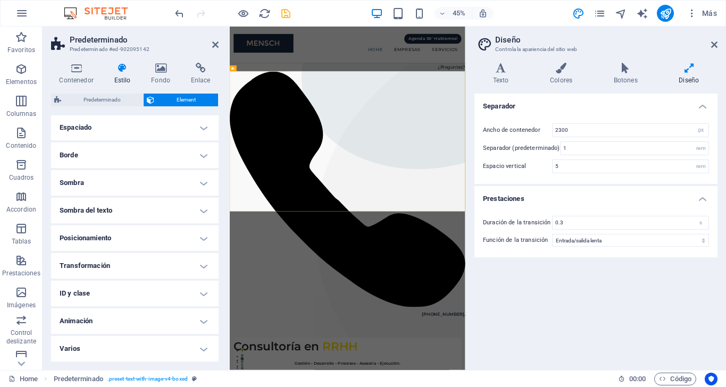
scroll to position [89, 0]
click at [198, 239] on h4 "Posicionamiento" at bounding box center [135, 239] width 168 height 26
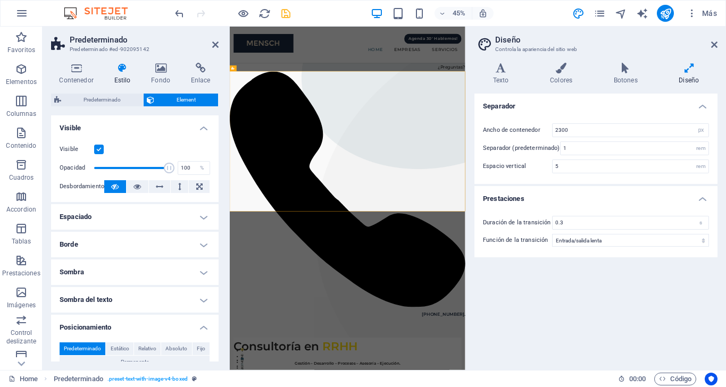
scroll to position [0, 0]
click at [160, 71] on icon at bounding box center [161, 68] width 36 height 11
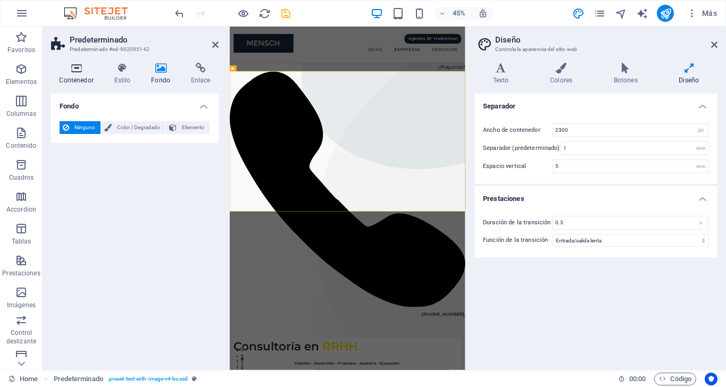
click at [81, 65] on icon at bounding box center [76, 68] width 51 height 11
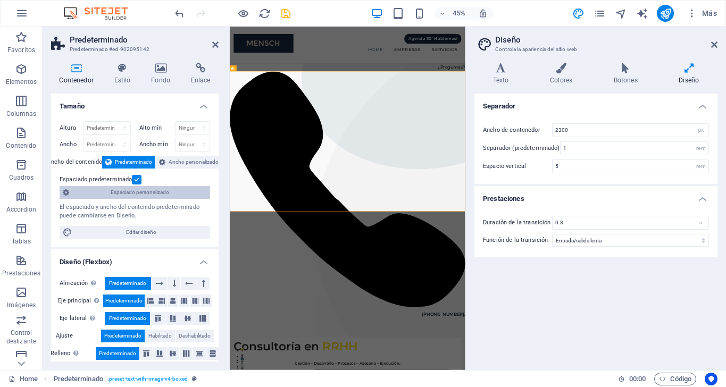
click at [172, 193] on span "Espaciado personalizado" at bounding box center [139, 192] width 135 height 13
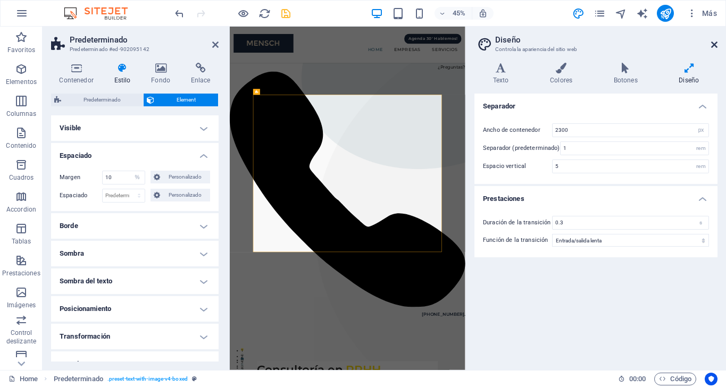
click at [713, 47] on icon at bounding box center [714, 44] width 6 height 9
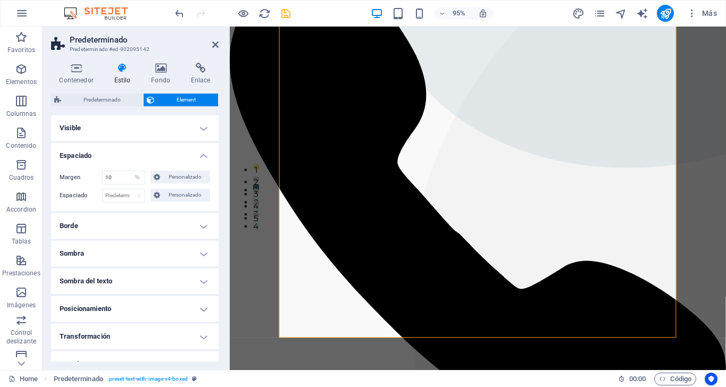
scroll to position [174, 0]
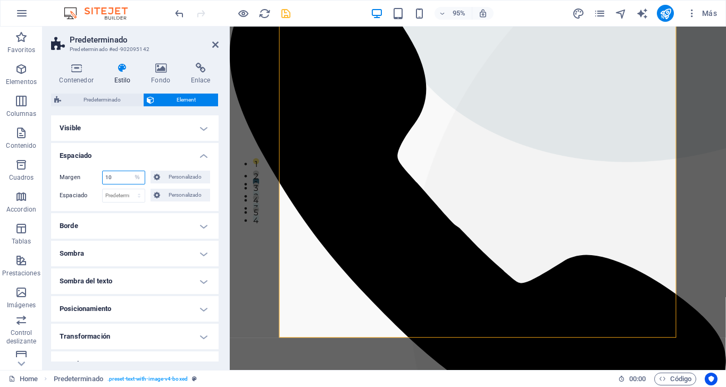
click at [112, 177] on input "10" at bounding box center [124, 177] width 42 height 13
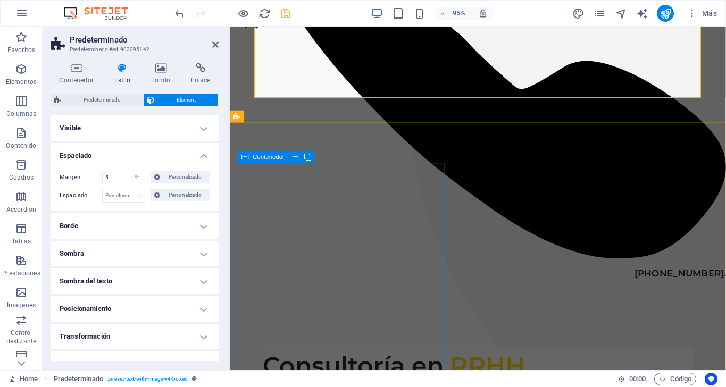
scroll to position [388, 0]
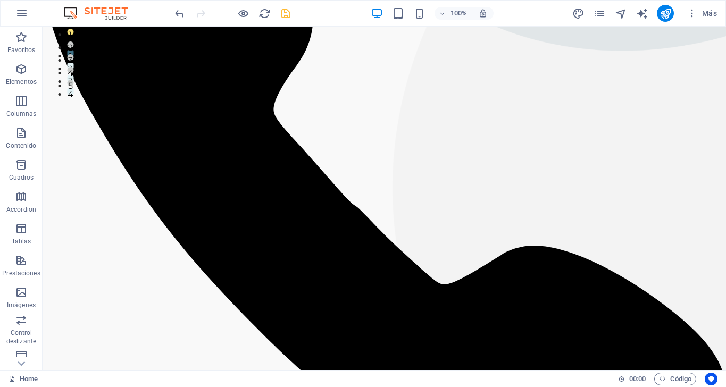
scroll to position [297, 0]
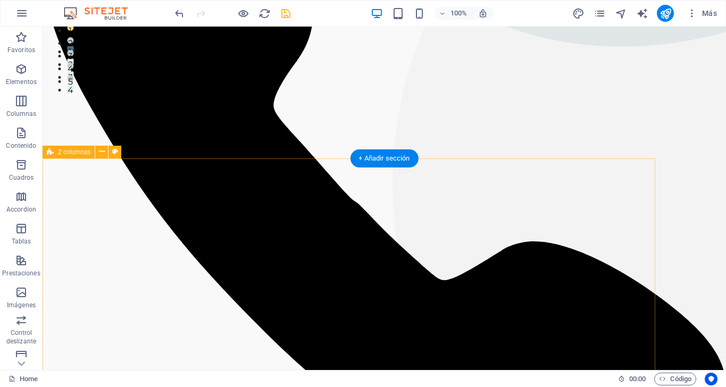
click at [103, 153] on icon at bounding box center [102, 151] width 6 height 11
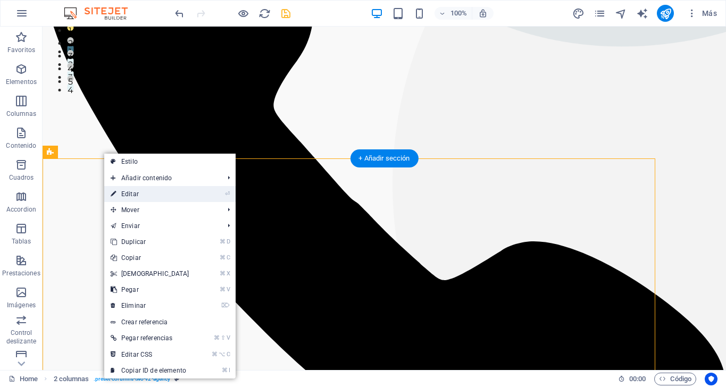
click at [133, 192] on link "⏎ Editar" at bounding box center [149, 194] width 91 height 16
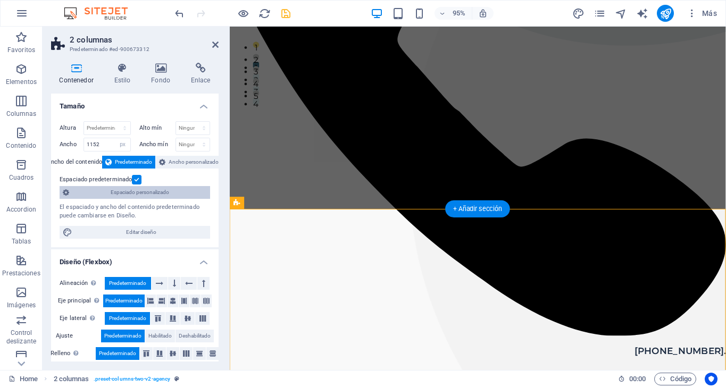
click at [118, 191] on span "Espaciado personalizado" at bounding box center [139, 192] width 135 height 13
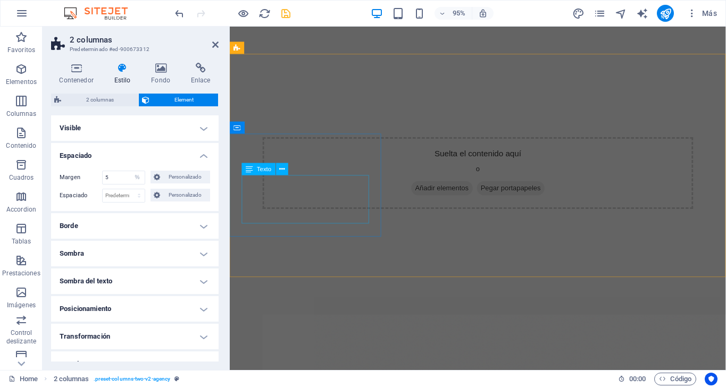
scroll to position [1025, 0]
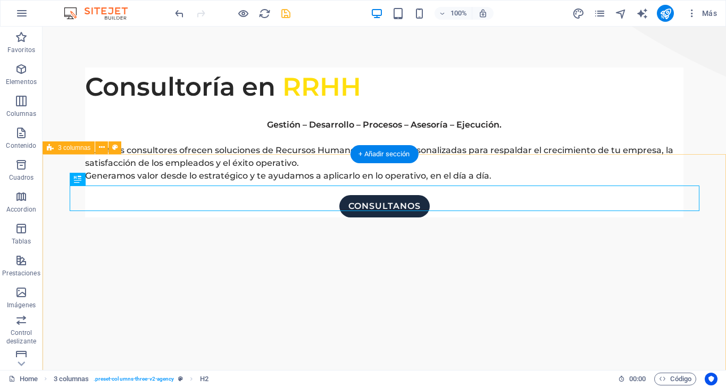
scroll to position [856, 0]
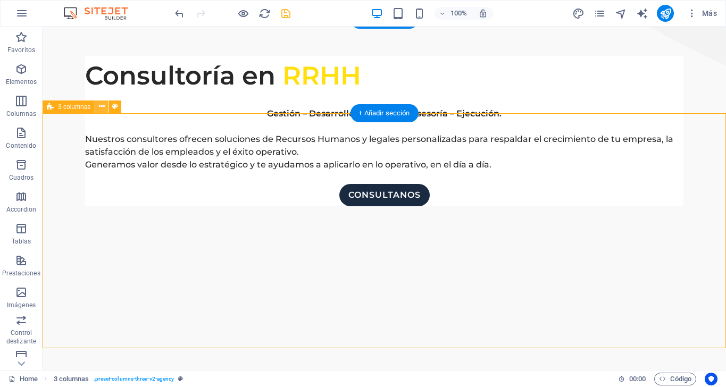
click at [104, 105] on icon at bounding box center [102, 106] width 6 height 11
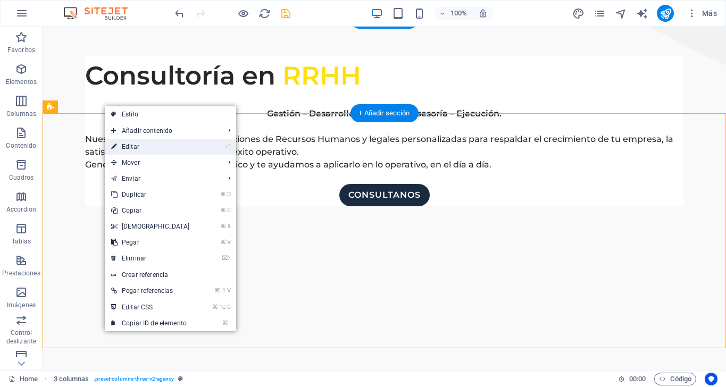
click at [147, 145] on link "⏎ Editar" at bounding box center [150, 147] width 91 height 16
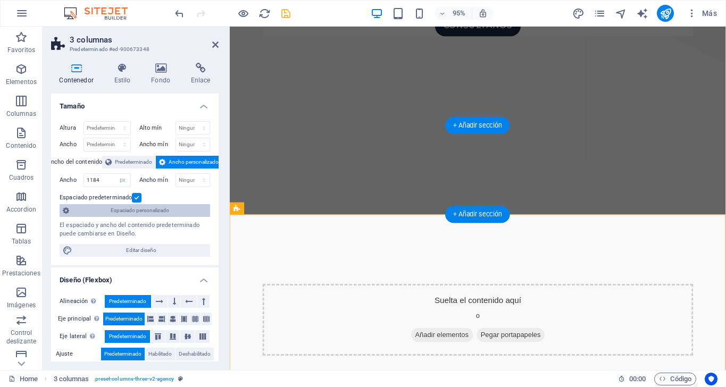
click at [141, 210] on span "Espaciado personalizado" at bounding box center [139, 210] width 135 height 13
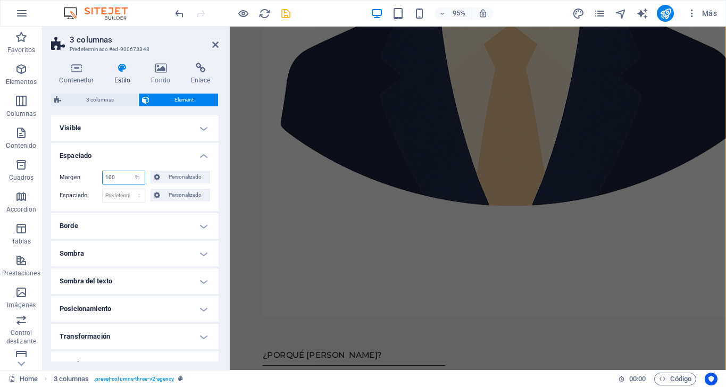
scroll to position [1835, 0]
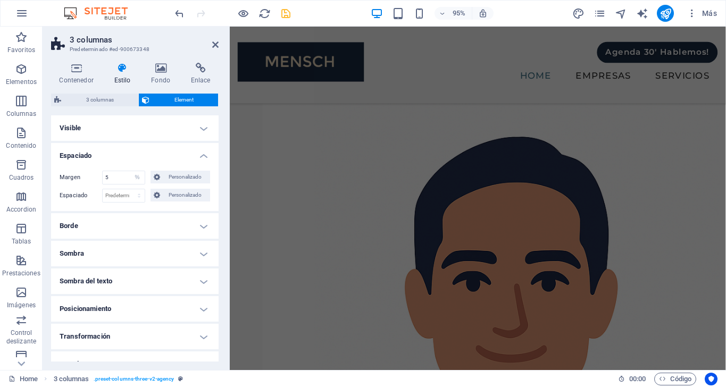
click at [140, 158] on h4 "Espaciado" at bounding box center [135, 152] width 168 height 19
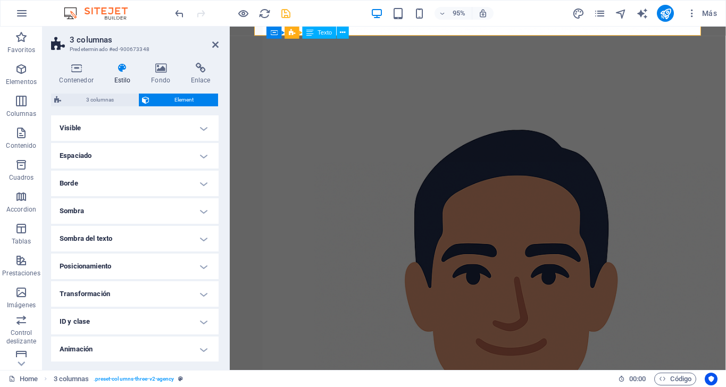
scroll to position [1330, 0]
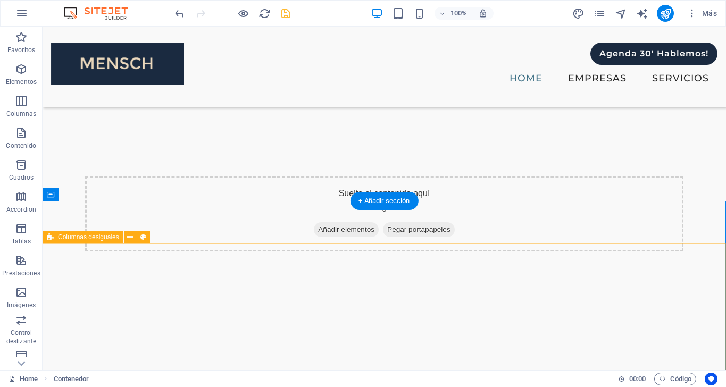
scroll to position [1069, 0]
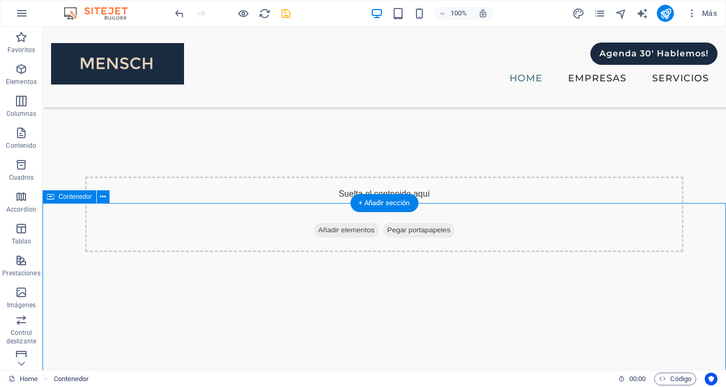
click at [101, 197] on icon at bounding box center [103, 196] width 6 height 11
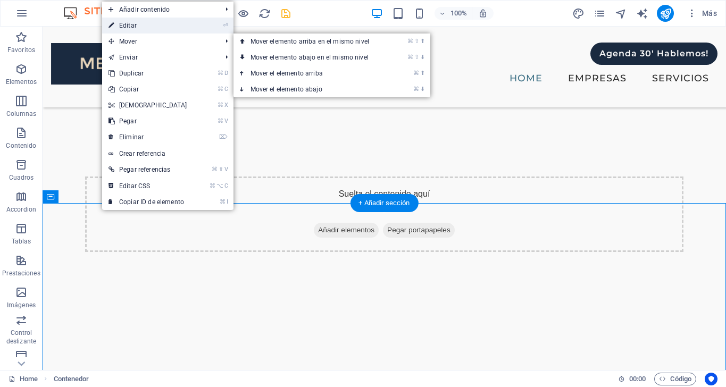
click at [139, 26] on link "⏎ Editar" at bounding box center [147, 26] width 91 height 16
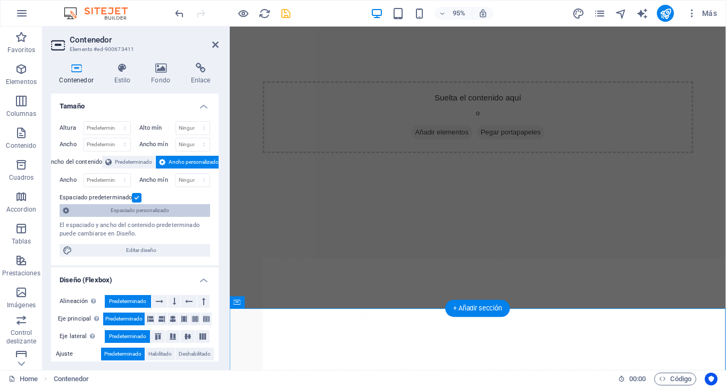
click at [129, 209] on span "Espaciado personalizado" at bounding box center [139, 210] width 135 height 13
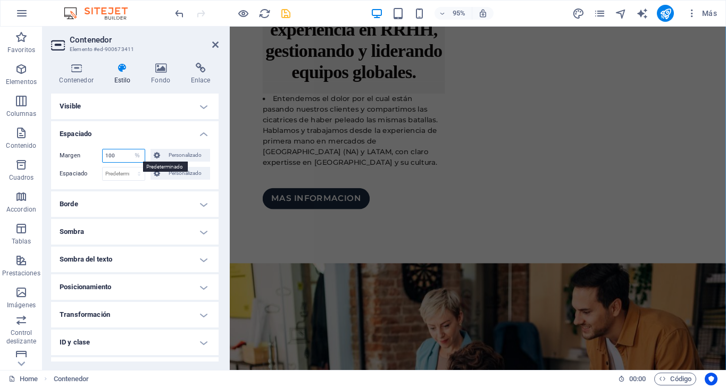
scroll to position [2914, 0]
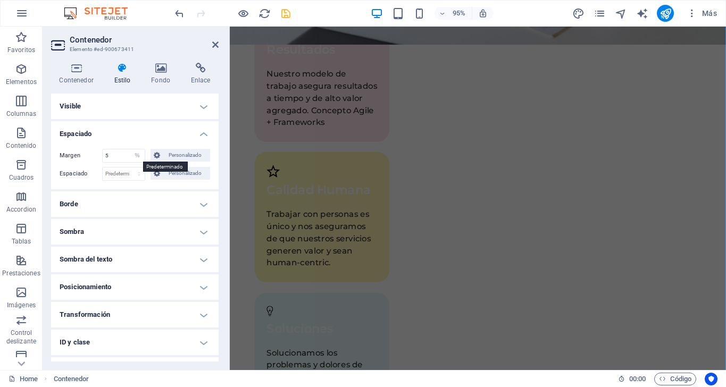
click at [127, 138] on h4 "Espaciado" at bounding box center [135, 130] width 168 height 19
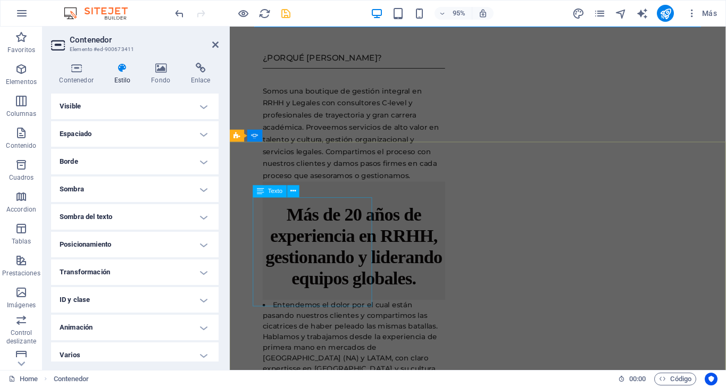
scroll to position [2106, 0]
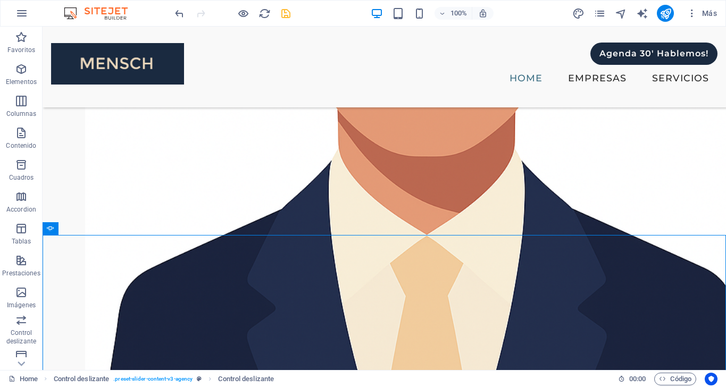
scroll to position [1818, 0]
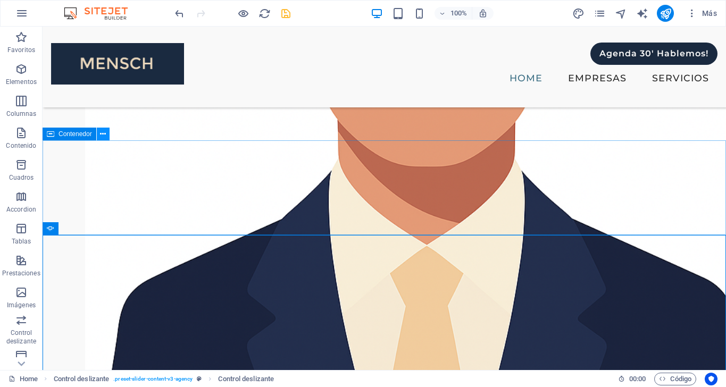
click at [102, 134] on icon at bounding box center [103, 134] width 6 height 11
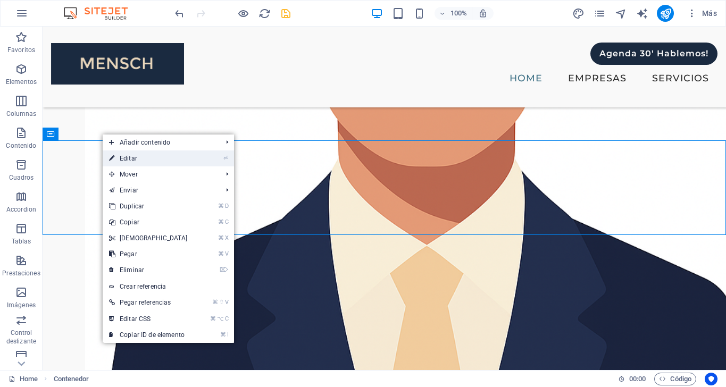
click at [131, 159] on link "⏎ Editar" at bounding box center [148, 159] width 91 height 16
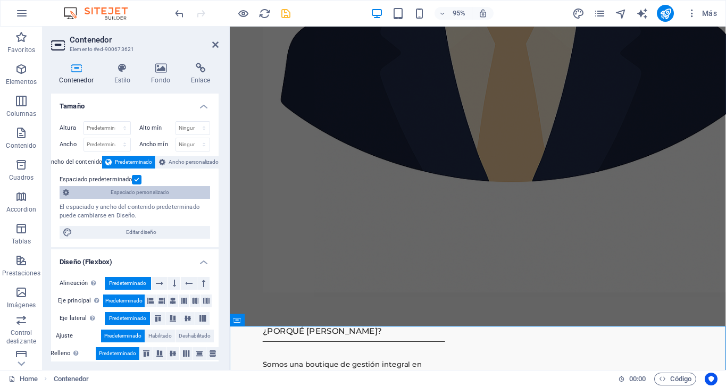
click at [125, 194] on span "Espaciado personalizado" at bounding box center [139, 192] width 135 height 13
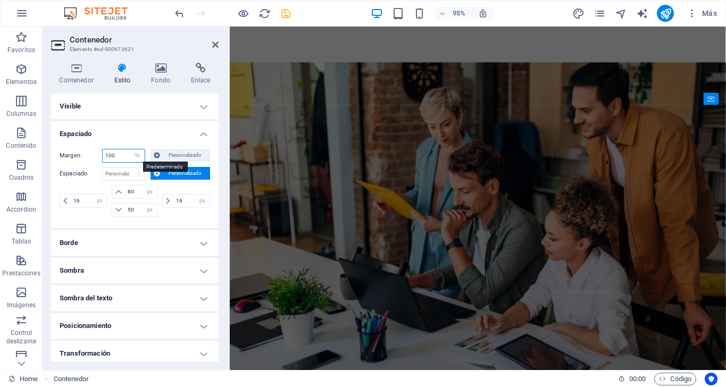
scroll to position [2547, 0]
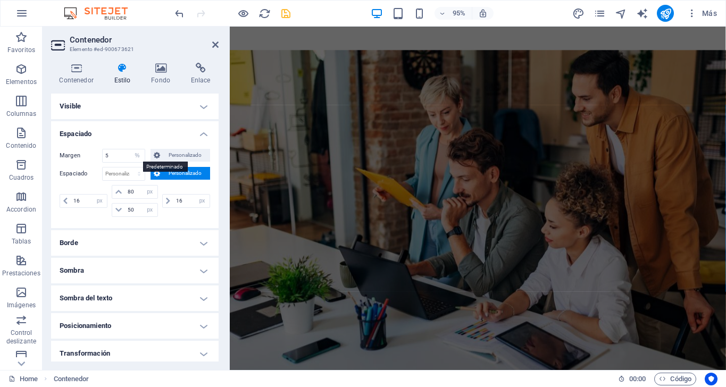
click at [137, 118] on h4 "Visible" at bounding box center [135, 107] width 168 height 26
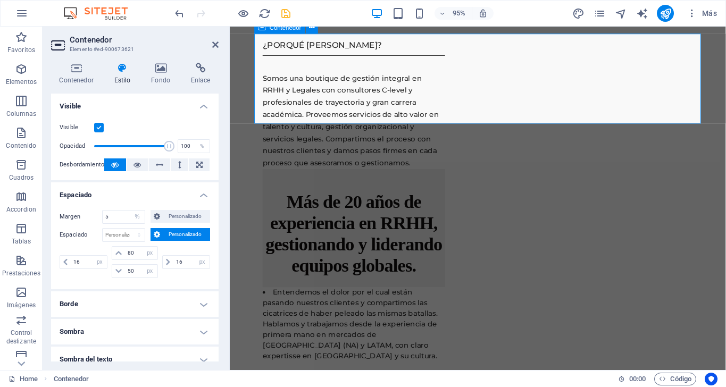
scroll to position [2127, 0]
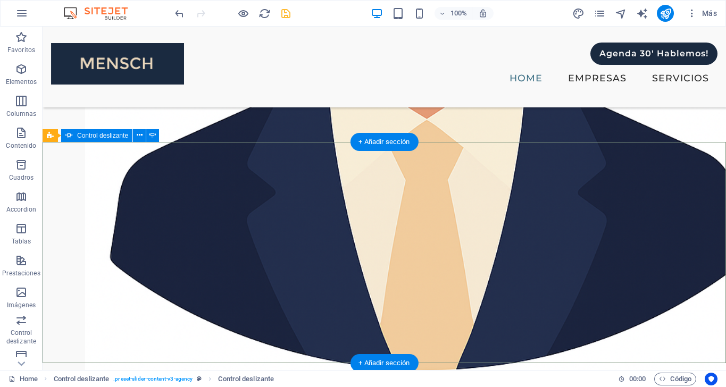
scroll to position [1943, 0]
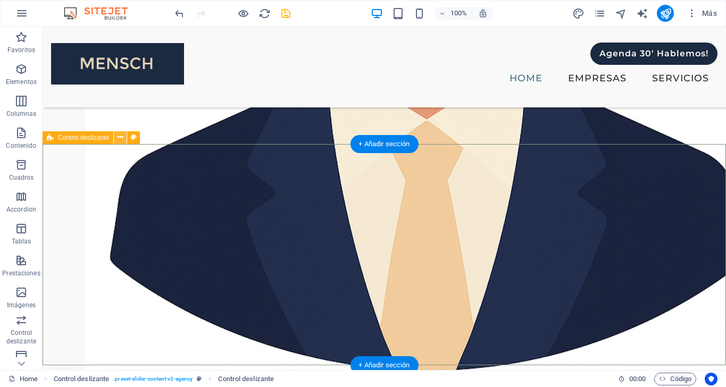
click at [122, 134] on icon at bounding box center [121, 137] width 6 height 11
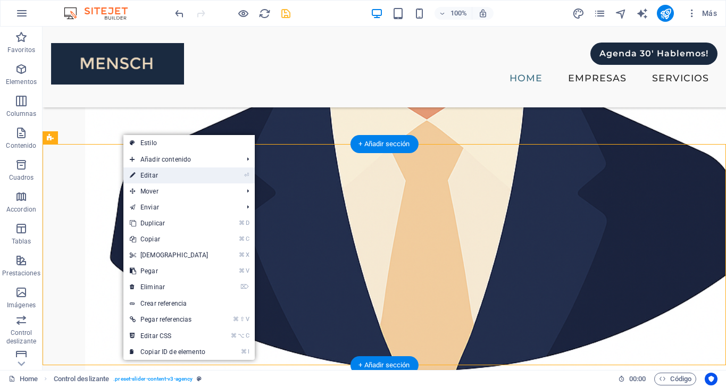
click at [164, 178] on link "⏎ Editar" at bounding box center [168, 176] width 91 height 16
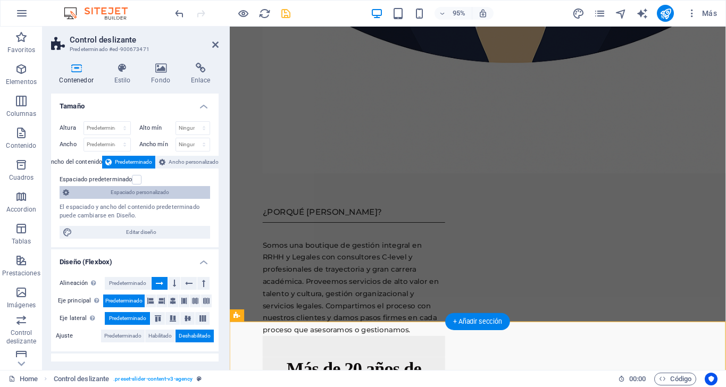
click at [124, 189] on span "Espaciado personalizado" at bounding box center [139, 192] width 135 height 13
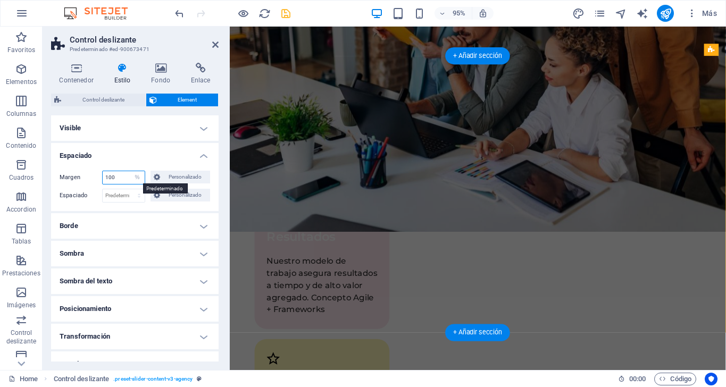
scroll to position [2719, 0]
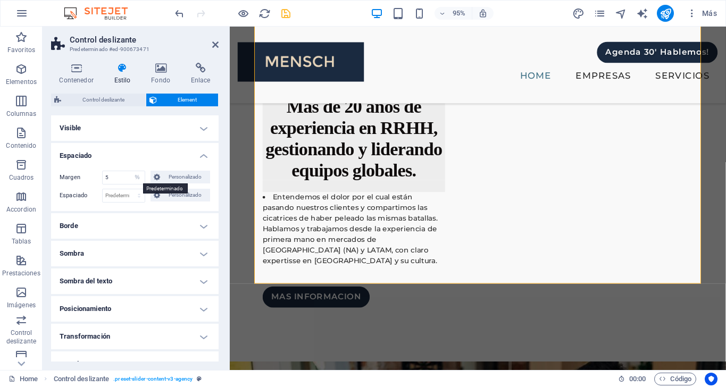
click at [148, 151] on h4 "Espaciado" at bounding box center [135, 152] width 168 height 19
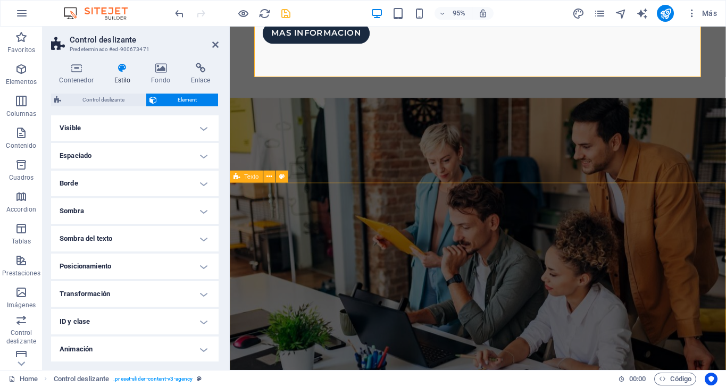
scroll to position [2532, 0]
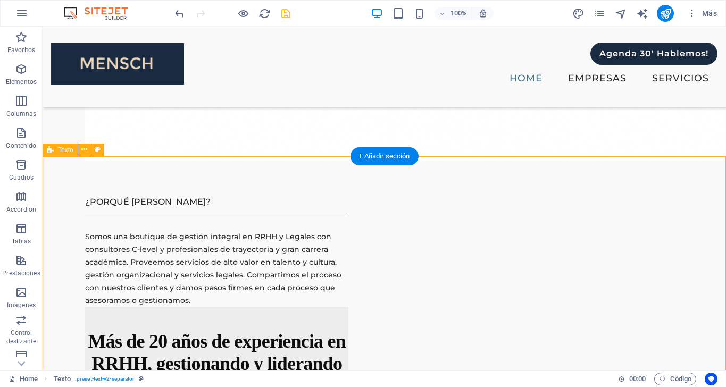
scroll to position [2302, 0]
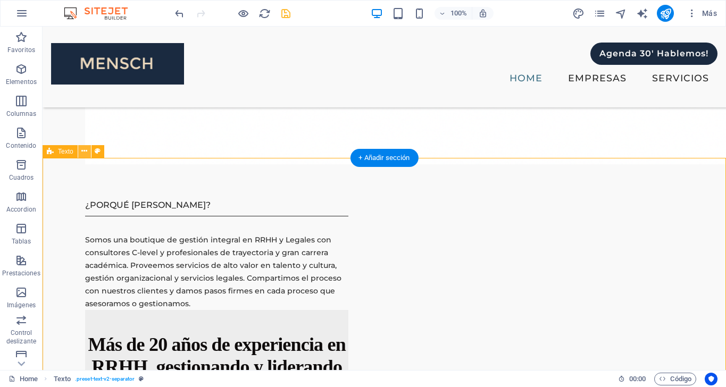
click at [85, 149] on icon at bounding box center [84, 151] width 6 height 11
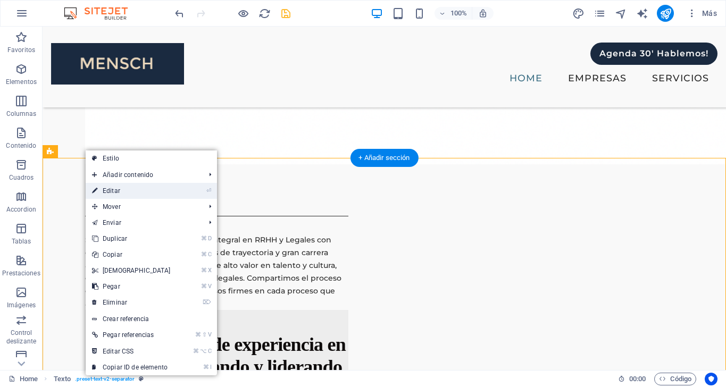
click at [117, 194] on link "⏎ Editar" at bounding box center [131, 191] width 91 height 16
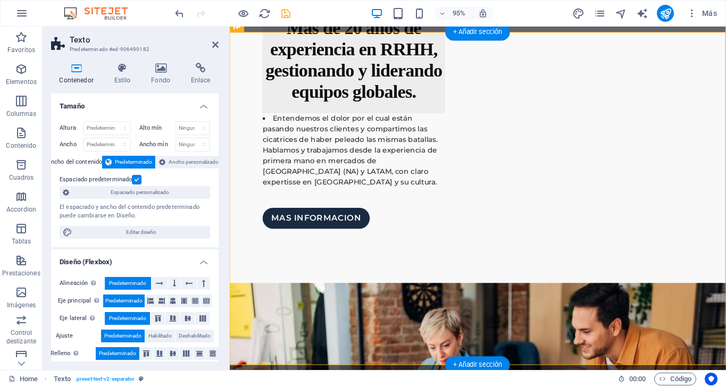
scroll to position [2695, 0]
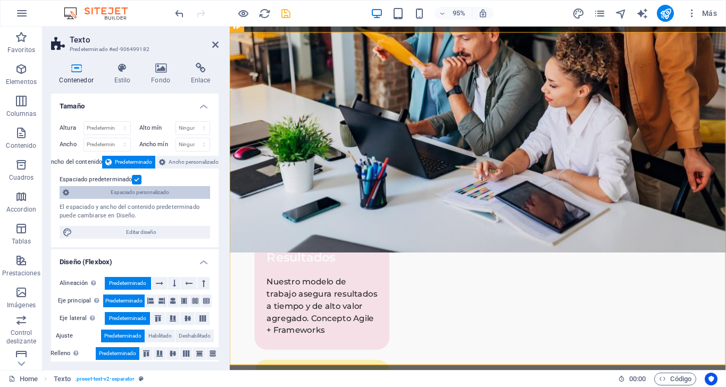
click at [127, 198] on span "Espaciado personalizado" at bounding box center [139, 192] width 135 height 13
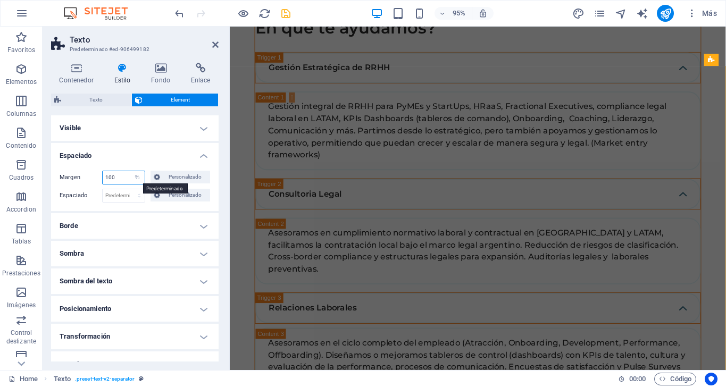
scroll to position [3621, 0]
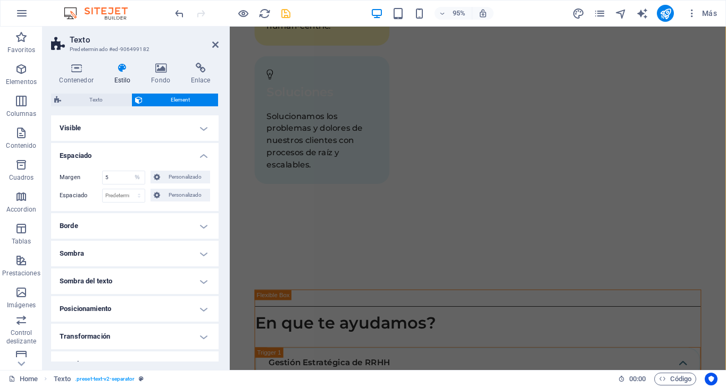
click at [139, 154] on h4 "Espaciado" at bounding box center [135, 152] width 168 height 19
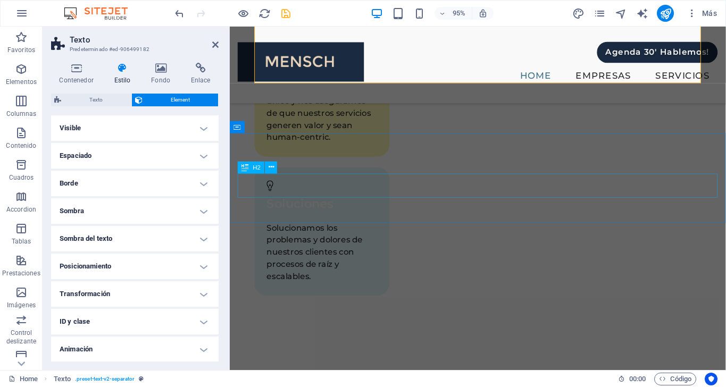
scroll to position [3044, 0]
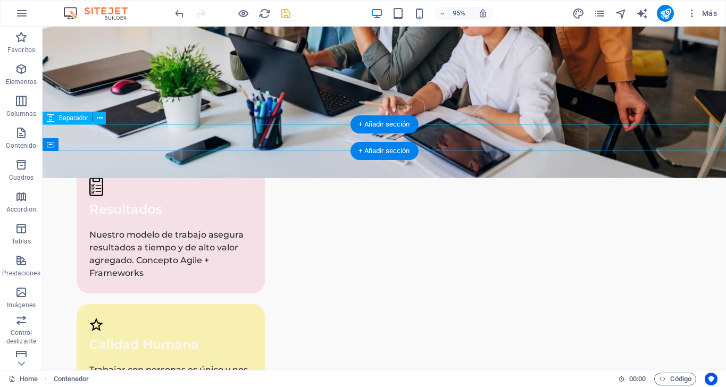
scroll to position [2800, 0]
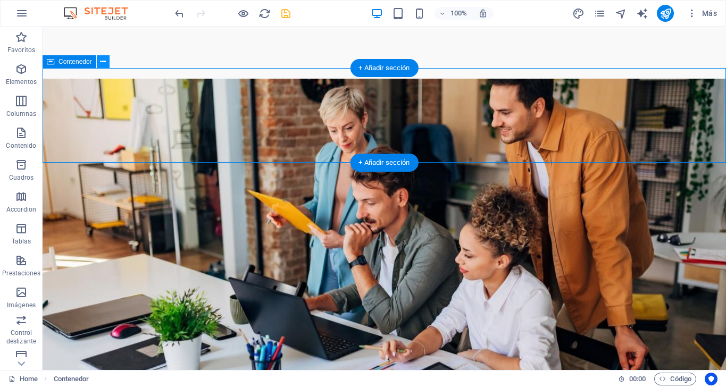
click at [103, 59] on icon at bounding box center [103, 61] width 6 height 11
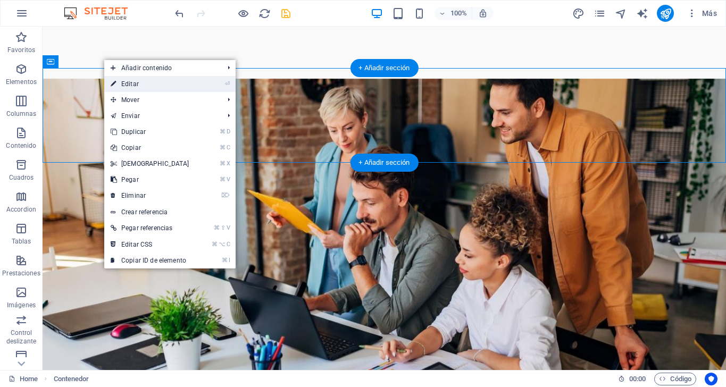
click at [130, 86] on link "⏎ Editar" at bounding box center [149, 84] width 91 height 16
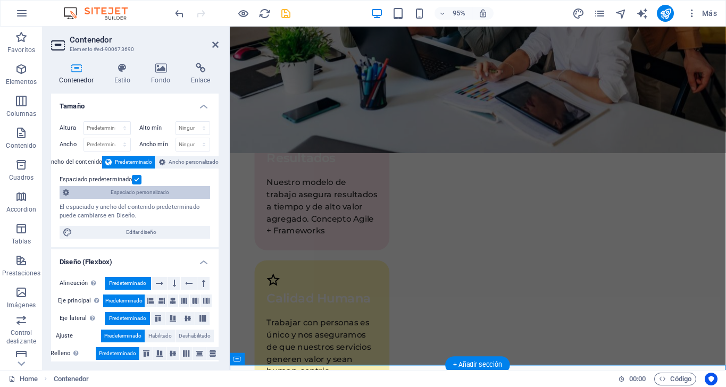
click at [115, 191] on span "Espaciado personalizado" at bounding box center [139, 192] width 135 height 13
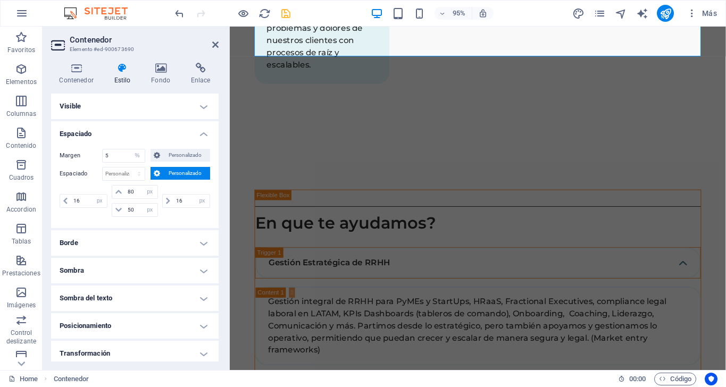
scroll to position [3280, 0]
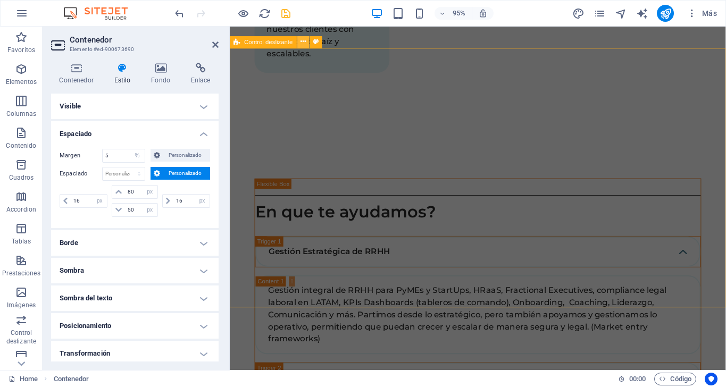
click at [302, 40] on icon at bounding box center [303, 42] width 5 height 11
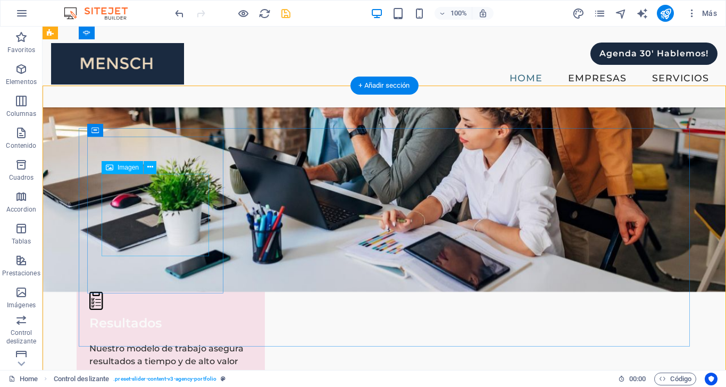
scroll to position [2921, 0]
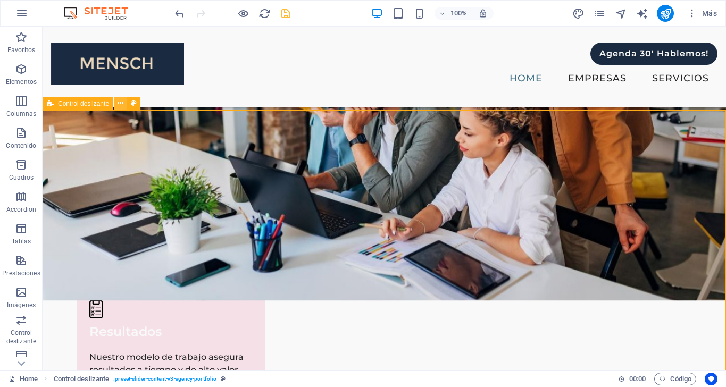
click at [122, 101] on icon at bounding box center [121, 103] width 6 height 11
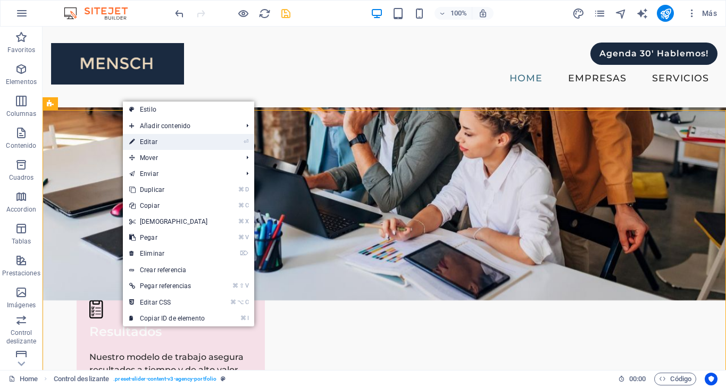
click at [153, 142] on link "⏎ Editar" at bounding box center [168, 142] width 91 height 16
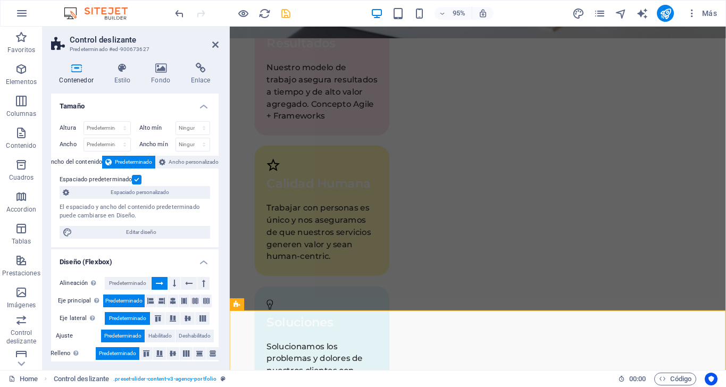
scroll to position [3259, 0]
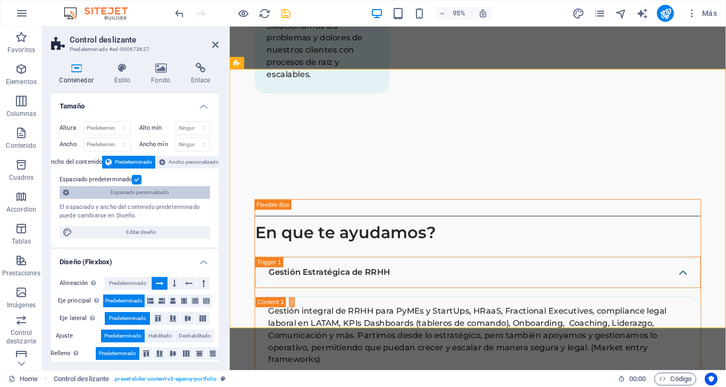
click at [112, 195] on span "Espaciado personalizado" at bounding box center [139, 192] width 135 height 13
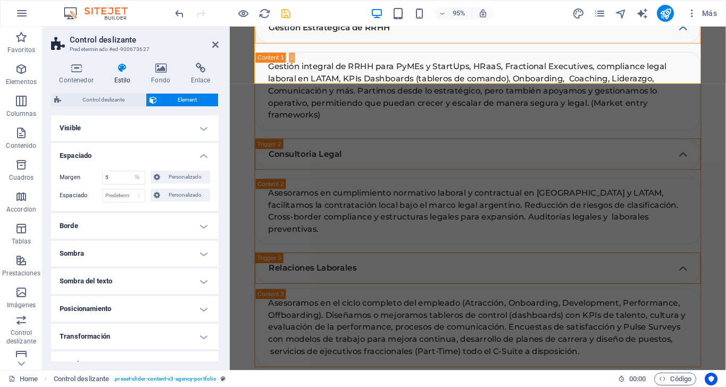
scroll to position [3525, 0]
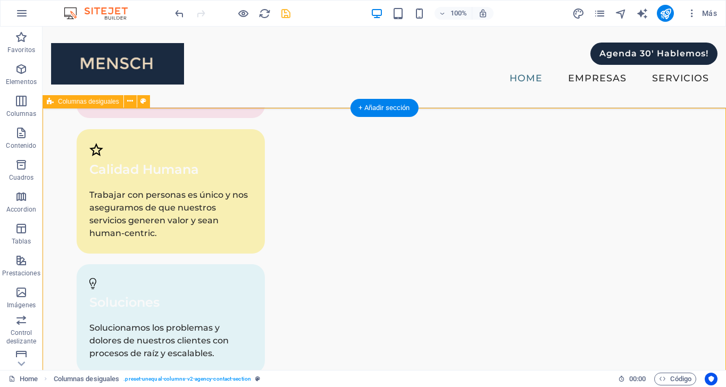
scroll to position [3211, 0]
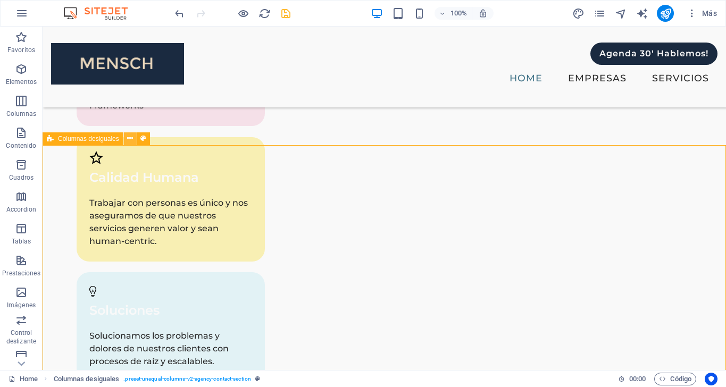
click at [129, 135] on icon at bounding box center [130, 138] width 6 height 11
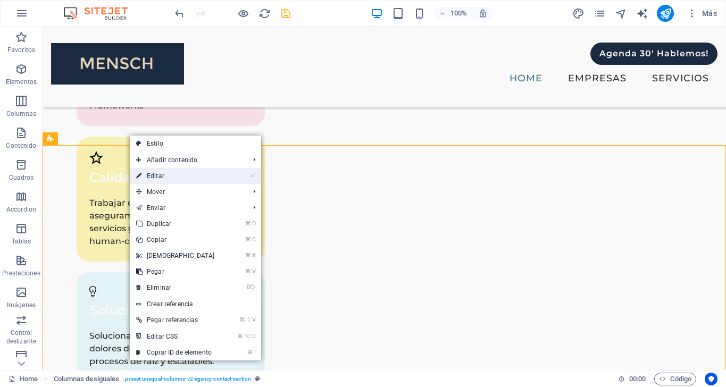
click at [164, 171] on link "⏎ Editar" at bounding box center [175, 176] width 91 height 16
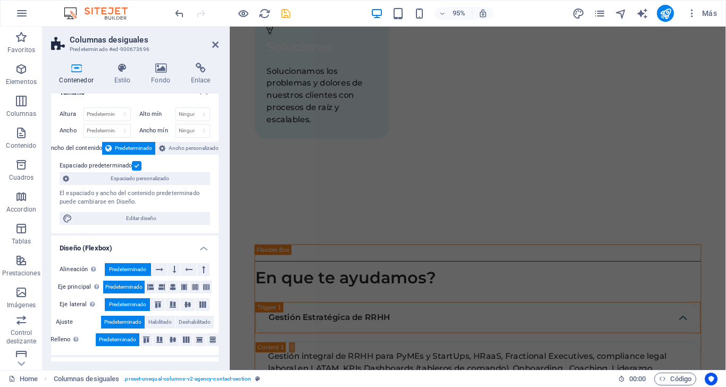
scroll to position [15, 0]
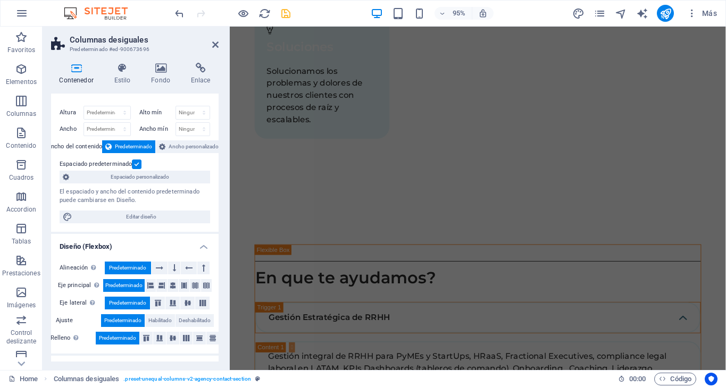
click at [114, 170] on label "Espaciado predeterminado" at bounding box center [96, 164] width 72 height 13
click at [0, 0] on input "Espaciado predeterminado" at bounding box center [0, 0] width 0 height 0
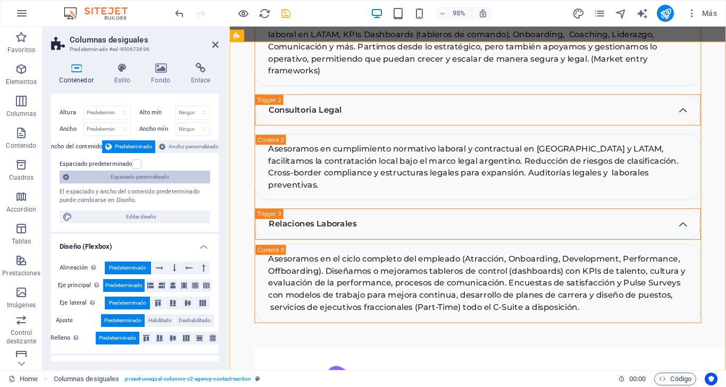
scroll to position [3586, 0]
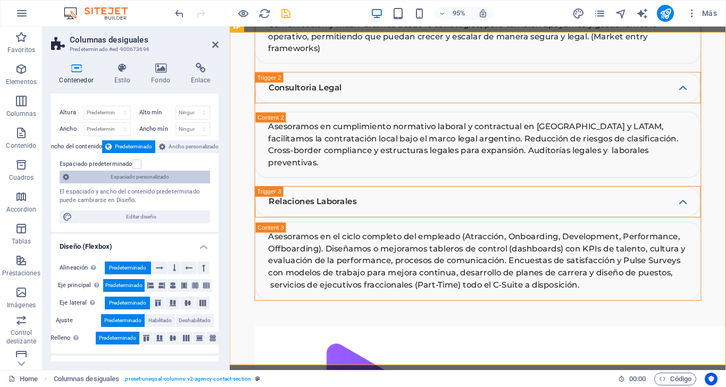
click at [113, 178] on span "Espaciado personalizado" at bounding box center [139, 177] width 135 height 13
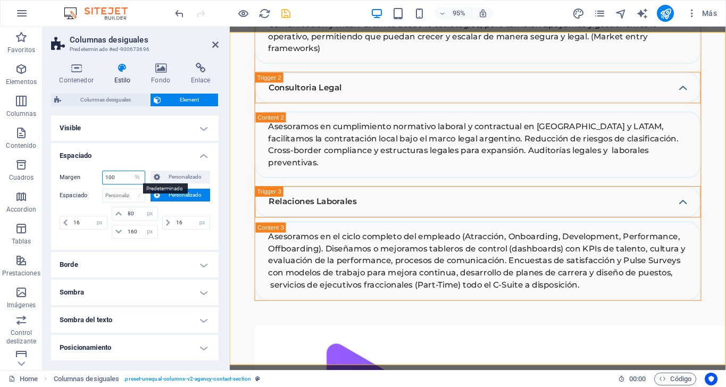
scroll to position [4152, 0]
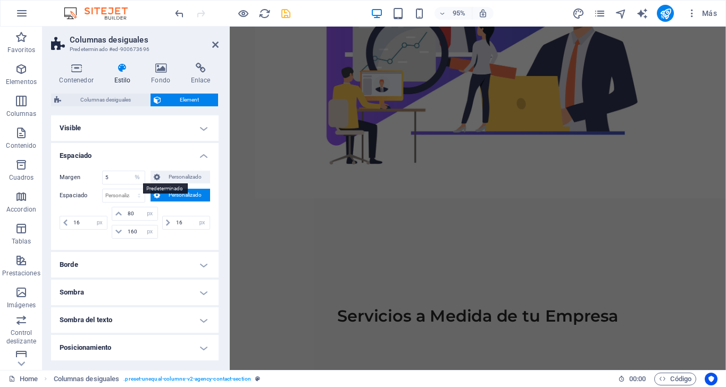
click at [155, 152] on h4 "Espaciado" at bounding box center [135, 152] width 168 height 19
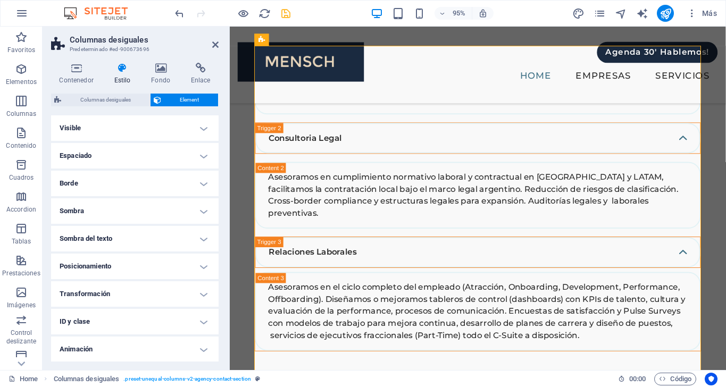
scroll to position [3503, 0]
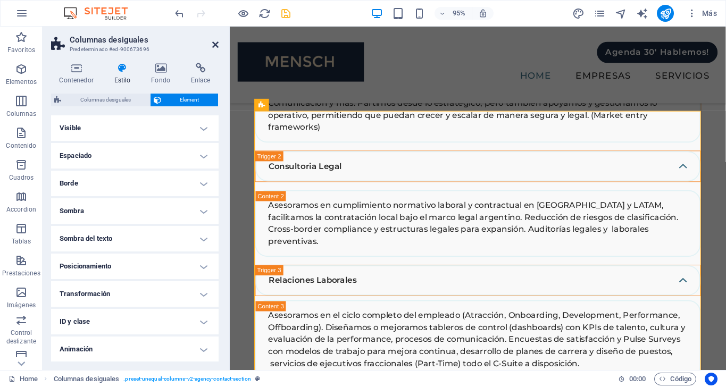
click at [214, 44] on icon at bounding box center [215, 44] width 6 height 9
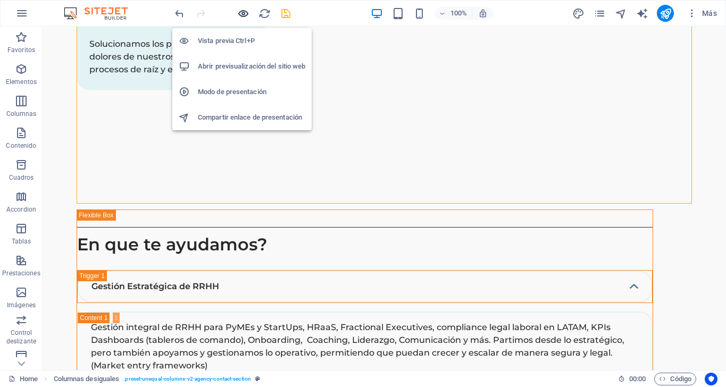
click at [246, 244] on icon "button" at bounding box center [323, 260] width 576 height 33
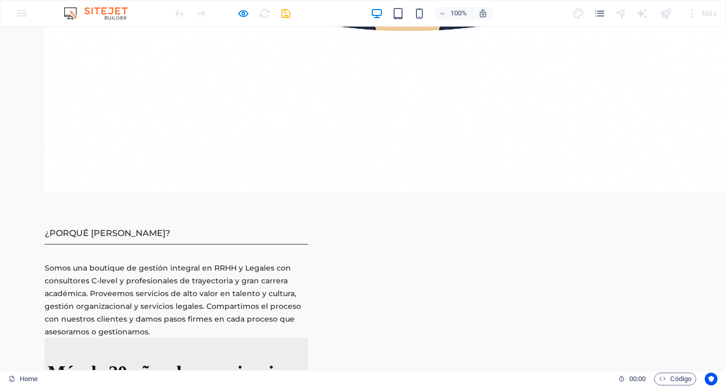
scroll to position [2349, 0]
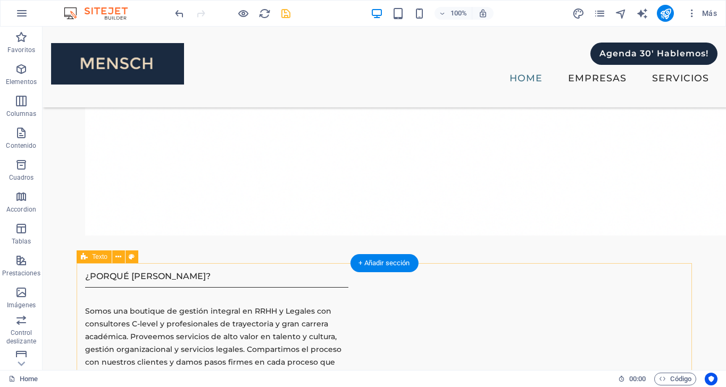
scroll to position [2226, 0]
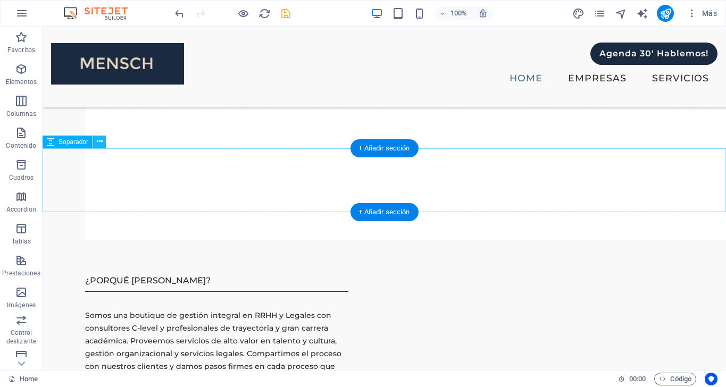
click at [102, 141] on icon at bounding box center [100, 141] width 6 height 11
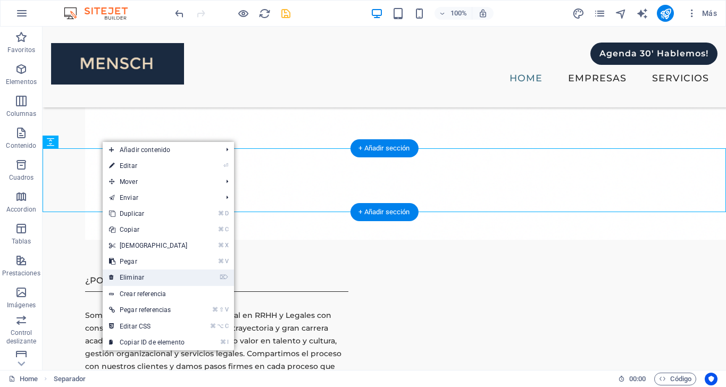
click at [136, 280] on link "⌦ Eliminar" at bounding box center [148, 278] width 91 height 16
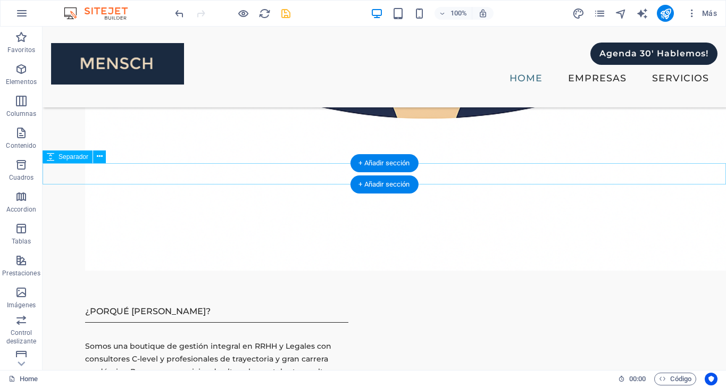
scroll to position [2188, 0]
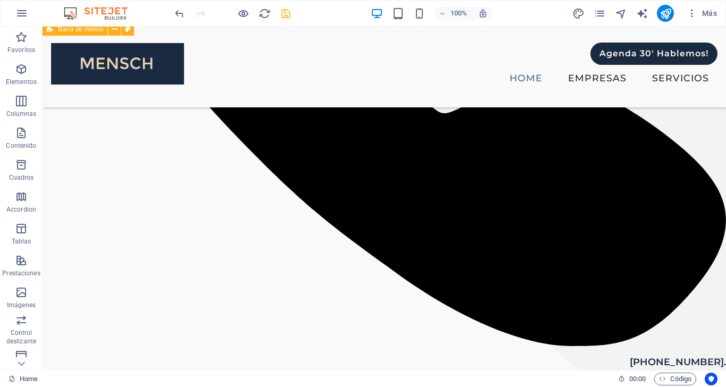
scroll to position [462, 0]
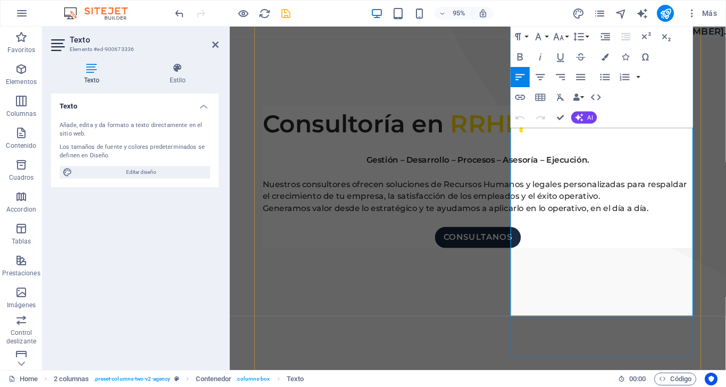
scroll to position [678, 0]
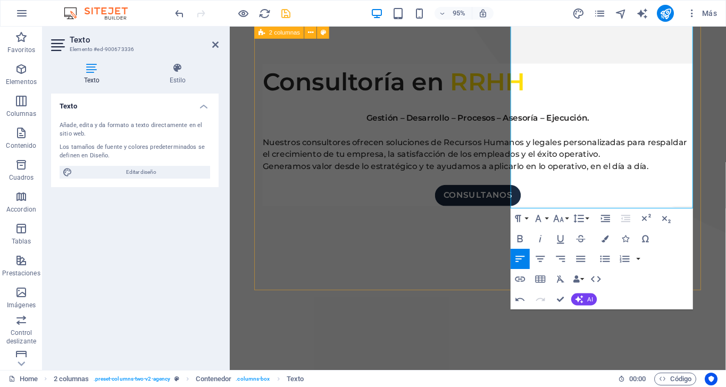
drag, startPoint x: 610, startPoint y: 212, endPoint x: 524, endPoint y: 150, distance: 105.4
drag, startPoint x: 779, startPoint y: 246, endPoint x: 642, endPoint y: 210, distance: 141.3
drag, startPoint x: 610, startPoint y: 212, endPoint x: 524, endPoint y: 148, distance: 106.5
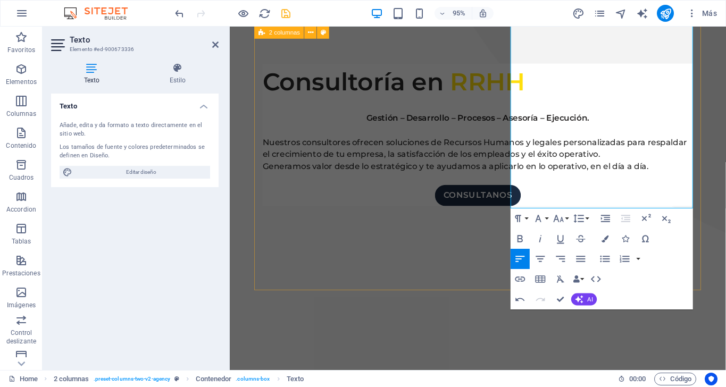
click at [542, 221] on icon "button" at bounding box center [538, 219] width 12 height 12
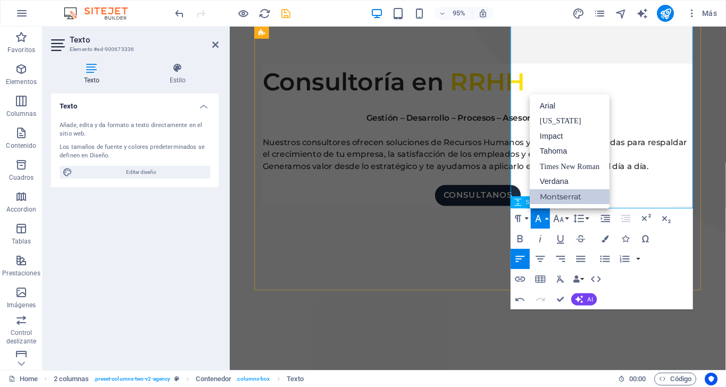
click at [554, 195] on link "Montserrat" at bounding box center [570, 196] width 80 height 15
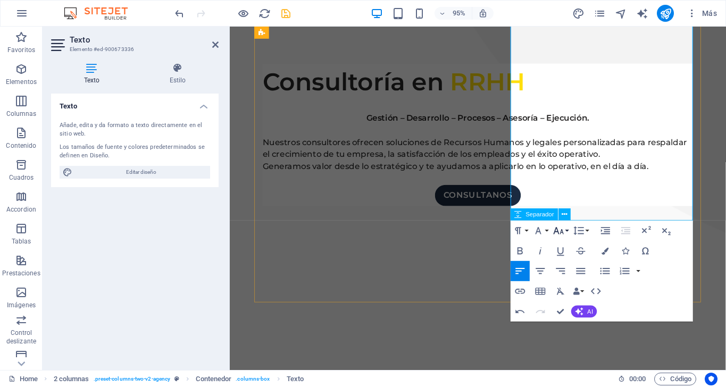
click at [565, 232] on button "Font Size" at bounding box center [560, 231] width 19 height 20
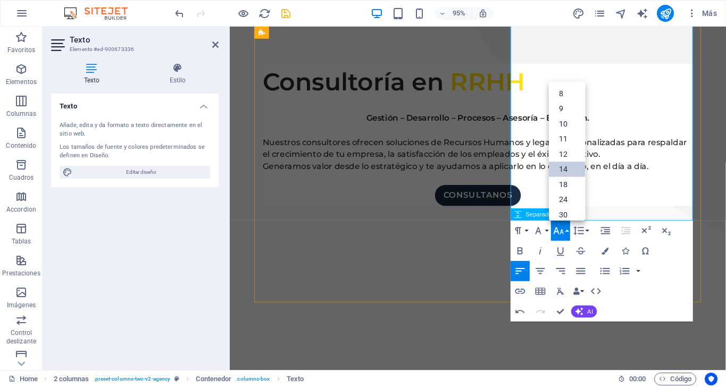
click at [567, 168] on link "14" at bounding box center [567, 169] width 36 height 15
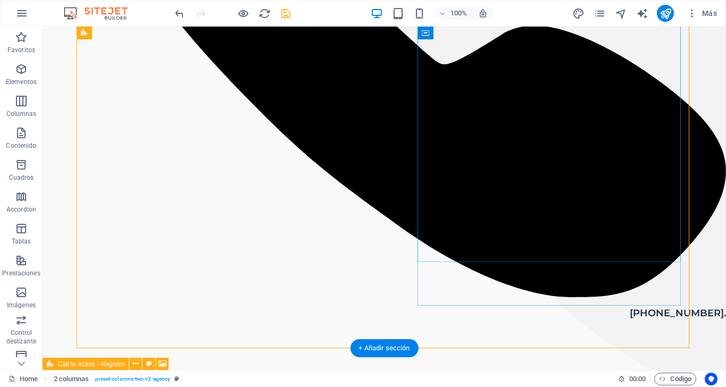
scroll to position [514, 0]
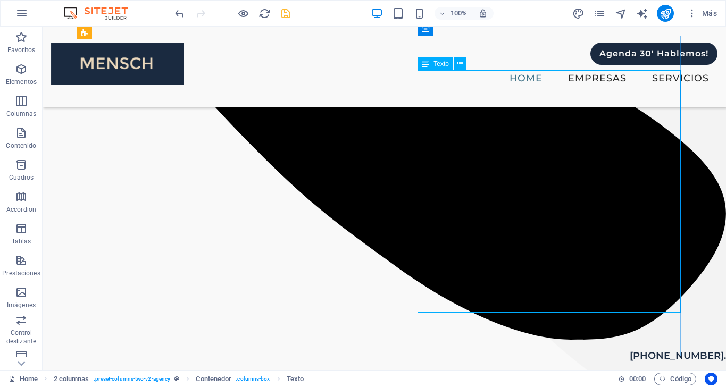
scroll to position [428, 0]
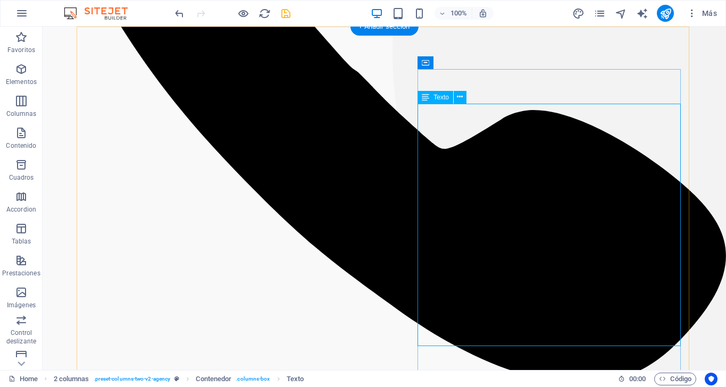
scroll to position [461, 0]
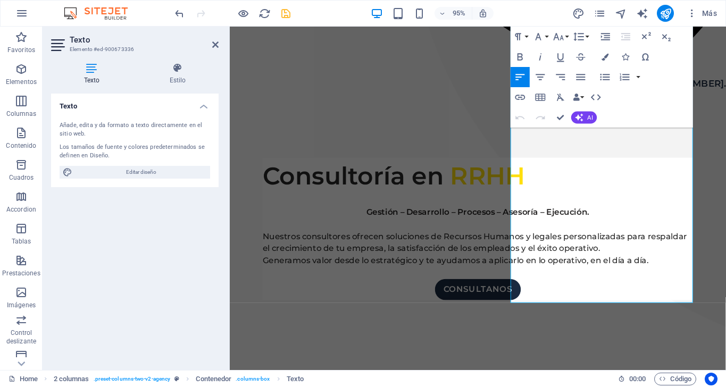
scroll to position [587, 0]
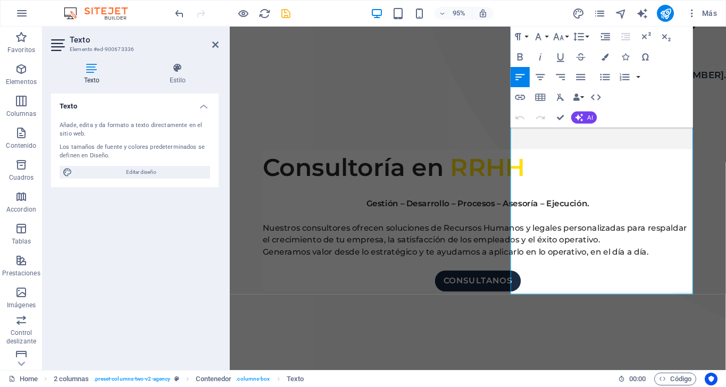
drag, startPoint x: 685, startPoint y: 299, endPoint x: 524, endPoint y: 240, distance: 171.1
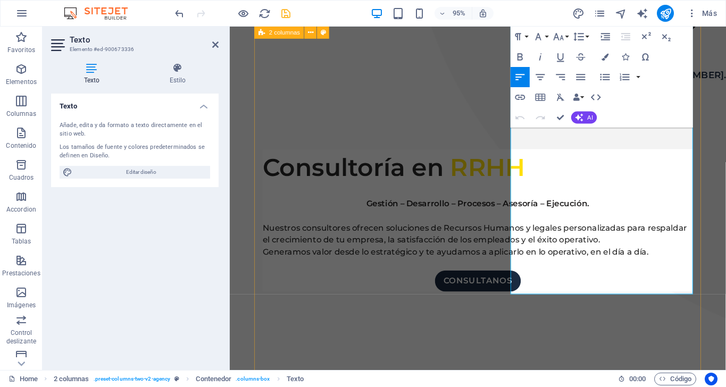
click at [607, 54] on icon "button" at bounding box center [605, 56] width 7 height 7
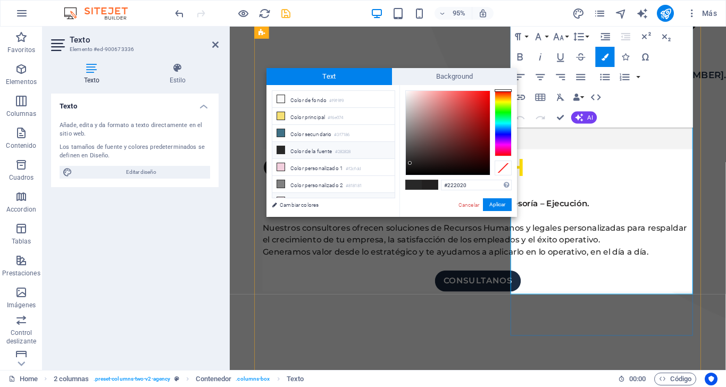
scroll to position [0, 0]
click at [421, 72] on span "Background" at bounding box center [455, 76] width 126 height 17
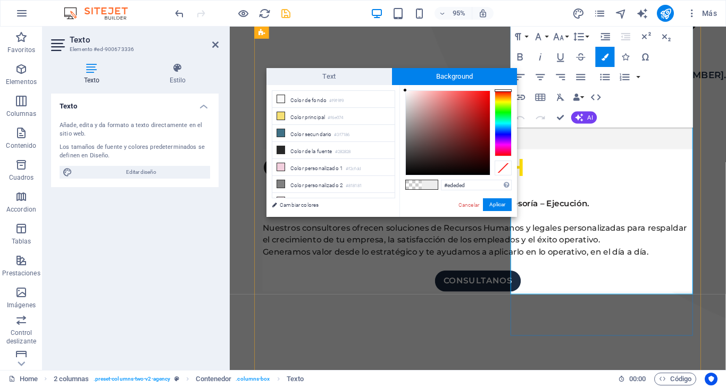
click at [413, 182] on span at bounding box center [414, 184] width 16 height 9
click at [495, 205] on button "Aplicar" at bounding box center [497, 204] width 29 height 13
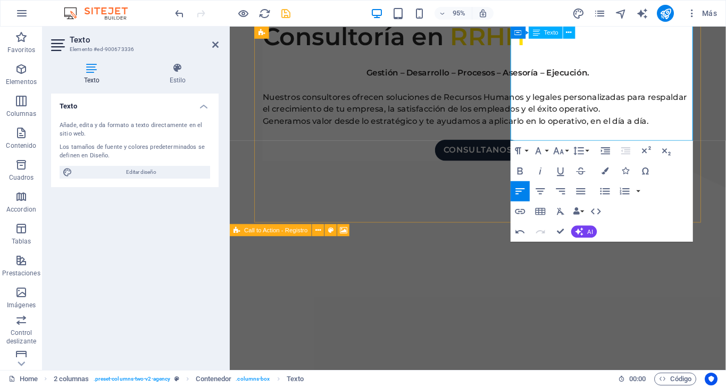
scroll to position [749, 0]
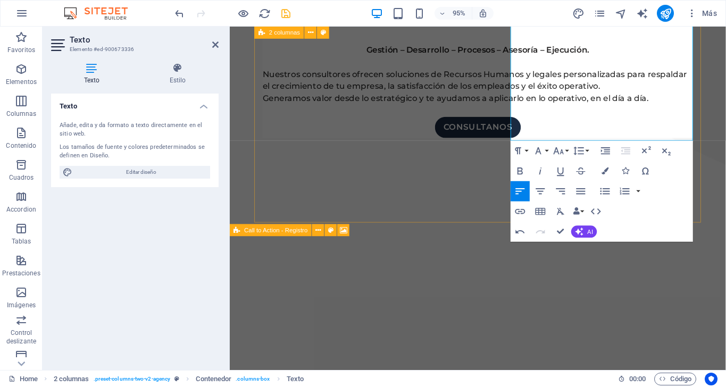
click at [661, 212] on div "Paragraph Format Normal Heading 1 Heading 2 Heading 3 Heading 4 Heading 5 Headi…" at bounding box center [602, 191] width 182 height 101
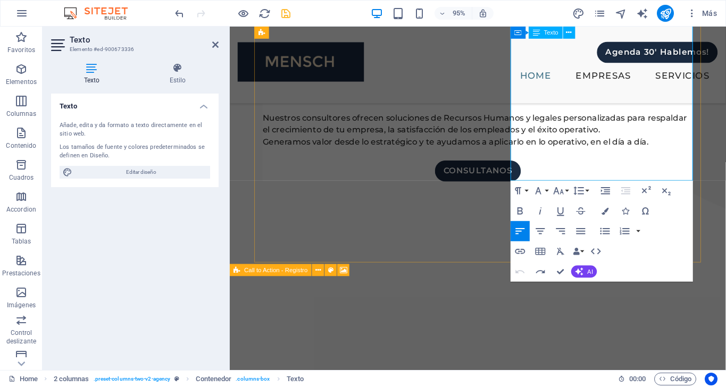
scroll to position [701, 0]
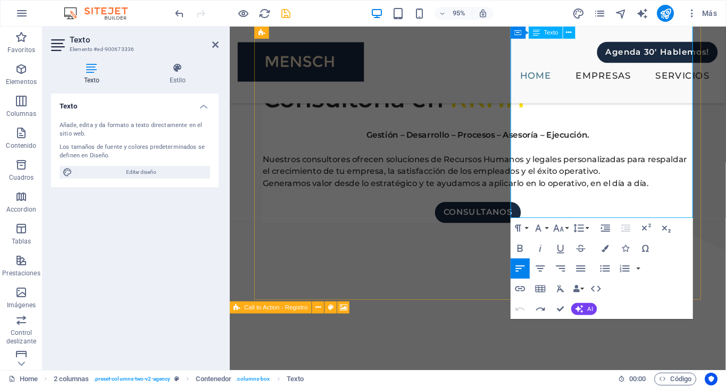
scroll to position [657, 0]
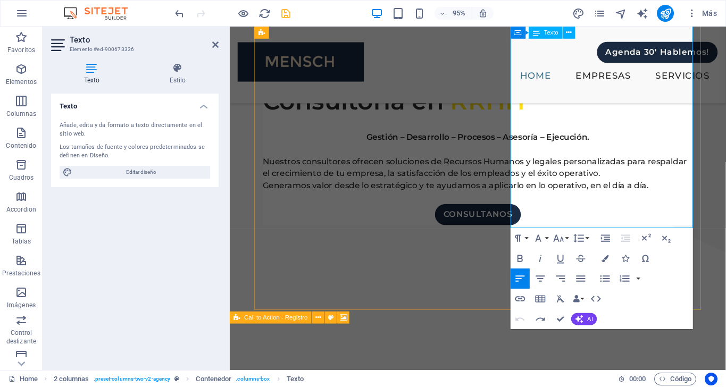
drag, startPoint x: 687, startPoint y: 232, endPoint x: 526, endPoint y: 168, distance: 173.4
click at [606, 258] on icon "button" at bounding box center [605, 258] width 7 height 7
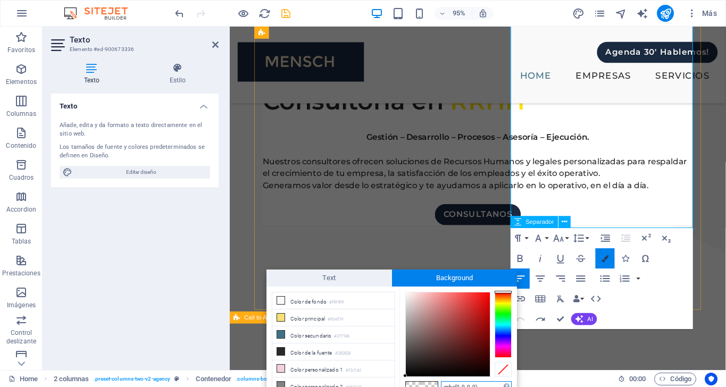
scroll to position [5, 0]
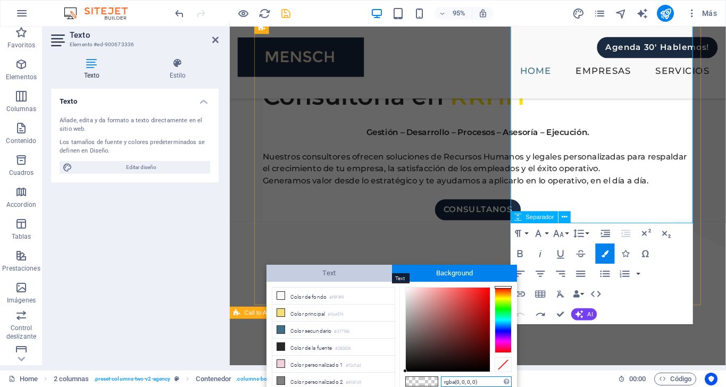
click at [349, 270] on span "Text" at bounding box center [329, 273] width 126 height 17
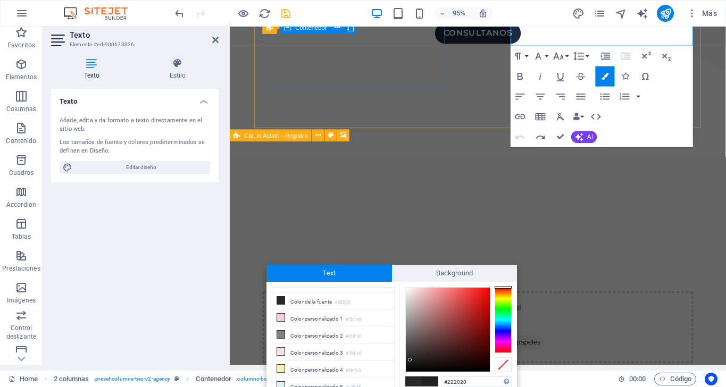
scroll to position [844, 0]
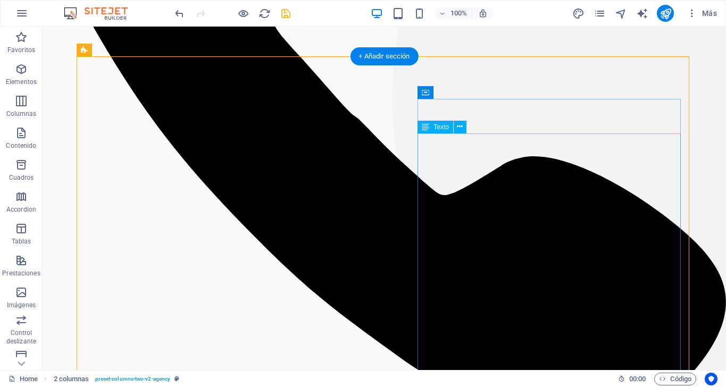
scroll to position [434, 0]
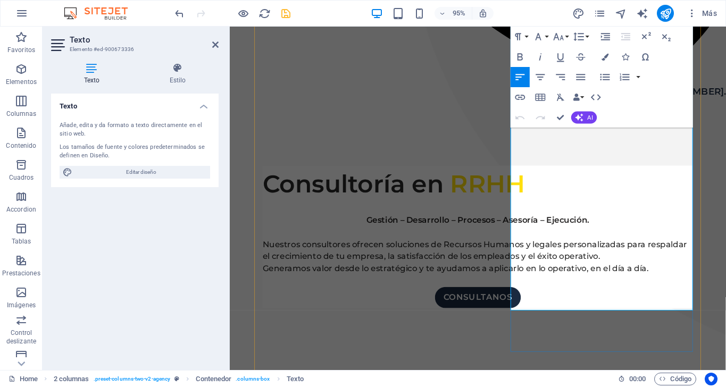
scroll to position [572, 0]
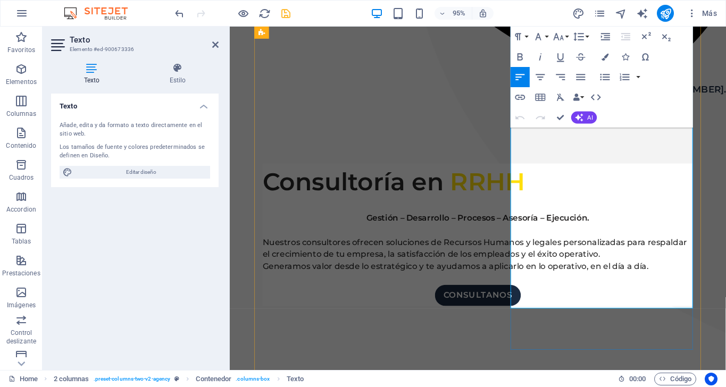
drag, startPoint x: 692, startPoint y: 318, endPoint x: 524, endPoint y: 255, distance: 178.9
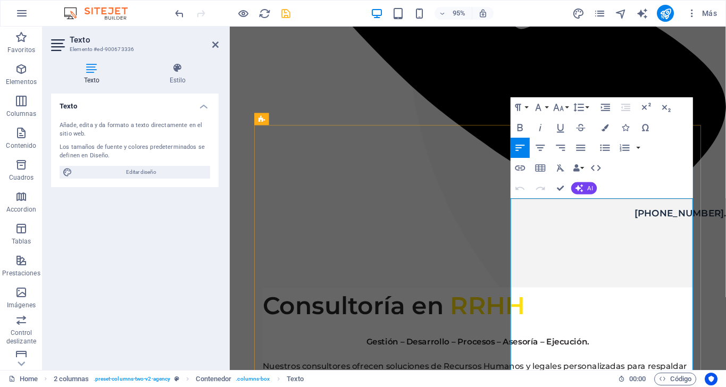
scroll to position [523, 0]
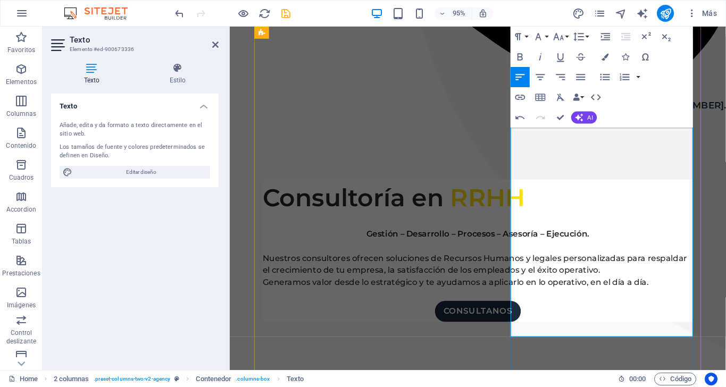
scroll to position [564, 0]
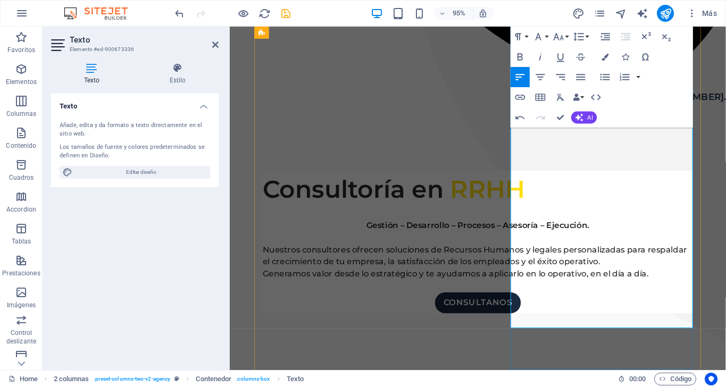
drag, startPoint x: 538, startPoint y: 265, endPoint x: 691, endPoint y: 335, distance: 167.6
click at [547, 35] on button "Font Family" at bounding box center [540, 37] width 19 height 20
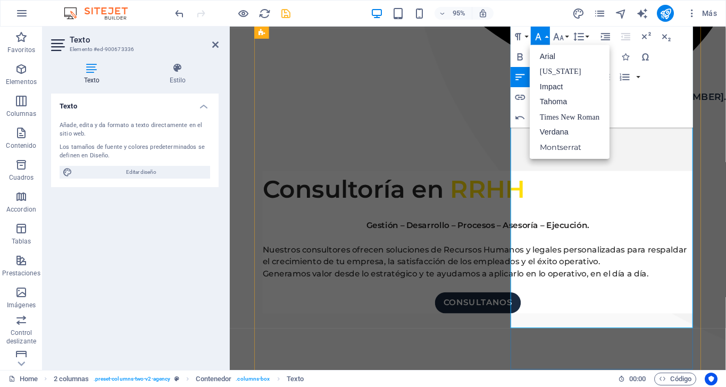
click at [547, 35] on button "Font Family" at bounding box center [540, 37] width 19 height 20
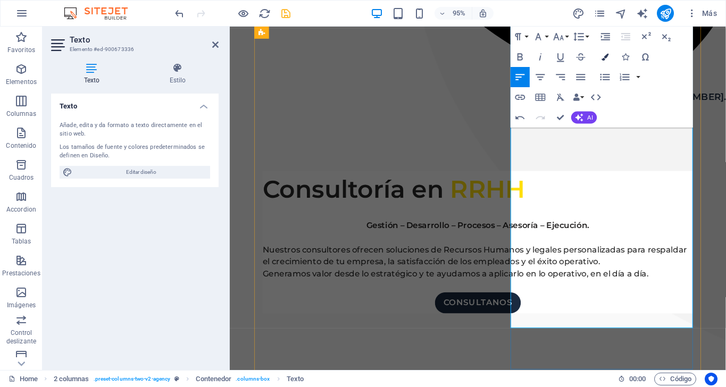
click at [607, 56] on icon "button" at bounding box center [605, 56] width 7 height 7
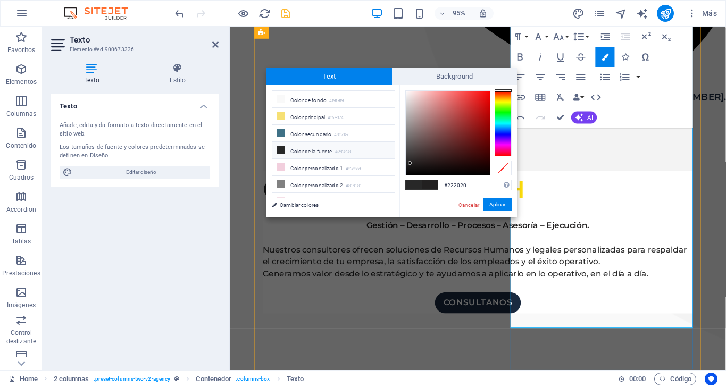
click at [307, 153] on li "Color de la fuente #282828" at bounding box center [333, 150] width 122 height 17
click at [494, 204] on button "Aplicar" at bounding box center [497, 204] width 29 height 13
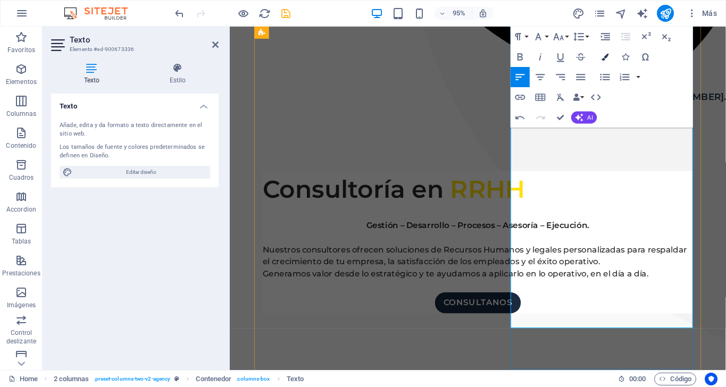
click at [605, 56] on icon "button" at bounding box center [605, 56] width 7 height 7
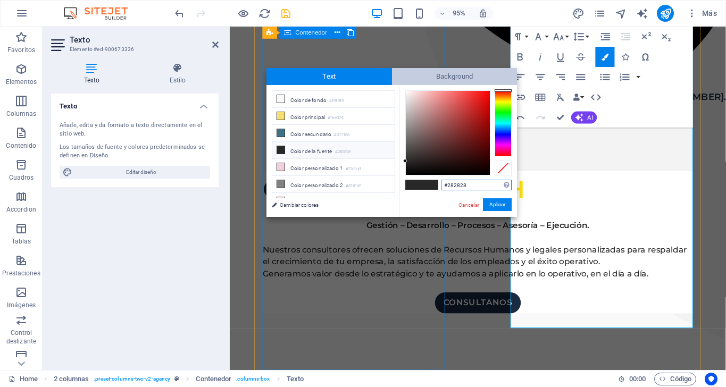
click at [435, 77] on span "Background" at bounding box center [455, 76] width 126 height 17
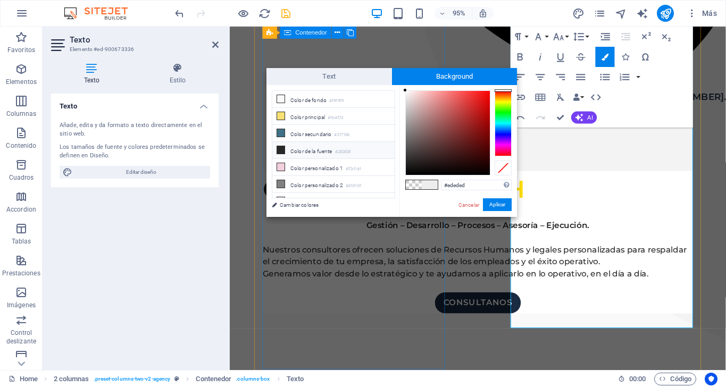
scroll to position [0, 0]
click at [409, 185] on span at bounding box center [414, 184] width 16 height 9
click at [497, 204] on button "Aplicar" at bounding box center [497, 204] width 29 height 13
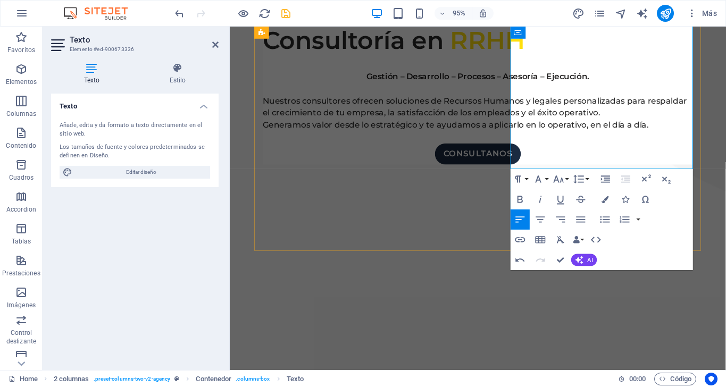
scroll to position [732, 0]
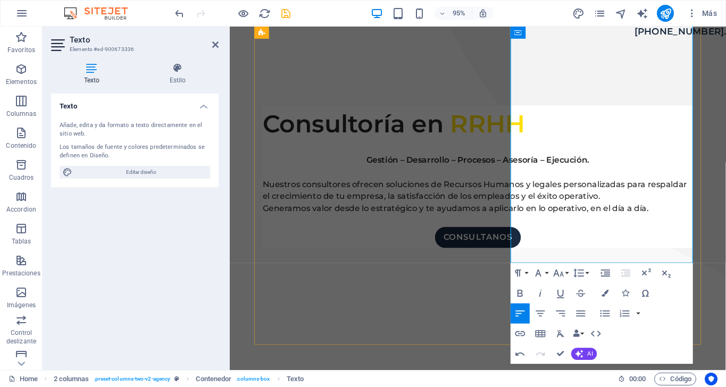
scroll to position [634, 0]
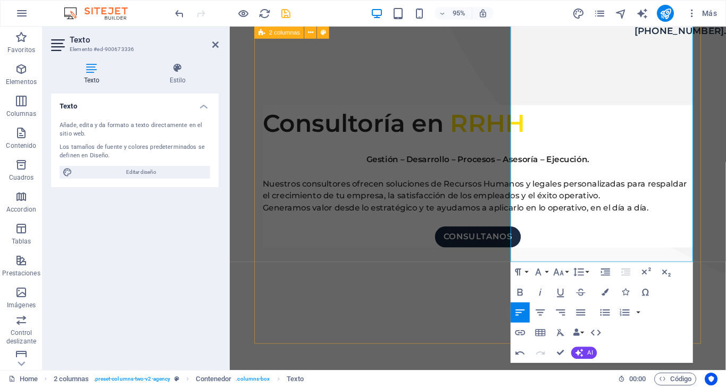
drag, startPoint x: 701, startPoint y: 270, endPoint x: 525, endPoint y: 201, distance: 188.9
click at [603, 293] on icon "button" at bounding box center [605, 292] width 7 height 7
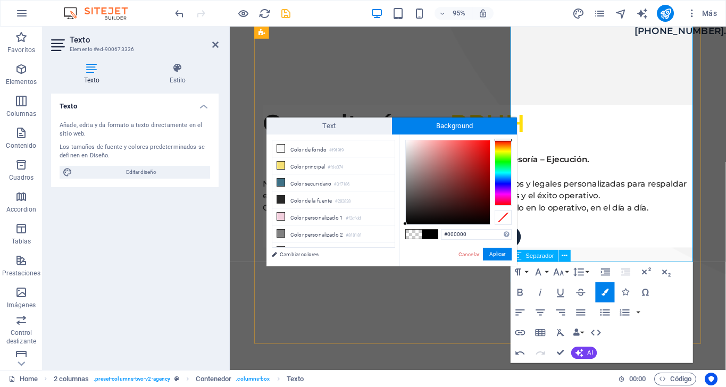
click at [413, 235] on span at bounding box center [414, 234] width 16 height 9
drag, startPoint x: 497, startPoint y: 256, endPoint x: 281, endPoint y: 241, distance: 216.5
click at [497, 256] on button "Aplicar" at bounding box center [497, 254] width 29 height 13
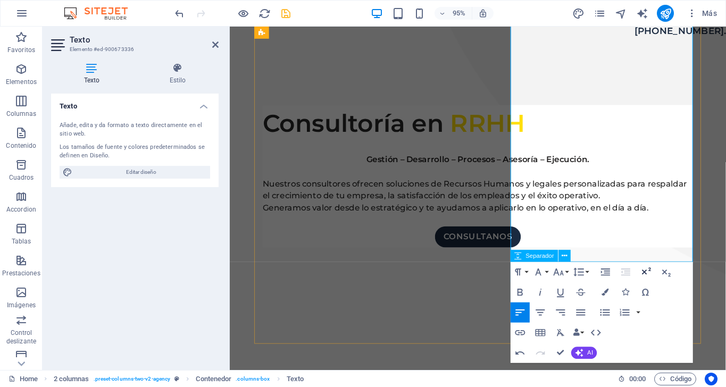
click at [648, 264] on button "Superscript" at bounding box center [646, 272] width 19 height 20
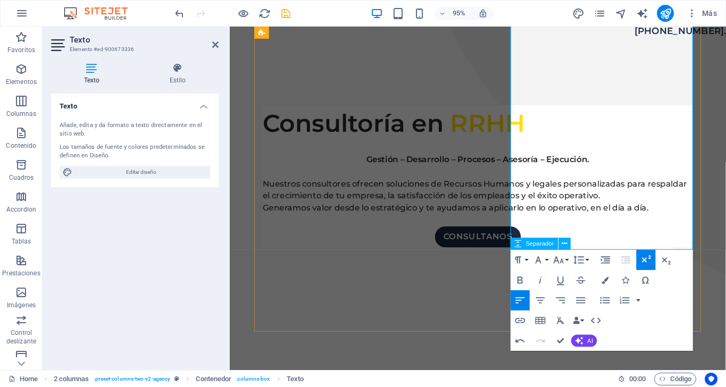
click at [648, 262] on icon "button" at bounding box center [646, 260] width 12 height 12
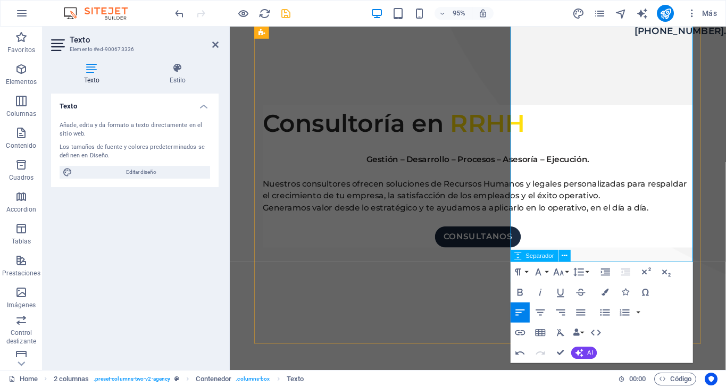
click at [523, 309] on icon "button" at bounding box center [520, 312] width 12 height 12
click at [527, 310] on button "Align Left" at bounding box center [520, 313] width 19 height 20
drag, startPoint x: 690, startPoint y: 268, endPoint x: 519, endPoint y: 201, distance: 183.2
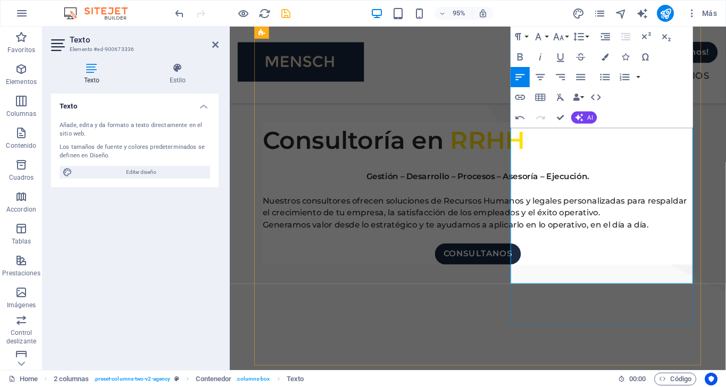
scroll to position [609, 0]
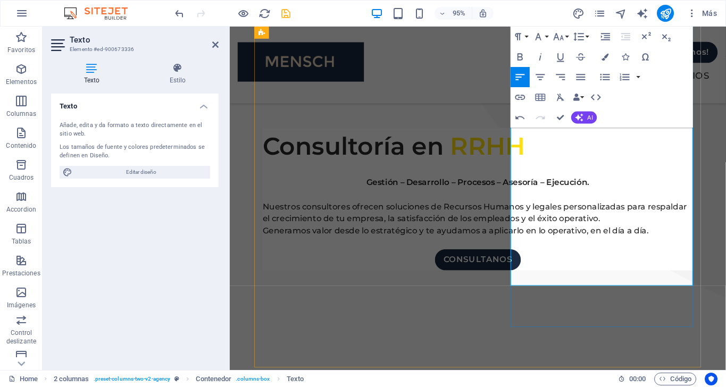
copy span "Entendemos el dolor por el cual están pasando nuestros clientes y compartimos l…"
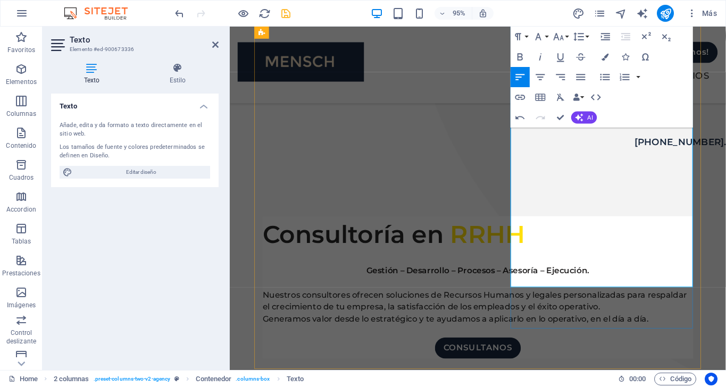
scroll to position [515, 0]
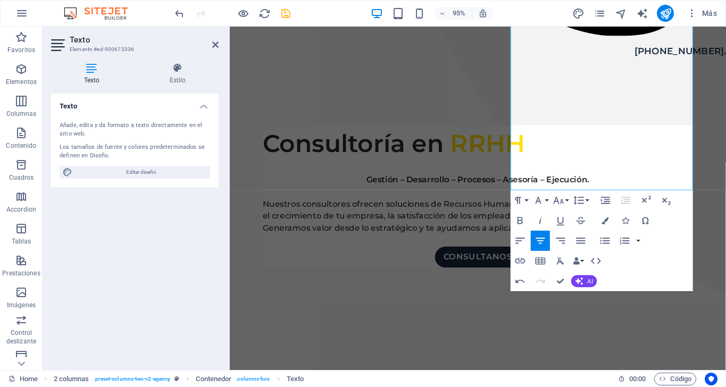
scroll to position [620, 0]
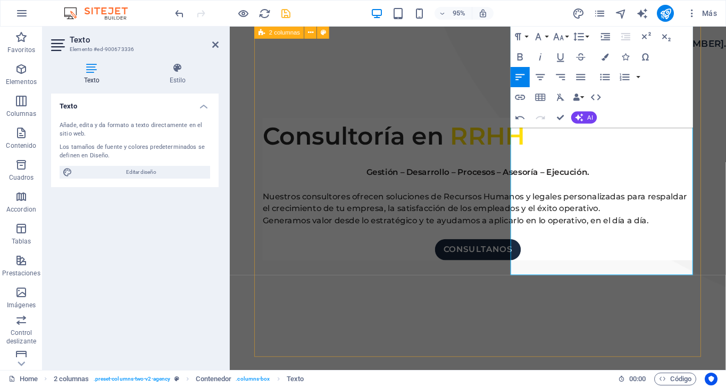
drag, startPoint x: 619, startPoint y: 285, endPoint x: 515, endPoint y: 216, distance: 124.4
click at [539, 34] on icon "button" at bounding box center [539, 36] width 6 height 7
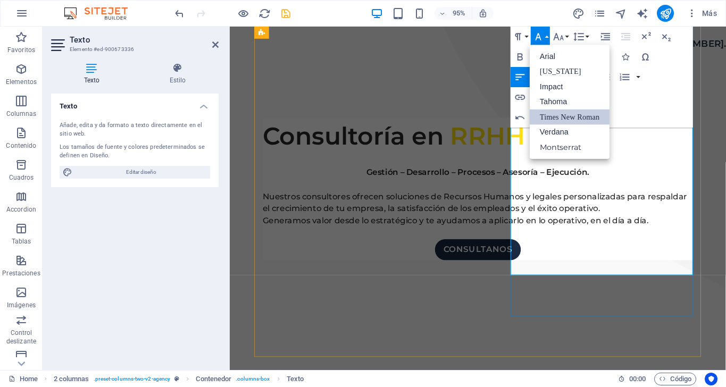
scroll to position [0, 0]
click at [555, 146] on link "Montserrat" at bounding box center [570, 147] width 80 height 15
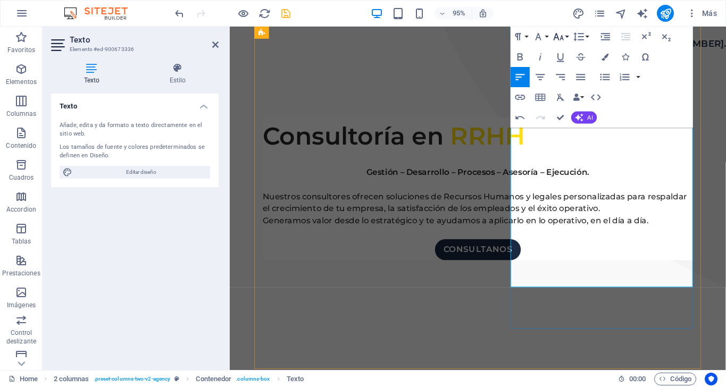
click at [558, 34] on icon "button" at bounding box center [559, 37] width 12 height 12
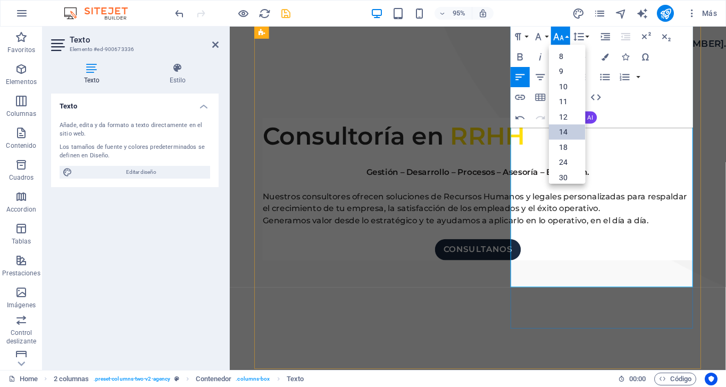
click at [572, 128] on link "14" at bounding box center [567, 131] width 36 height 15
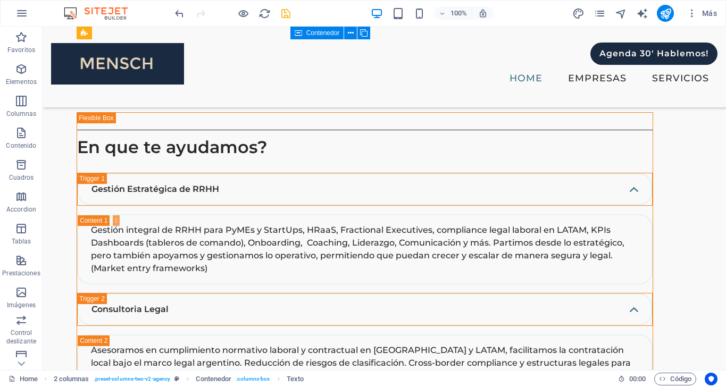
scroll to position [3620, 0]
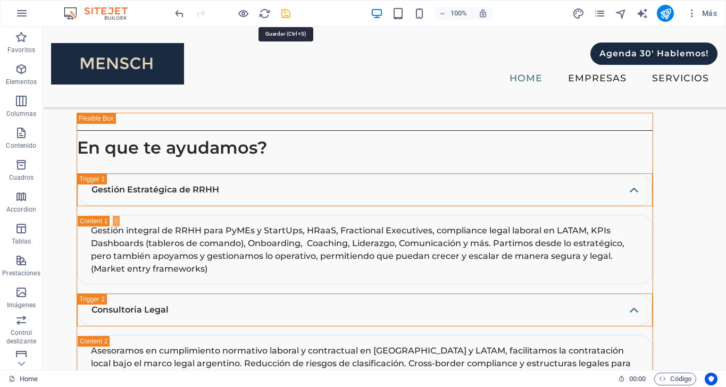
click at [285, 12] on icon "save" at bounding box center [286, 13] width 12 height 12
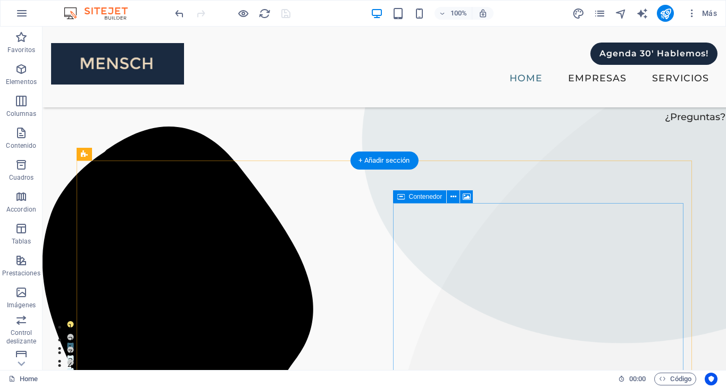
scroll to position [0, 0]
